Goal: Task Accomplishment & Management: Use online tool/utility

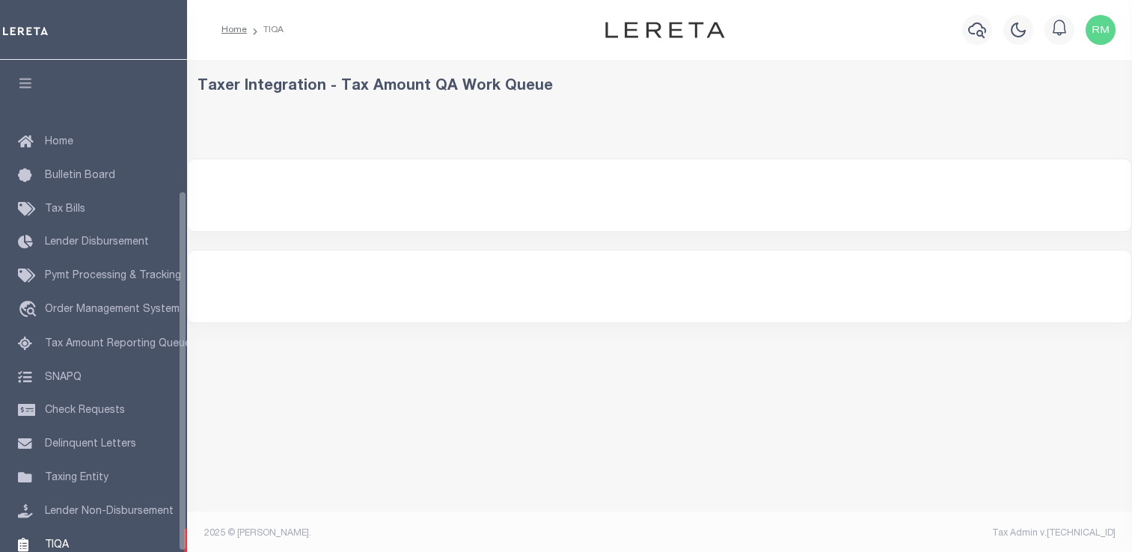
select select "200"
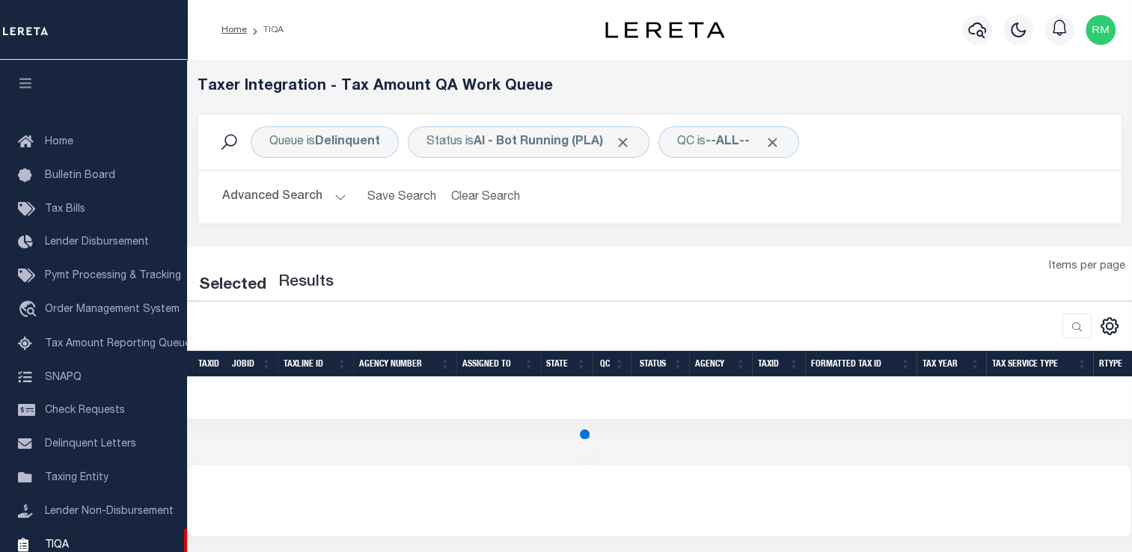
select select "200"
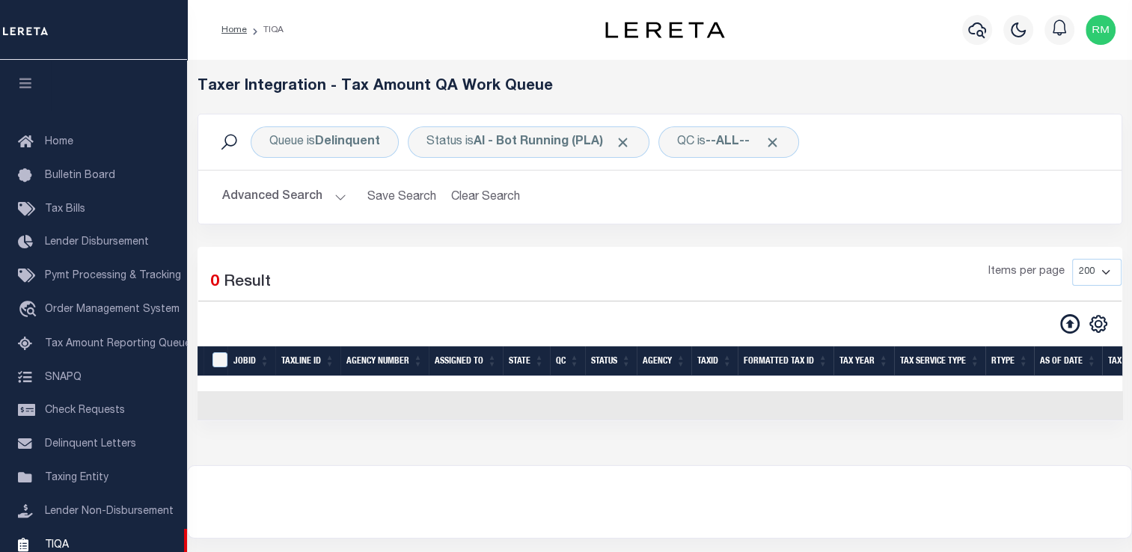
scroll to position [179, 0]
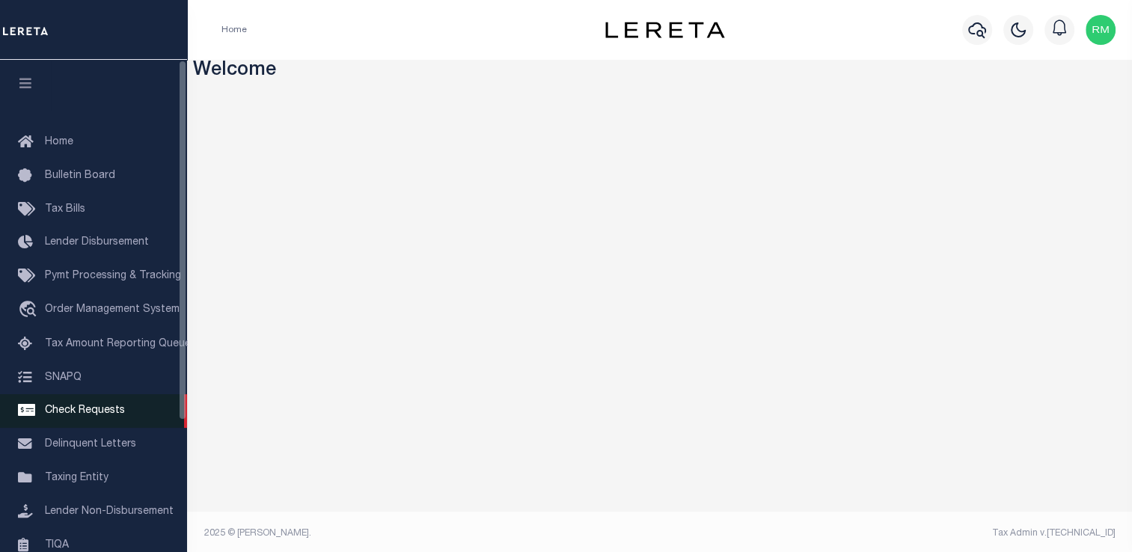
scroll to position [179, 0]
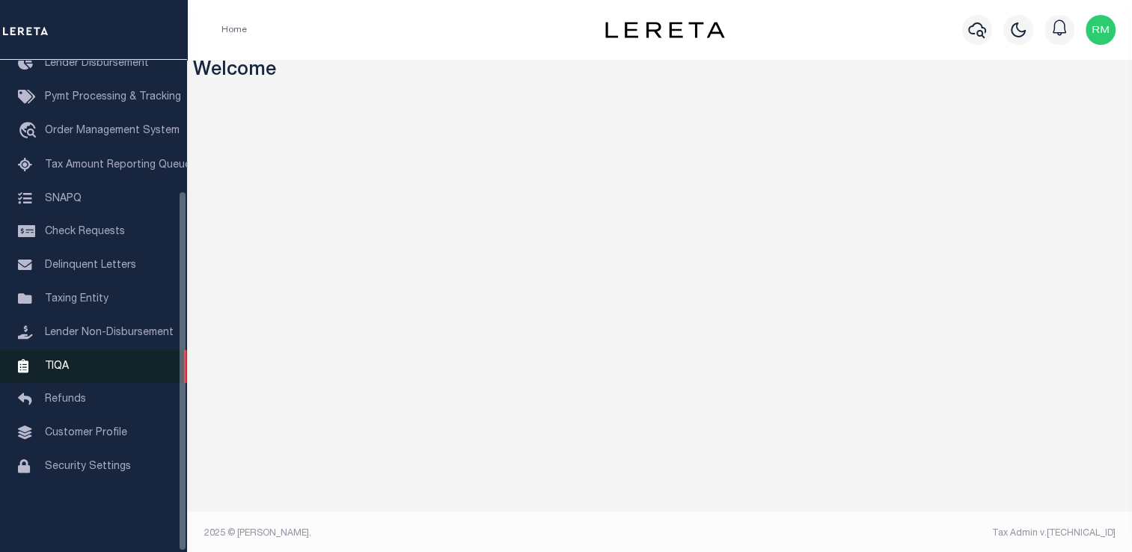
click at [55, 371] on span "TIQA" at bounding box center [57, 366] width 24 height 10
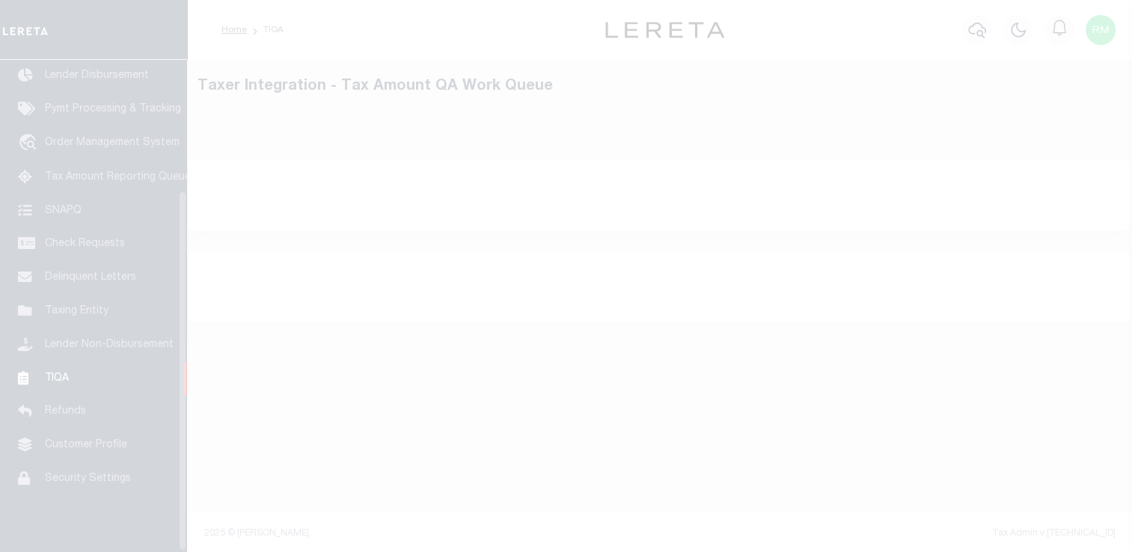
scroll to position [179, 0]
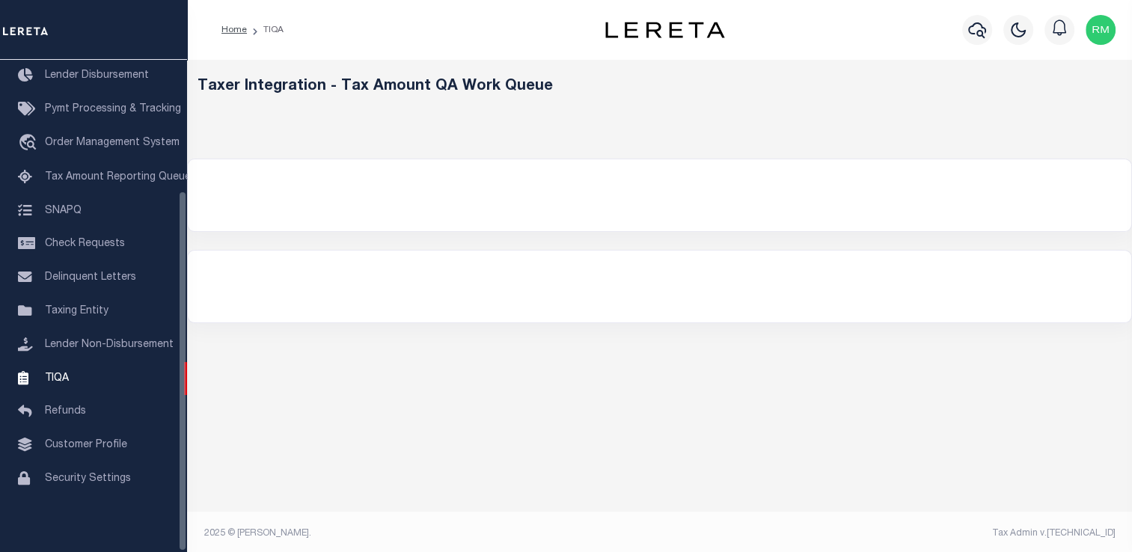
select select "200"
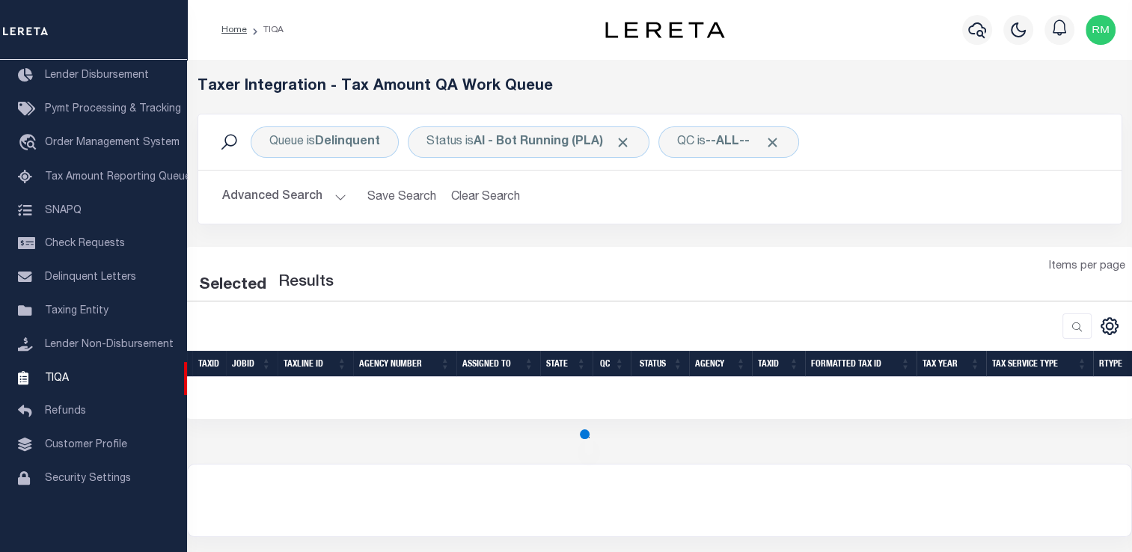
select select "200"
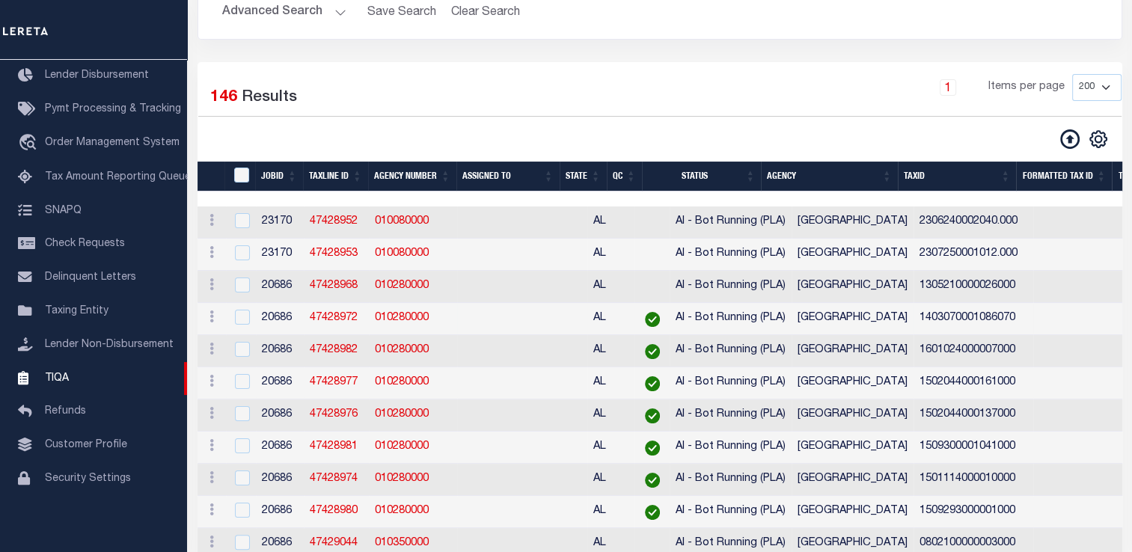
scroll to position [133, 0]
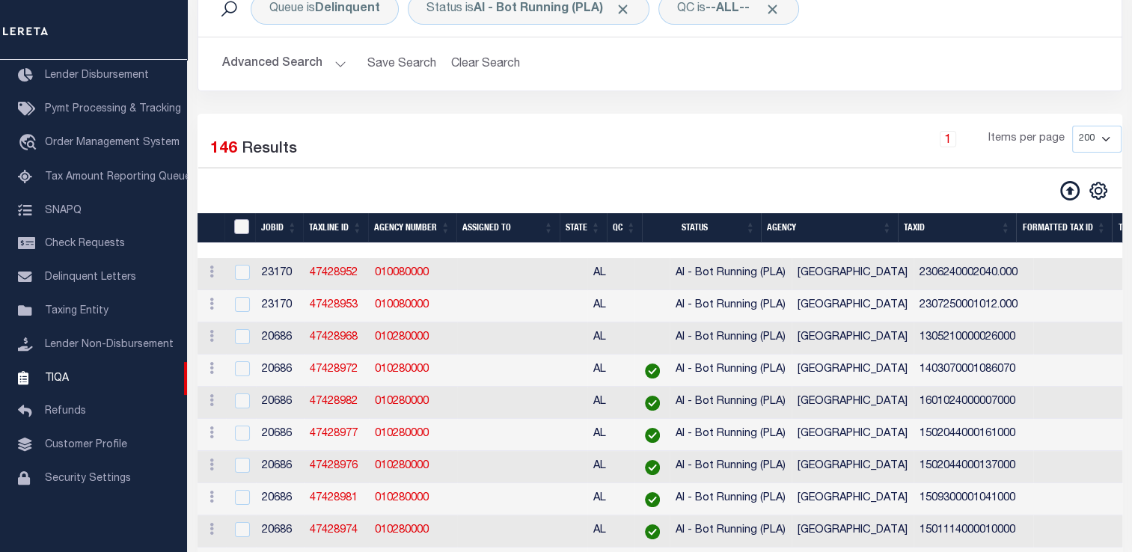
click at [244, 227] on input "TaxID" at bounding box center [241, 226] width 15 height 15
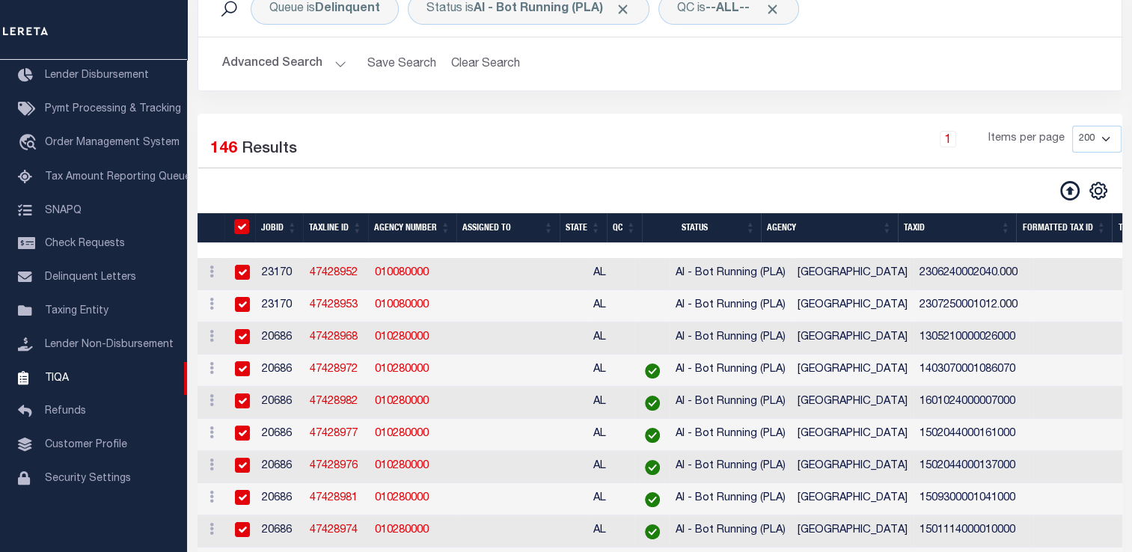
checkbox input "true"
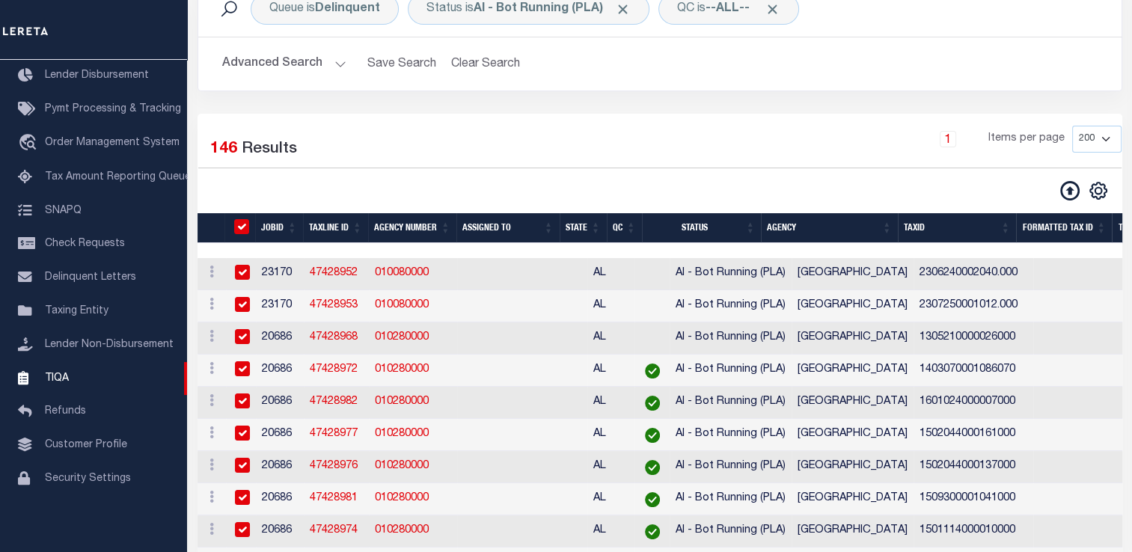
checkbox input "true"
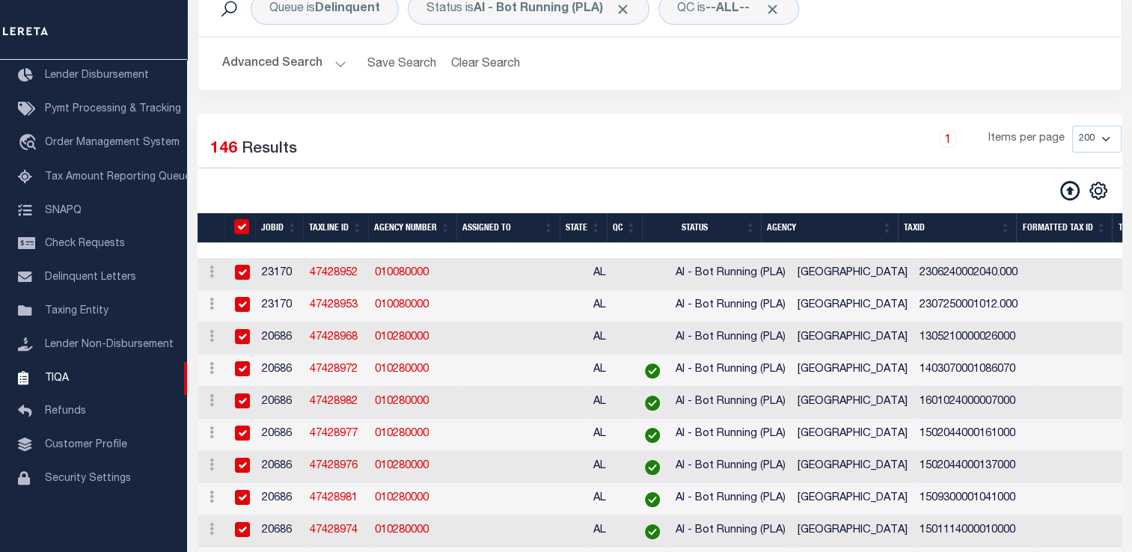
checkbox input "true"
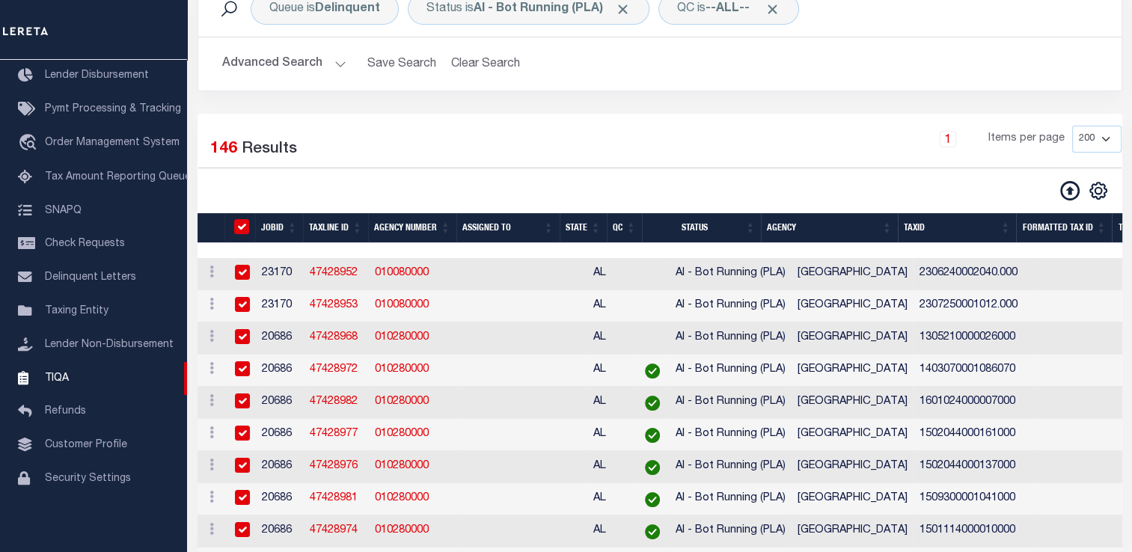
checkbox input "true"
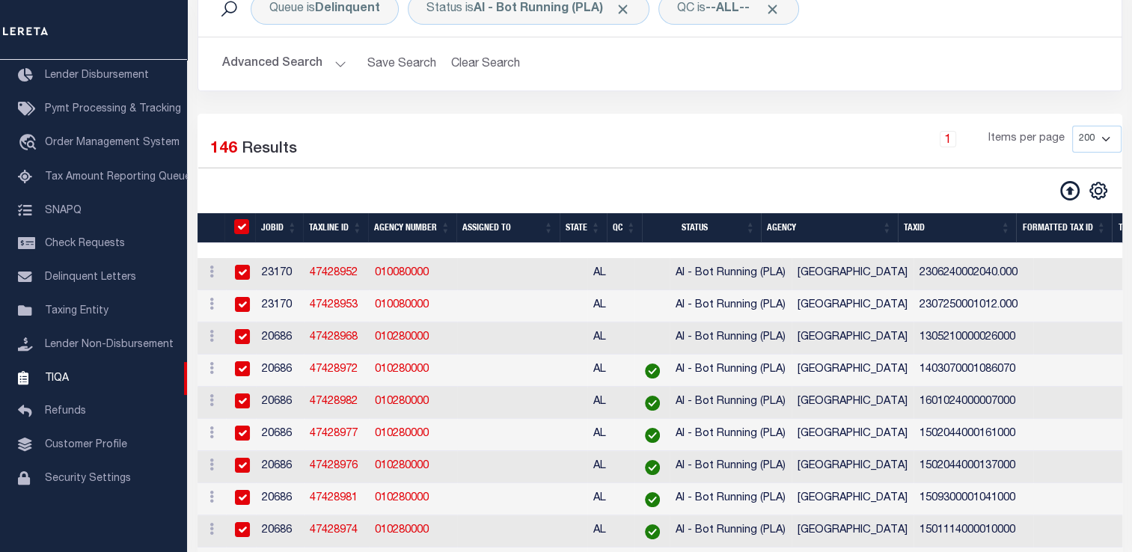
checkbox input "true"
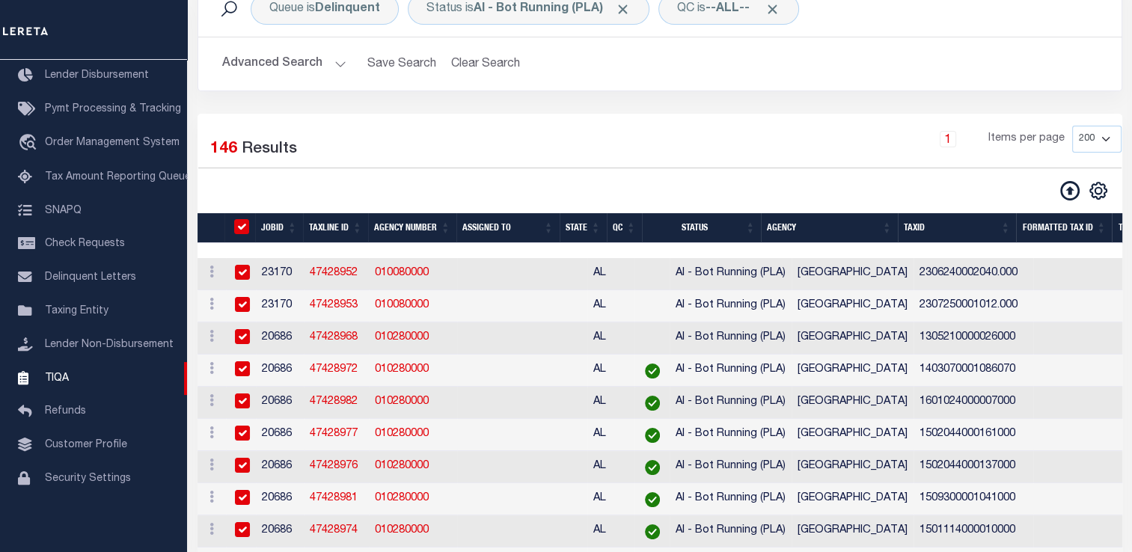
checkbox input "true"
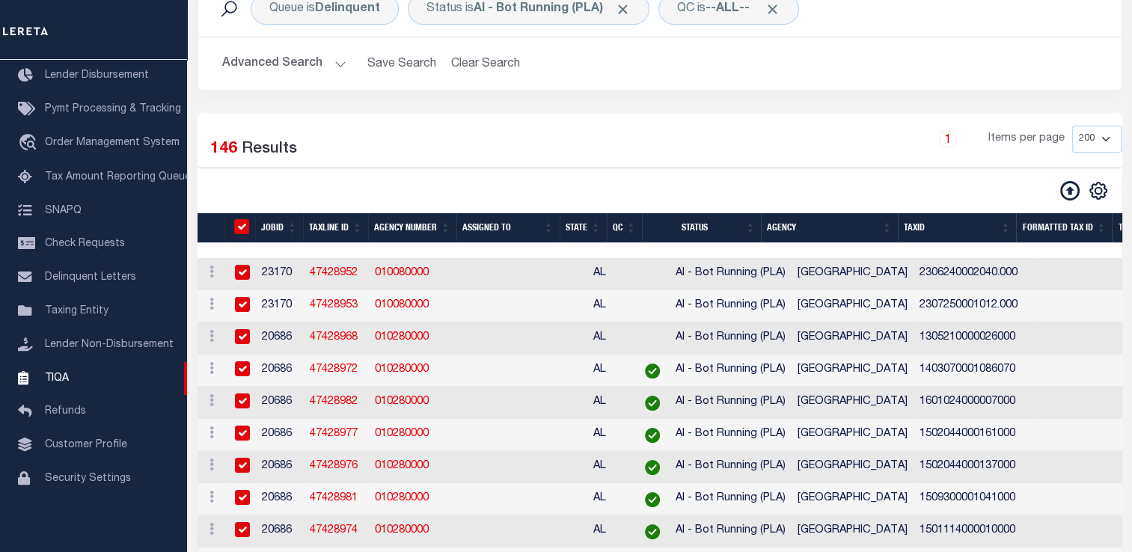
checkbox input "true"
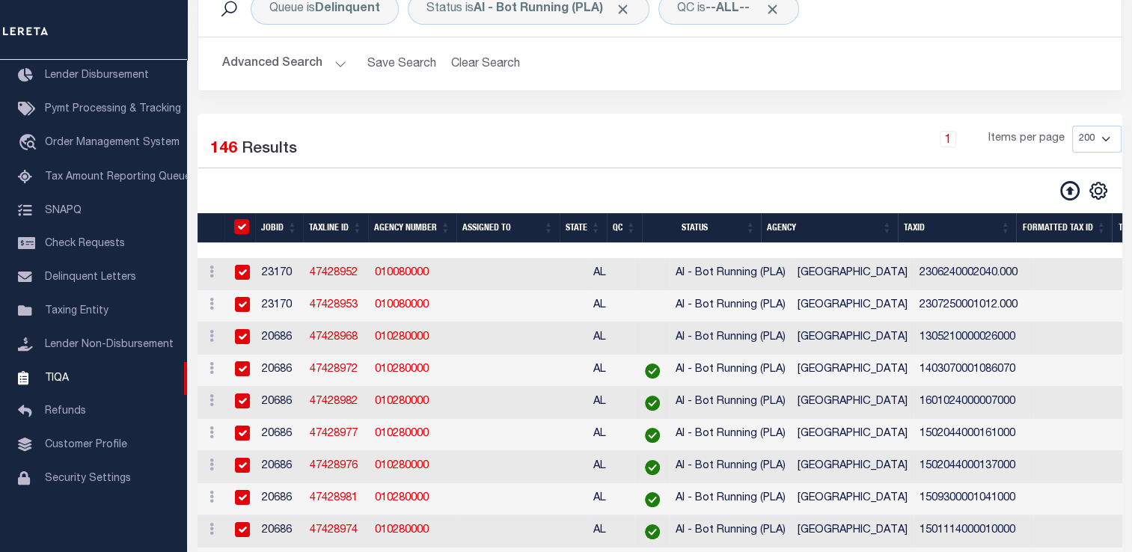
checkbox input "true"
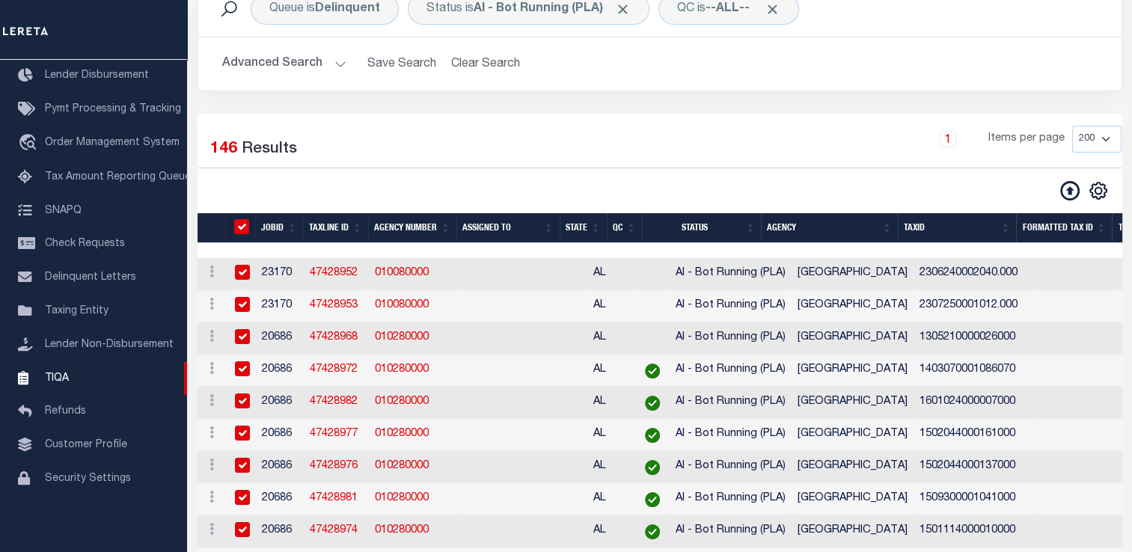
checkbox input "true"
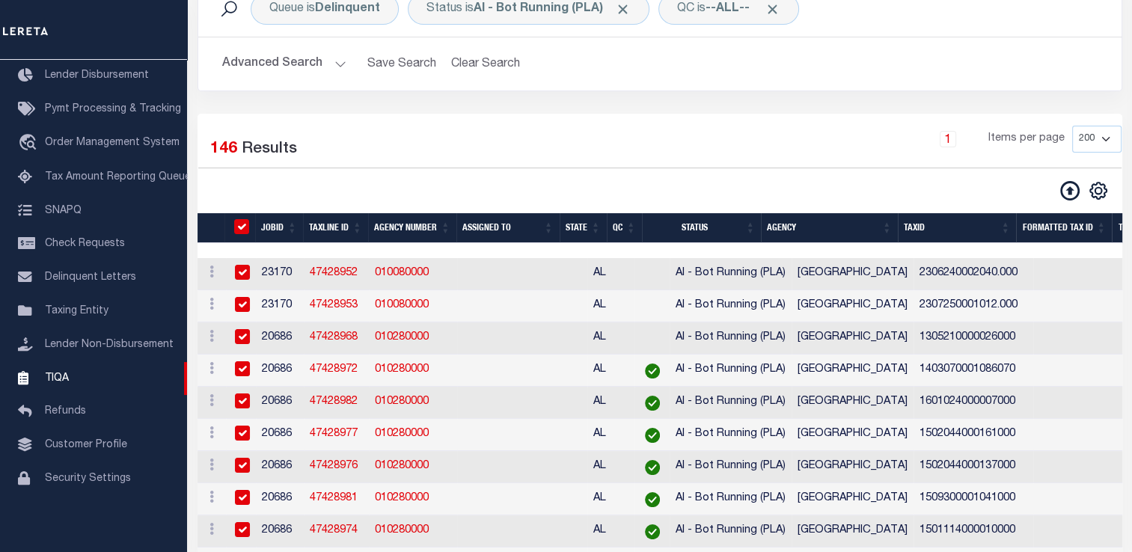
checkbox input "true"
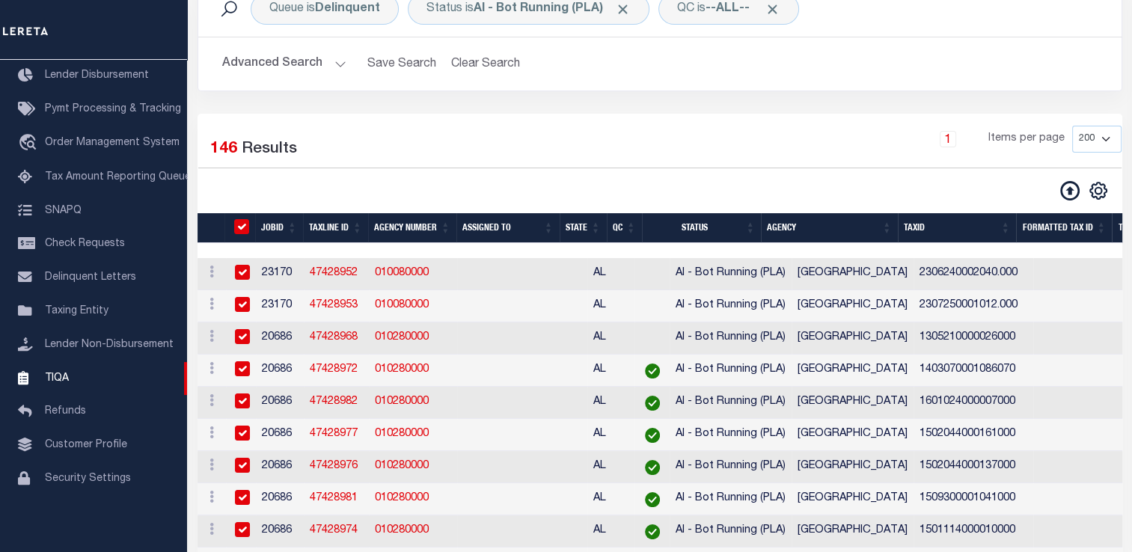
checkbox input "true"
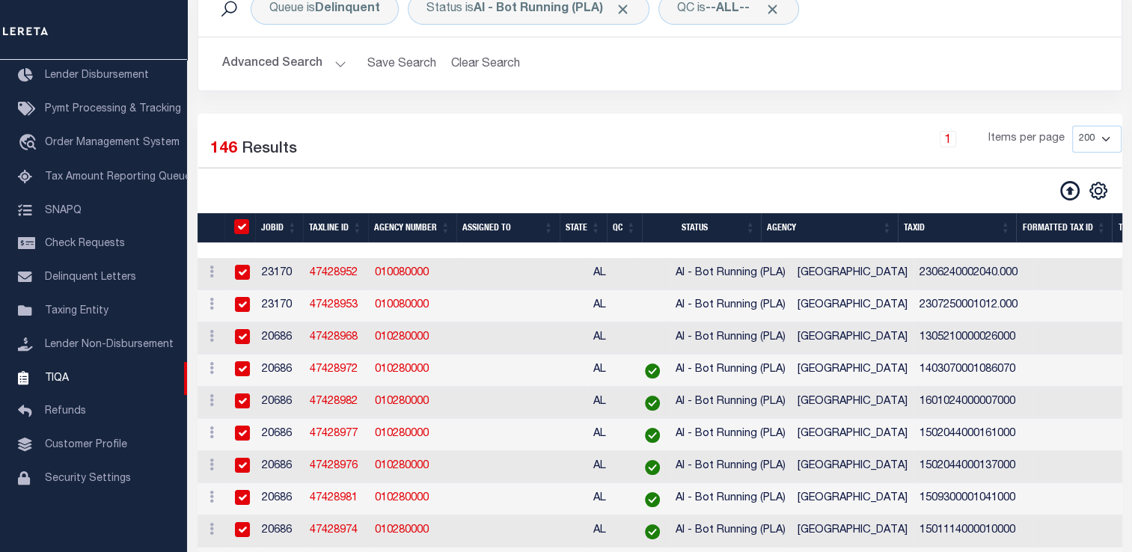
checkbox input "true"
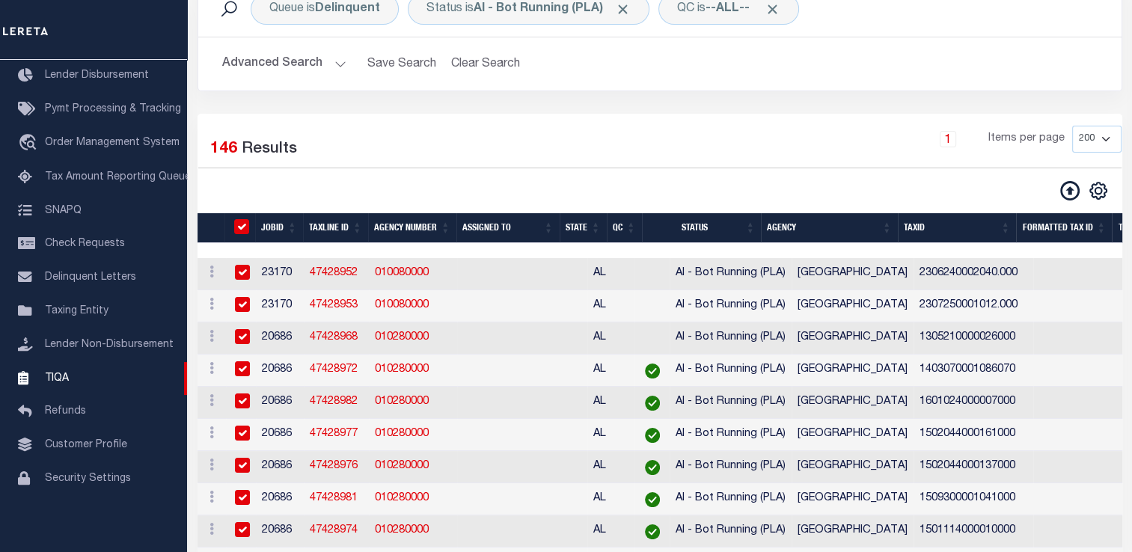
checkbox input "true"
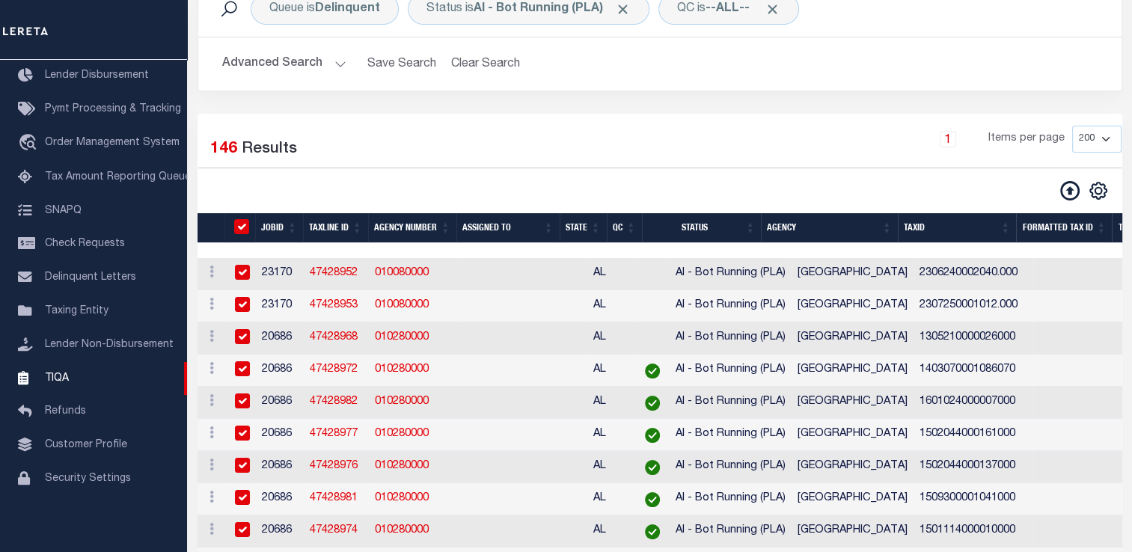
checkbox input "true"
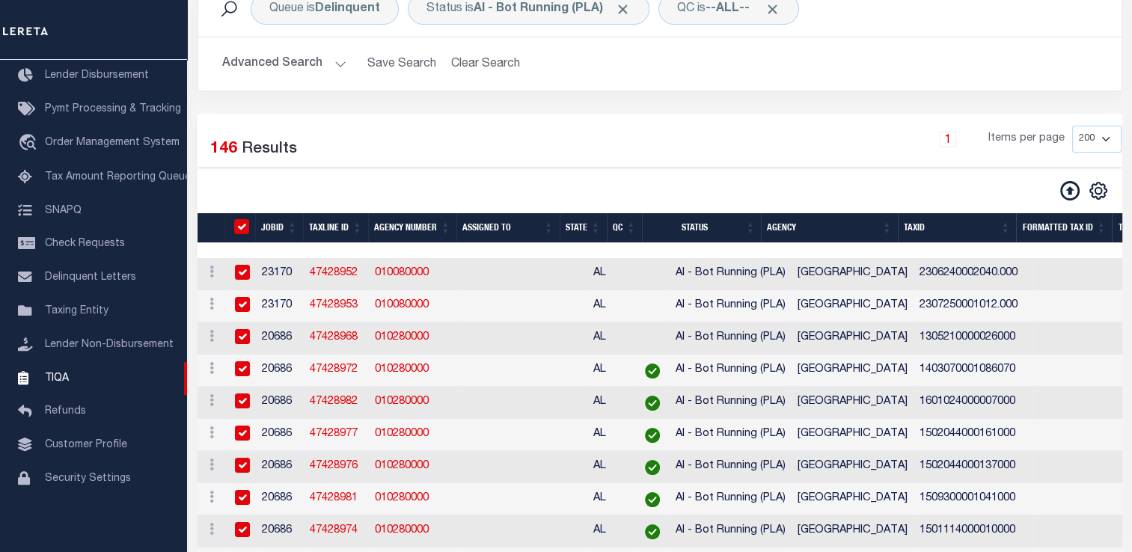
checkbox input "true"
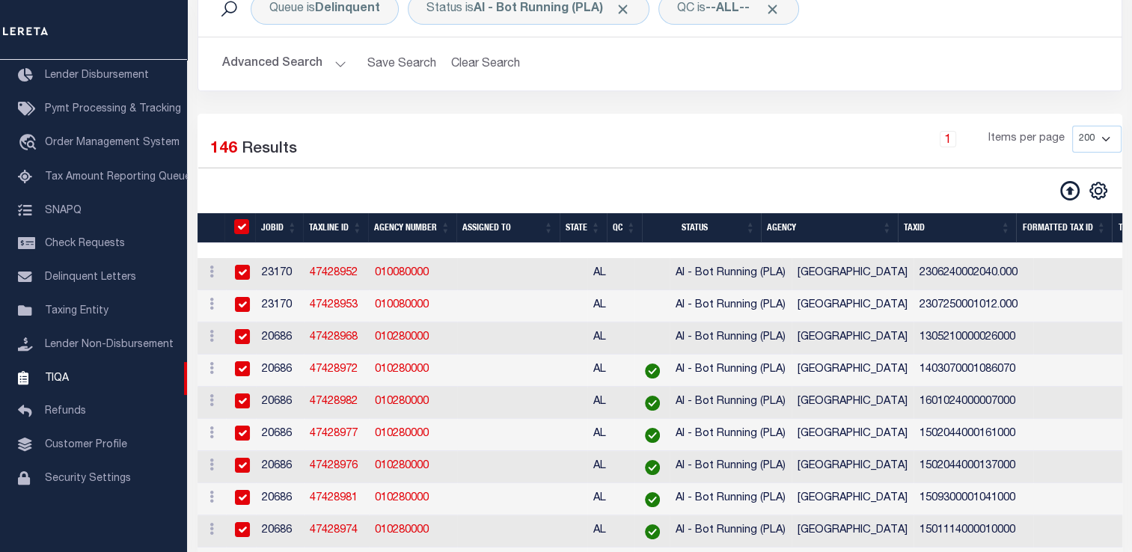
checkbox input "true"
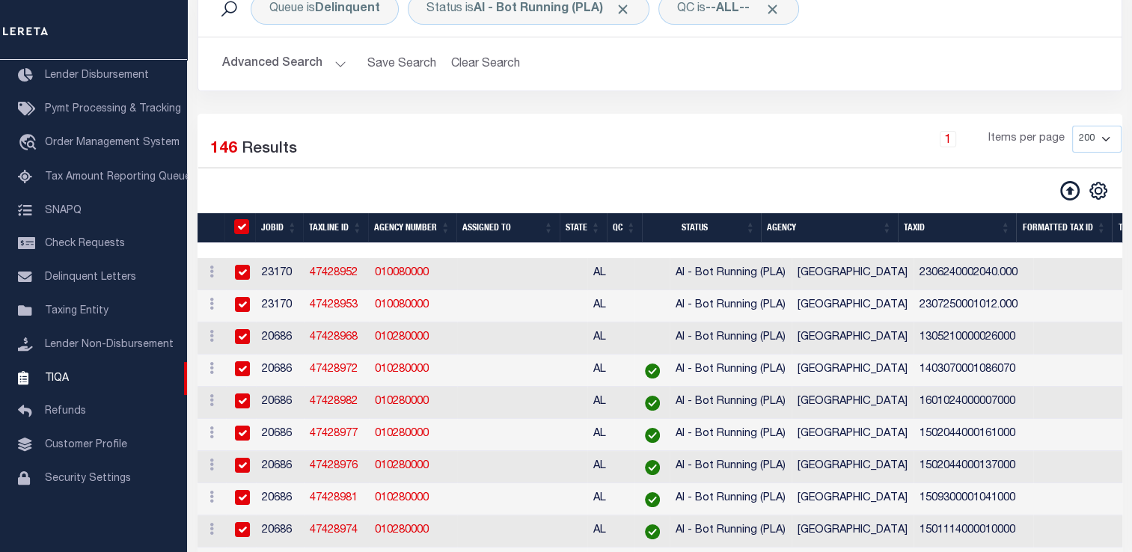
checkbox input "true"
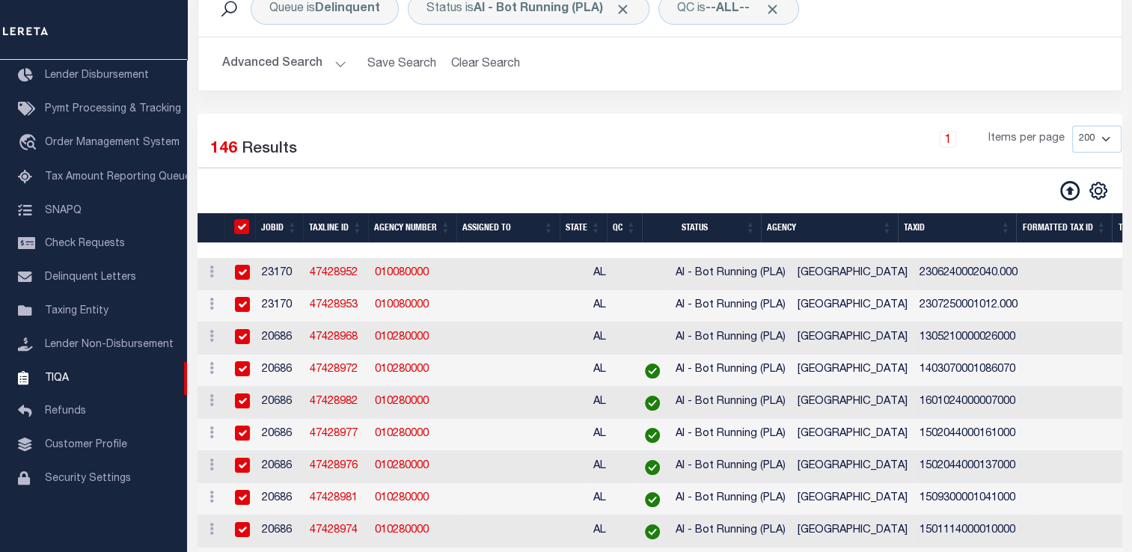
checkbox input "true"
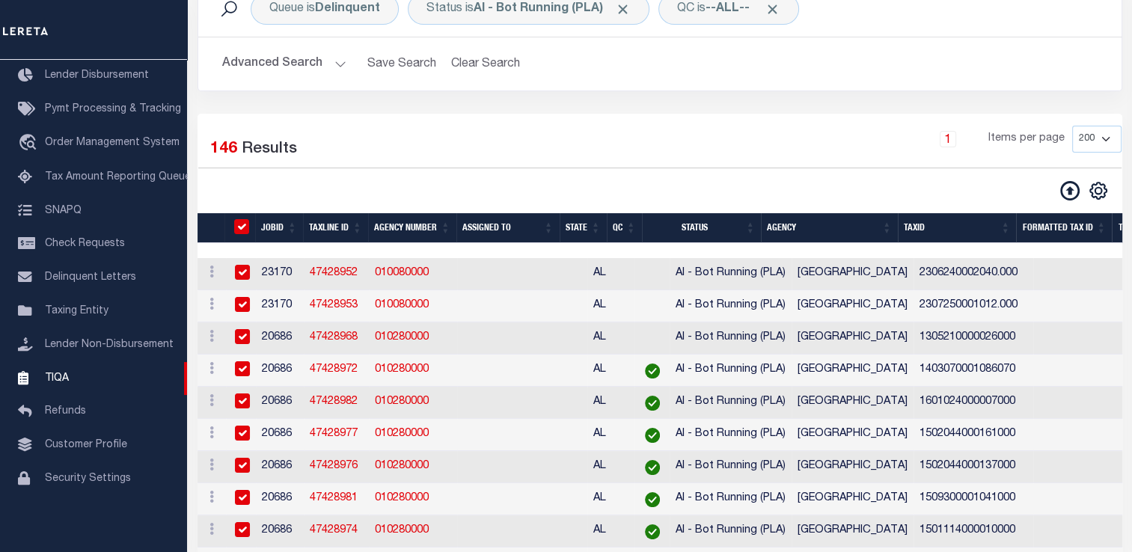
checkbox input "true"
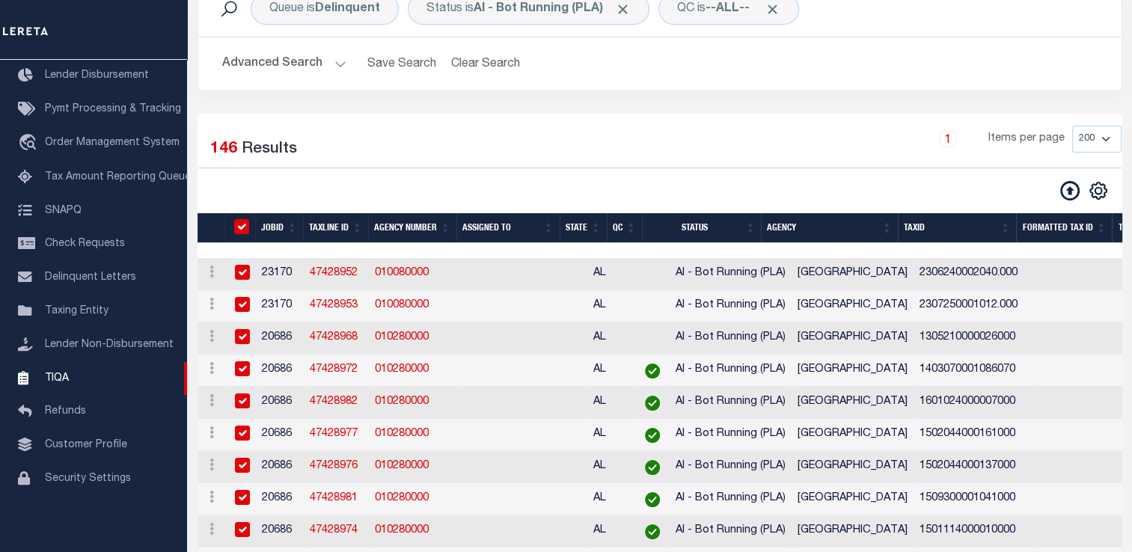
checkbox input "true"
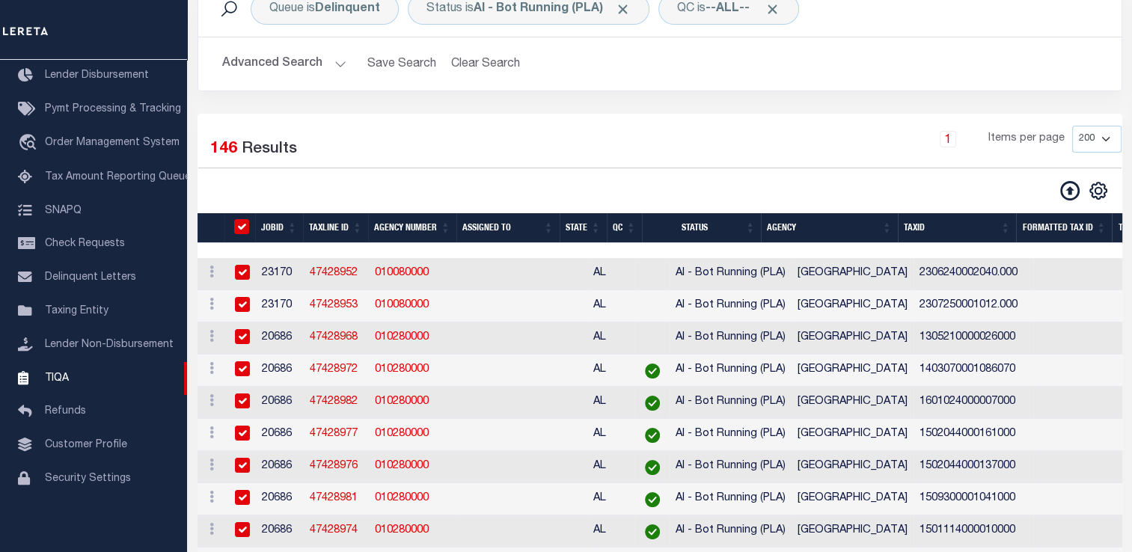
checkbox input "true"
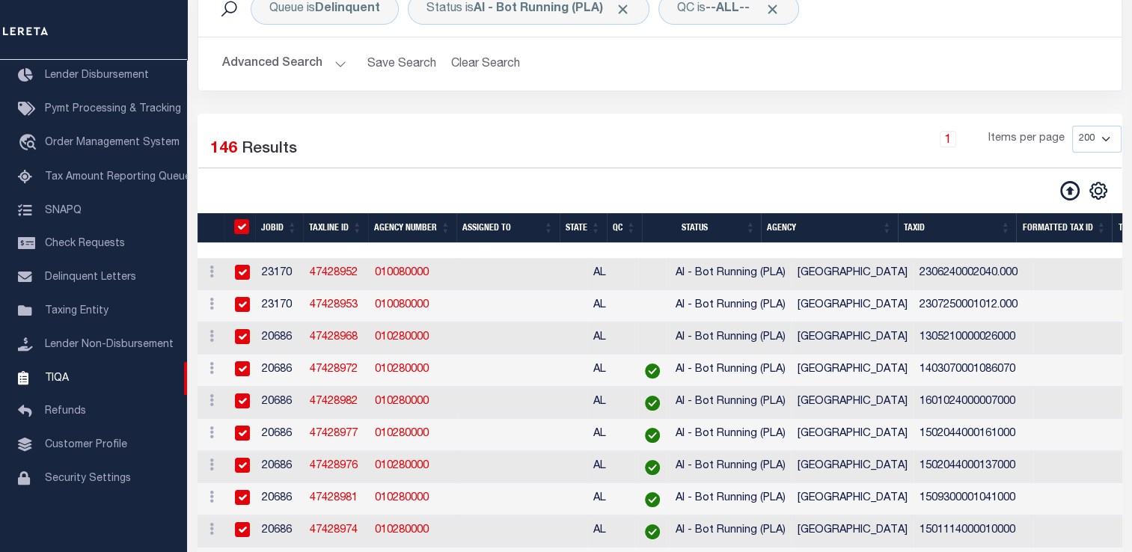
checkbox input "true"
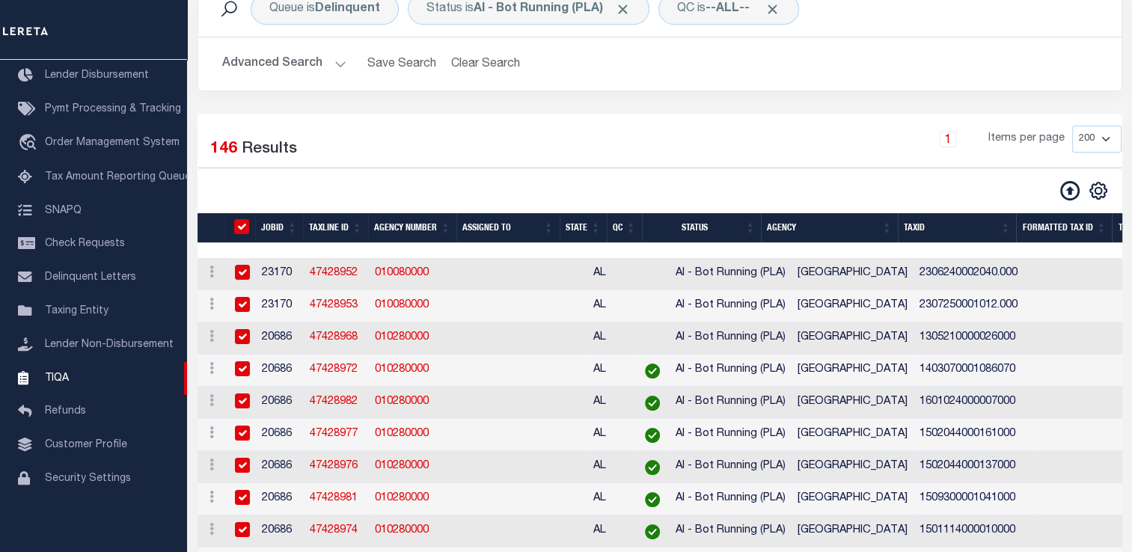
checkbox input "true"
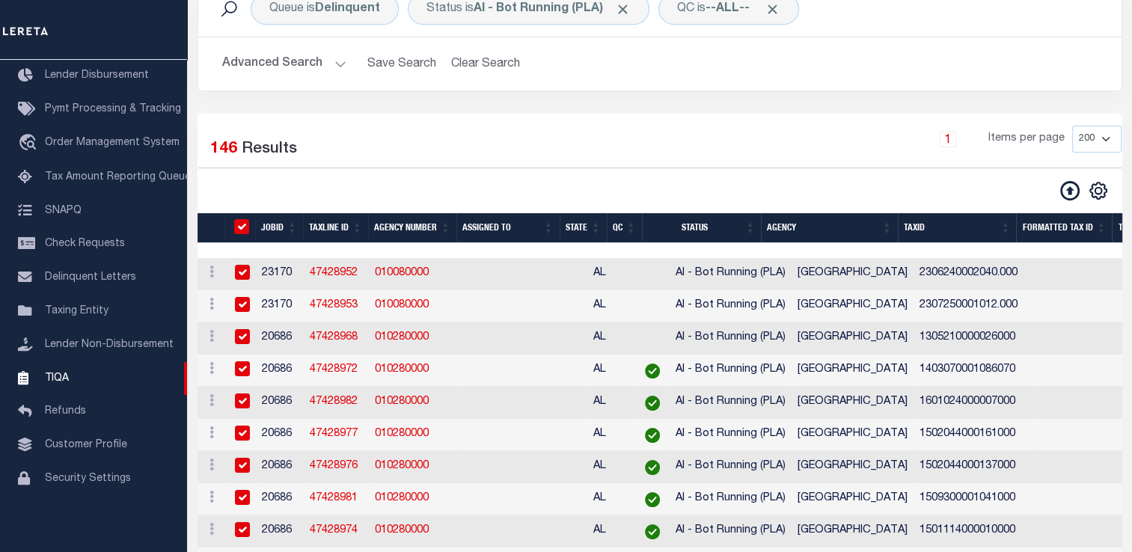
checkbox input "true"
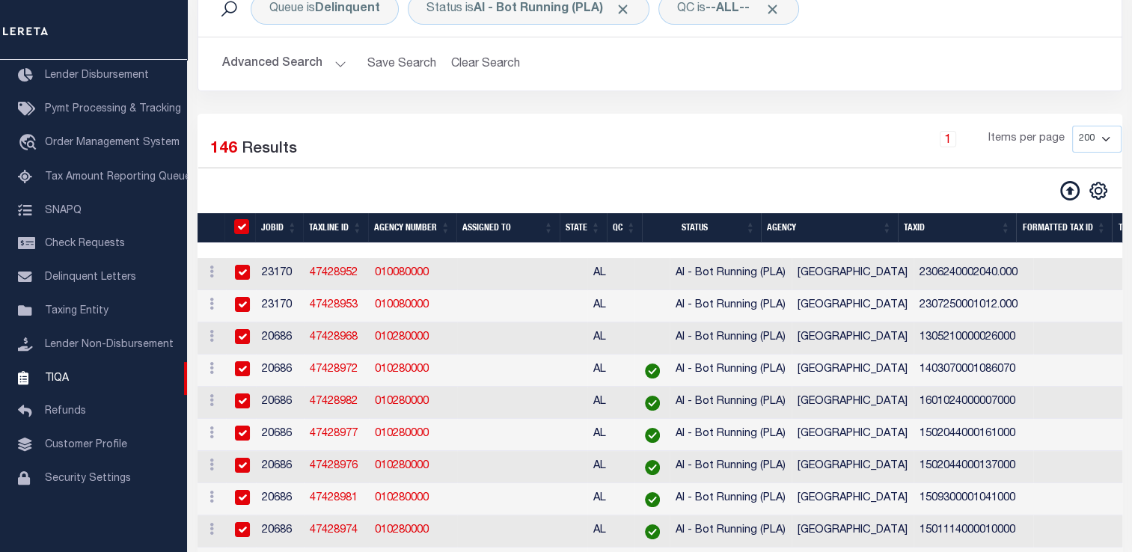
checkbox input "true"
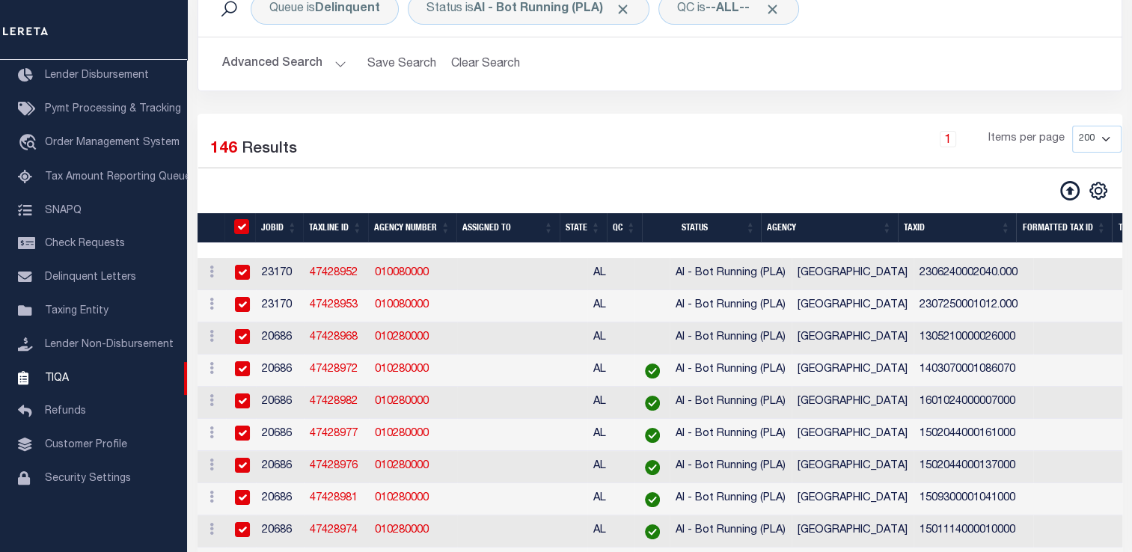
checkbox input "true"
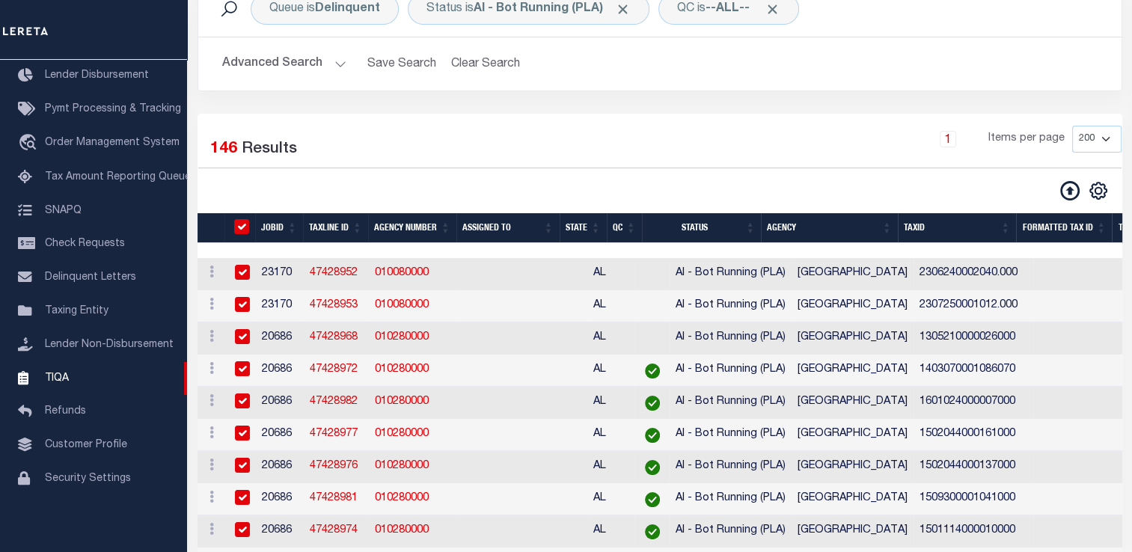
checkbox input "true"
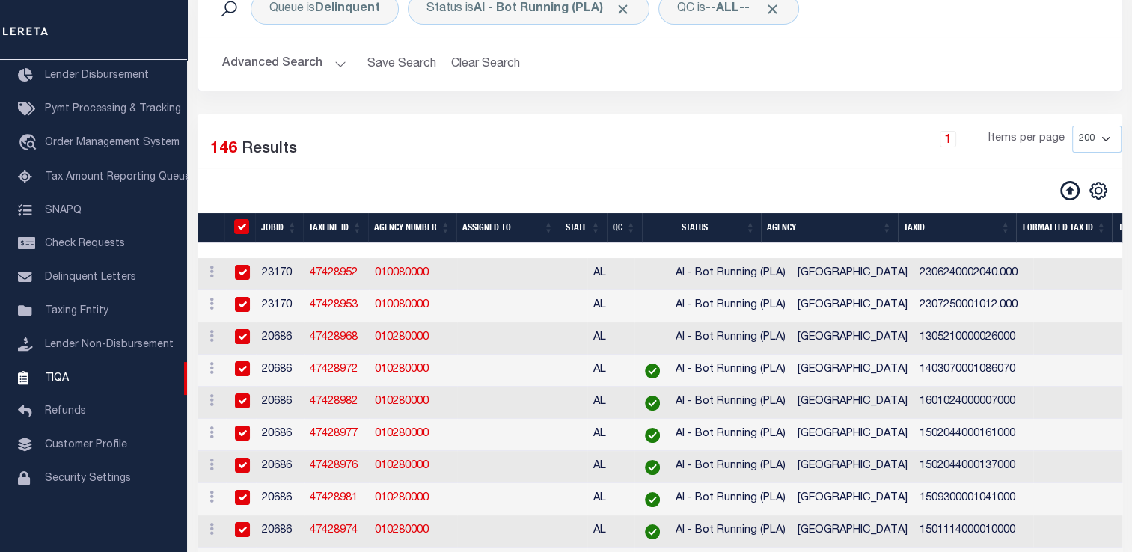
checkbox input "true"
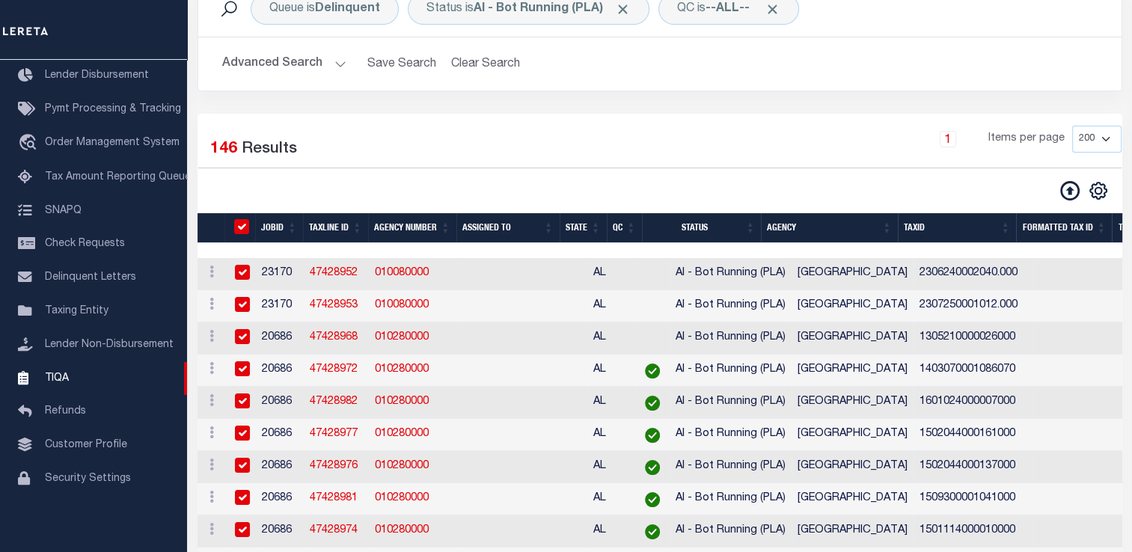
checkbox input "true"
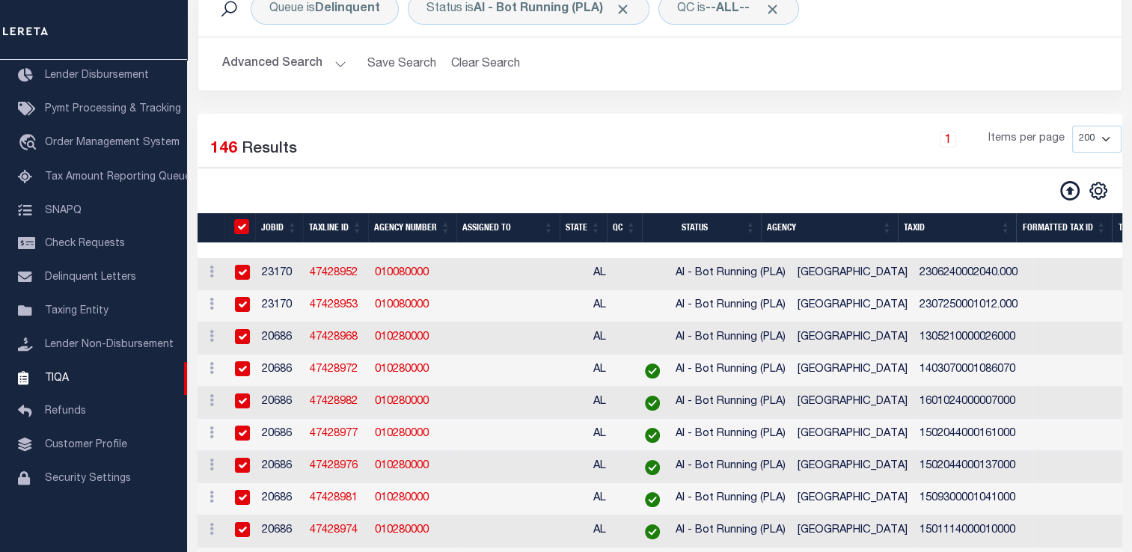
checkbox input "true"
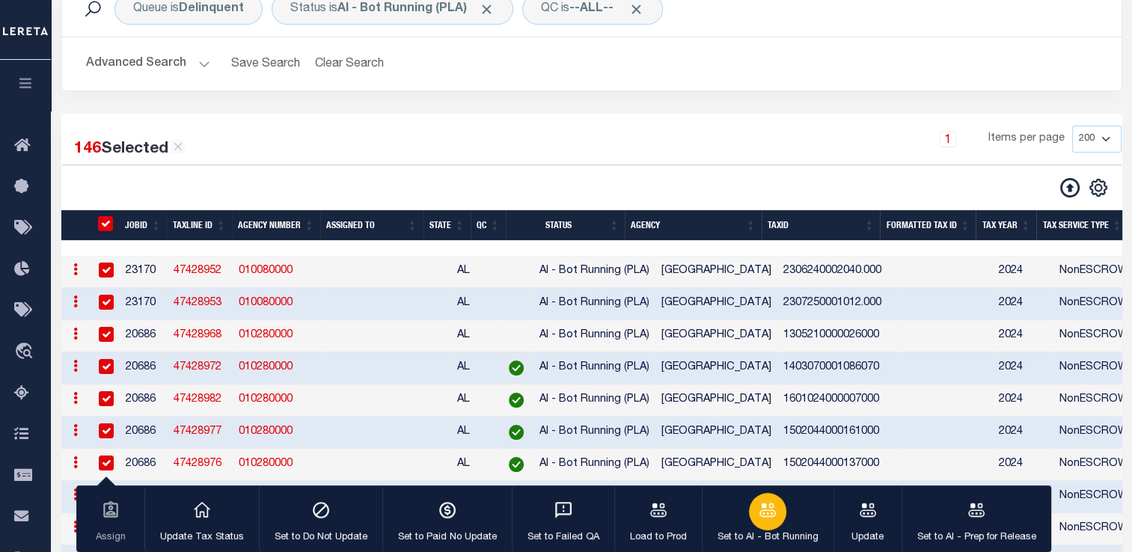
click at [769, 513] on icon "button" at bounding box center [767, 509] width 19 height 19
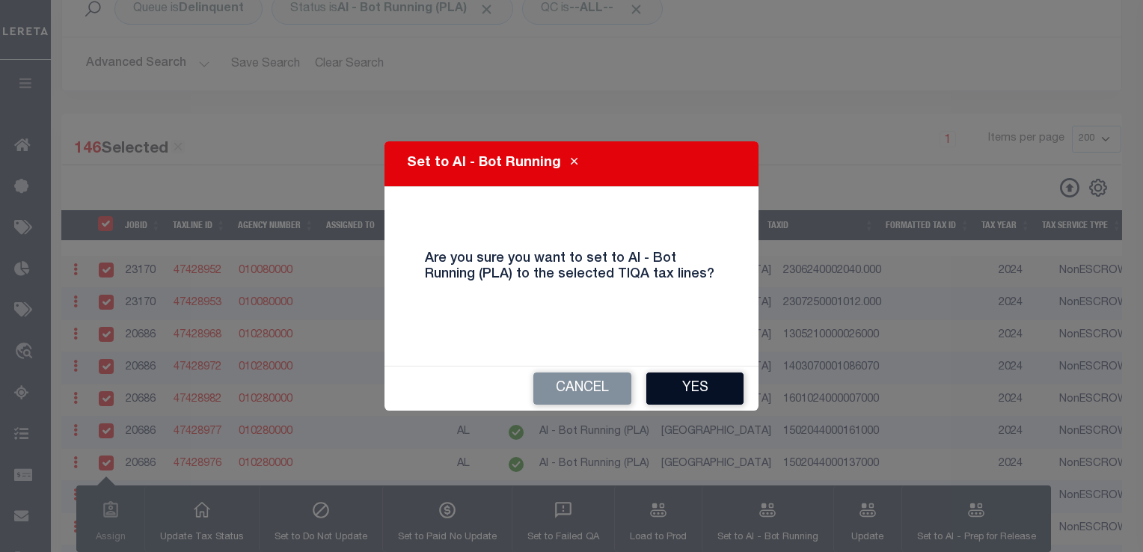
click at [703, 390] on button "Yes" at bounding box center [694, 389] width 97 height 32
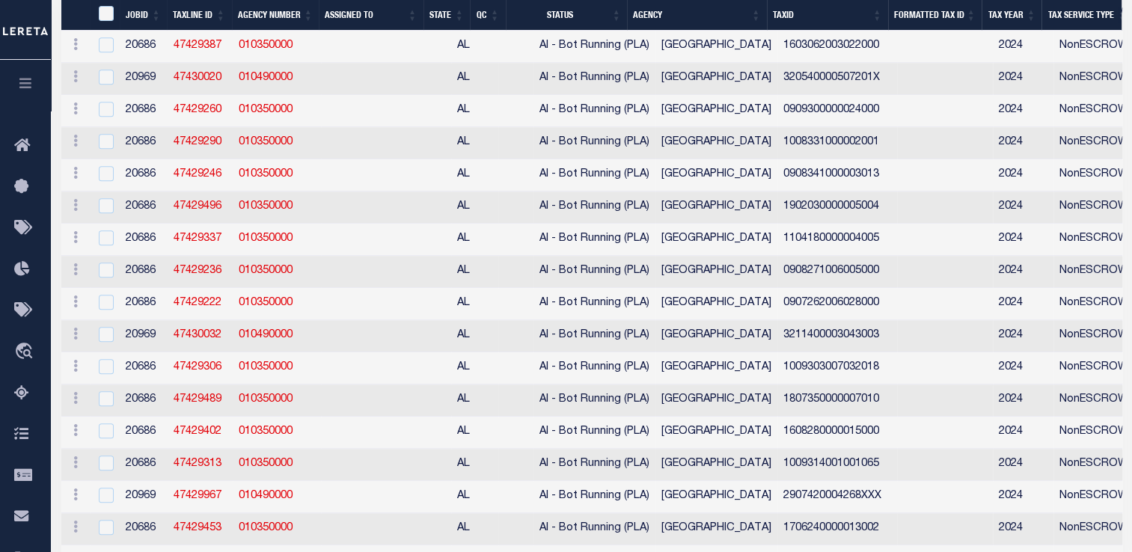
scroll to position [0, 0]
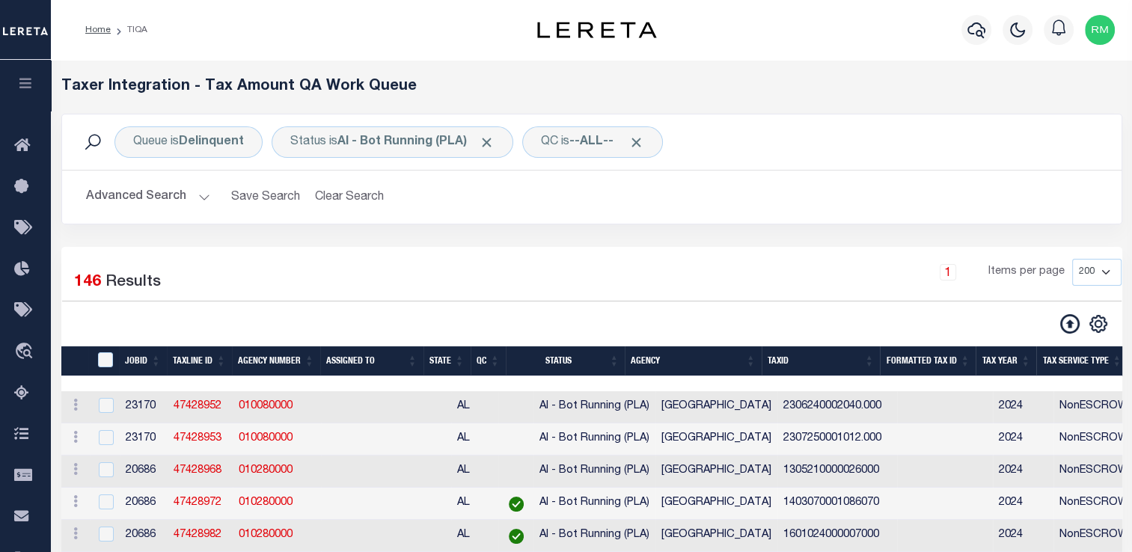
click at [413, 161] on div "Queue is Delinquent Status is AI - Bot Running (PLA) QC is --ALL-- Search" at bounding box center [591, 141] width 1059 height 55
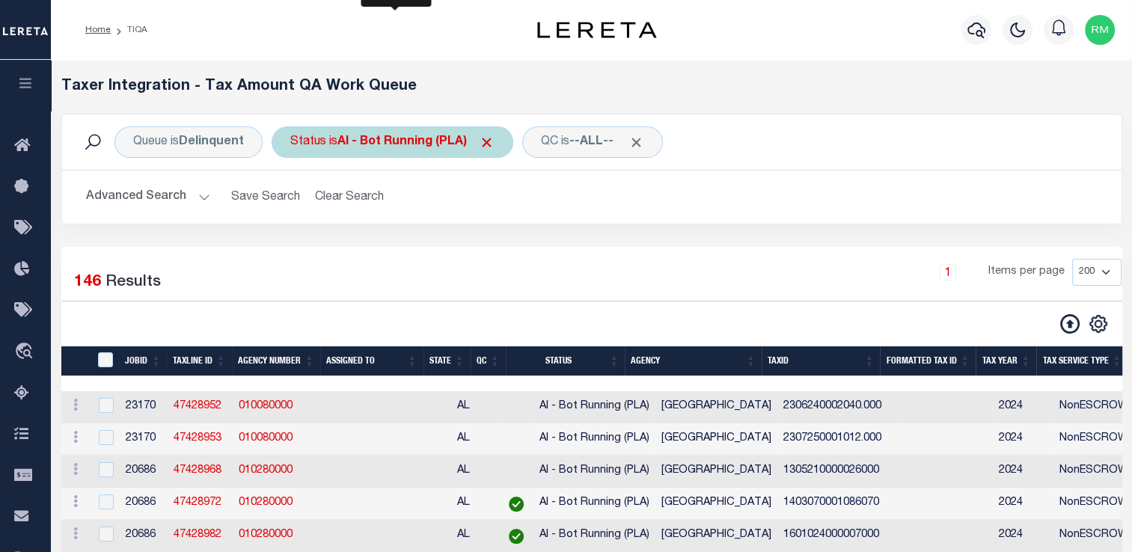
click at [411, 146] on b "AI - Bot Running (PLA)" at bounding box center [415, 142] width 157 height 12
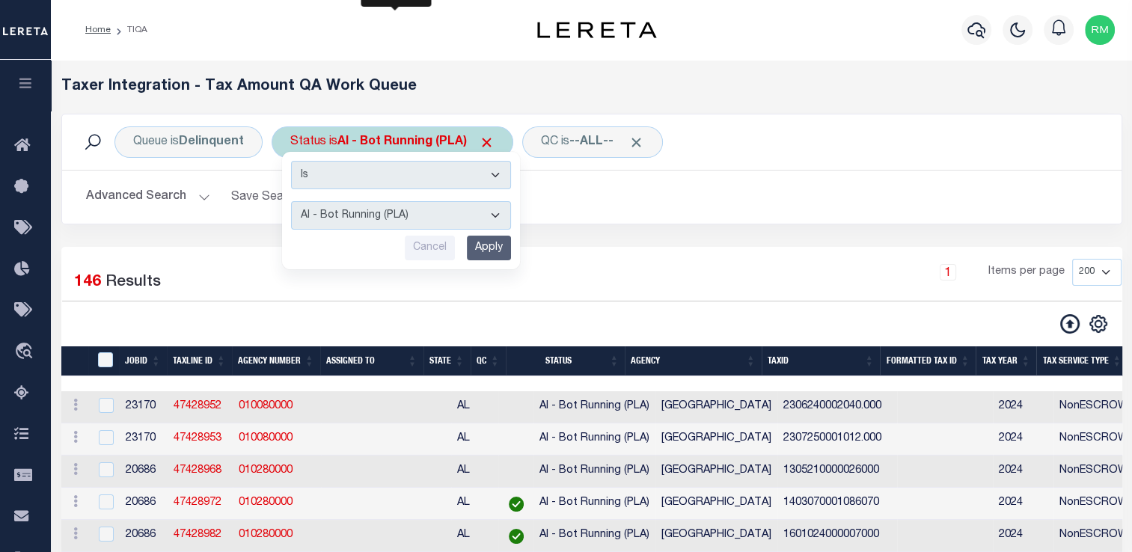
click at [426, 215] on select "AI - Bot Exception (ERR) AI - Bot Running (PLA) AI - Failed QA (FQA) AI - Prep …" at bounding box center [401, 215] width 220 height 28
click at [291, 201] on select "AI - Bot Exception (ERR) AI - Bot Running (PLA) AI - Failed QA (FQA) AI - Prep …" at bounding box center [401, 215] width 220 height 28
click at [366, 215] on select "AI - Bot Exception (ERR) AI - Bot Running (PLA) AI - Failed QA (FQA) AI - Prep …" at bounding box center [401, 215] width 220 height 28
select select "DNU"
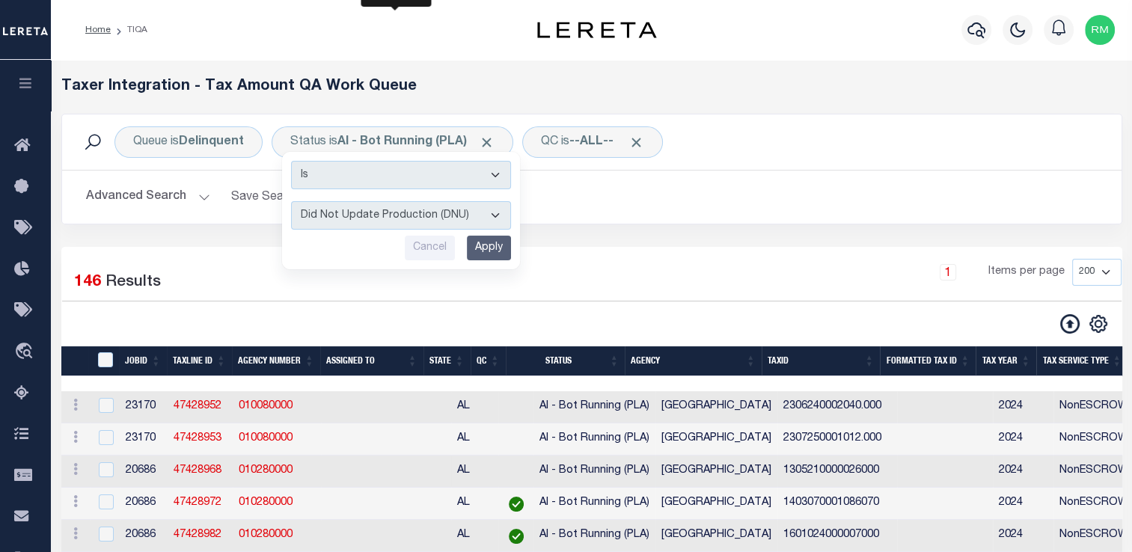
click at [291, 201] on select "AI - Bot Exception (ERR) AI - Bot Running (PLA) AI - Failed QA (FQA) AI - Prep …" at bounding box center [401, 215] width 220 height 28
click at [486, 242] on input "Apply" at bounding box center [489, 248] width 44 height 25
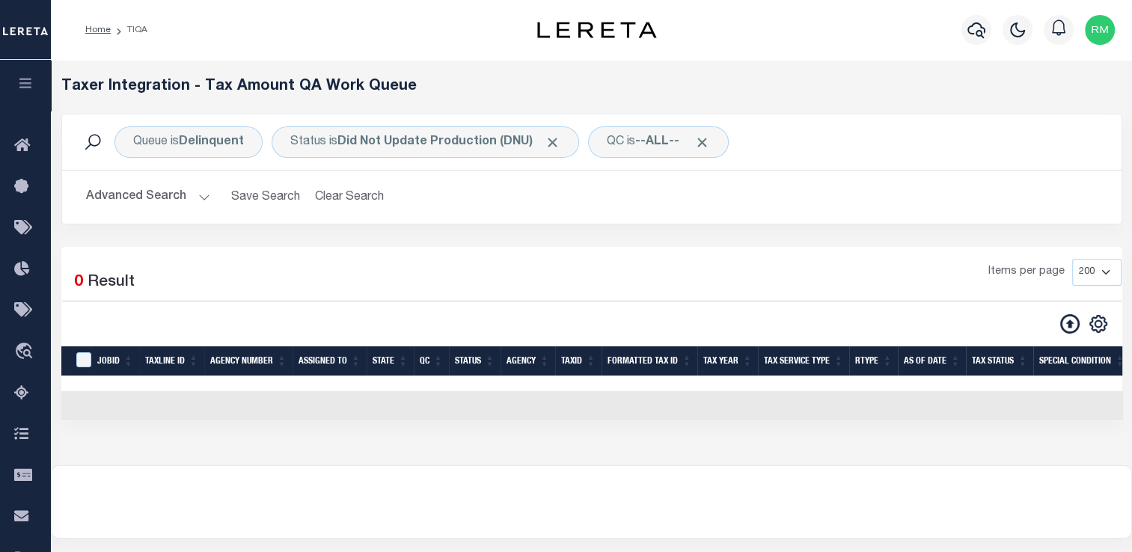
click at [183, 197] on button "Advanced Search" at bounding box center [148, 197] width 124 height 29
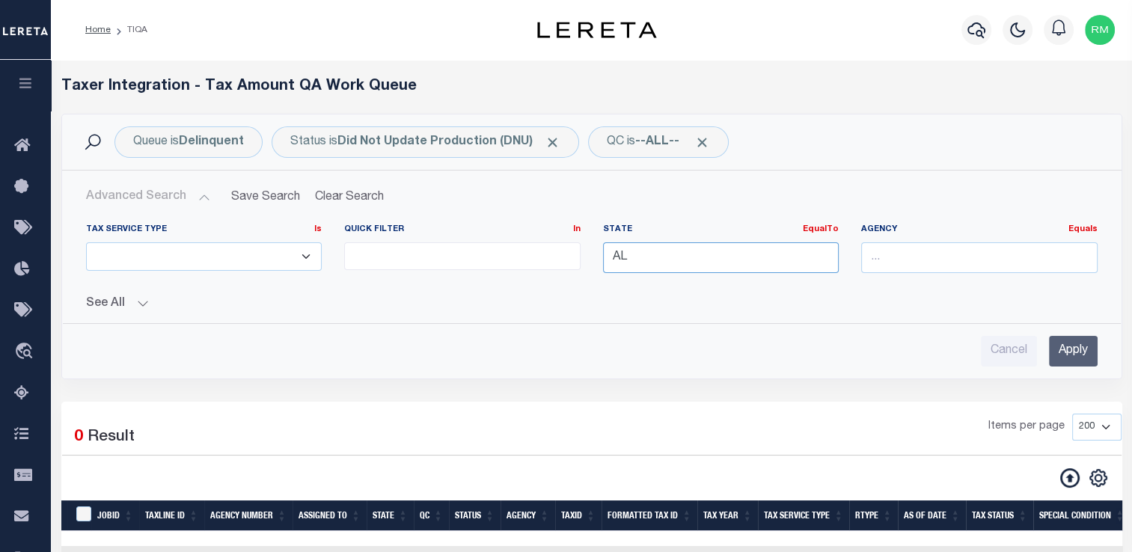
drag, startPoint x: 681, startPoint y: 259, endPoint x: 393, endPoint y: 251, distance: 288.1
click at [393, 251] on div "Tax Service Type Is Is Contains ESCROW NonESCROW Quick Filter In In View Only L…" at bounding box center [592, 254] width 1034 height 61
click at [1075, 346] on input "Apply" at bounding box center [1073, 351] width 49 height 31
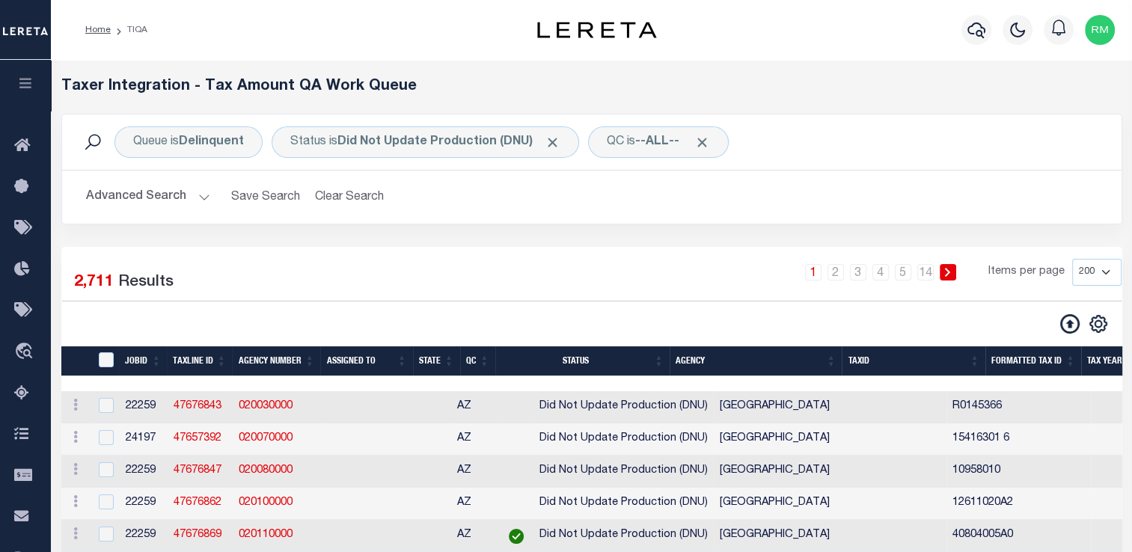
click at [446, 358] on th "State" at bounding box center [436, 361] width 47 height 31
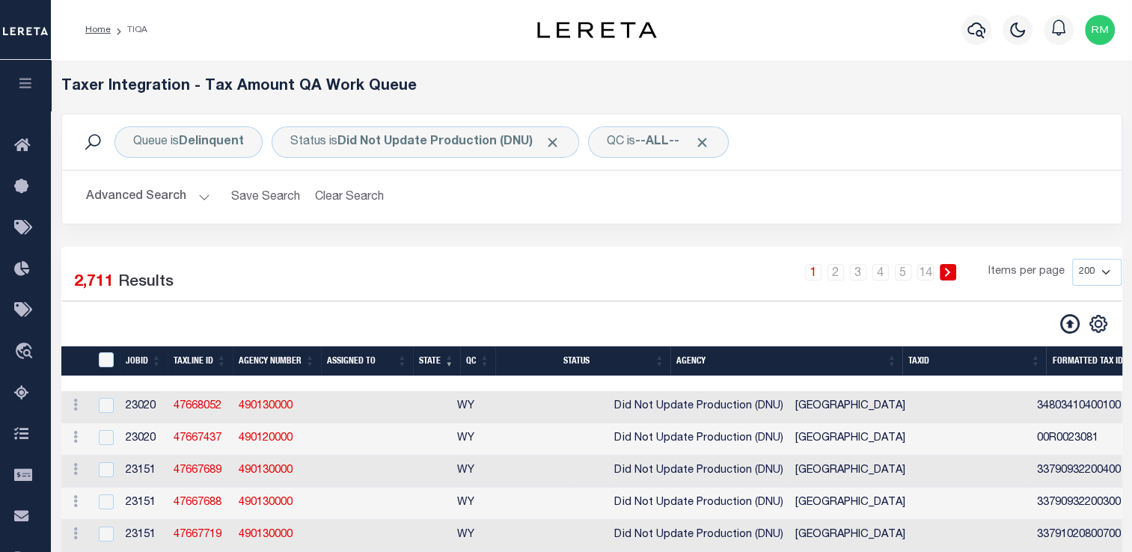
click at [447, 363] on th "State" at bounding box center [436, 361] width 47 height 31
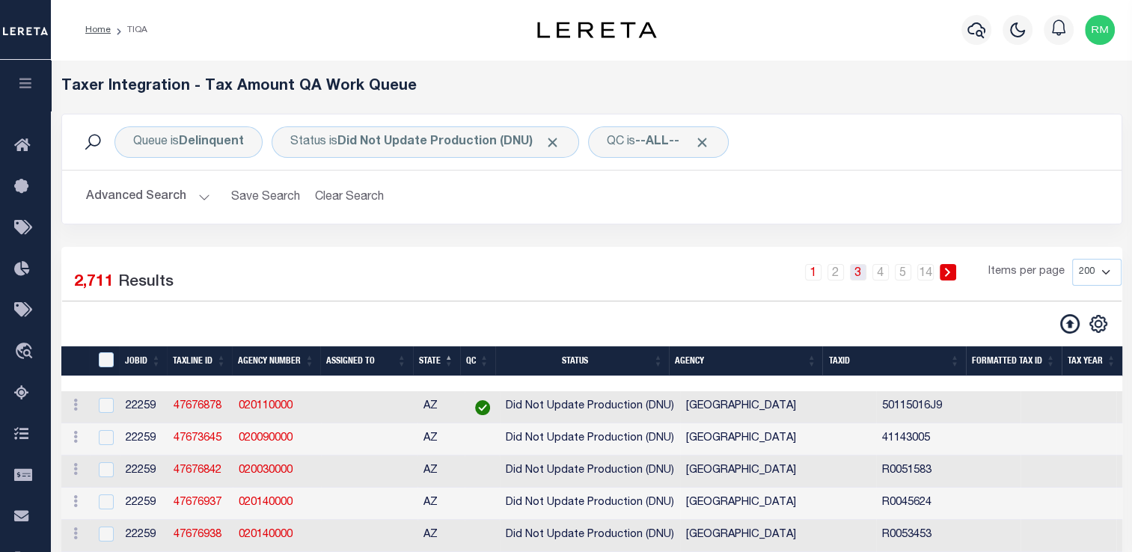
click at [865, 274] on link "3" at bounding box center [858, 272] width 16 height 16
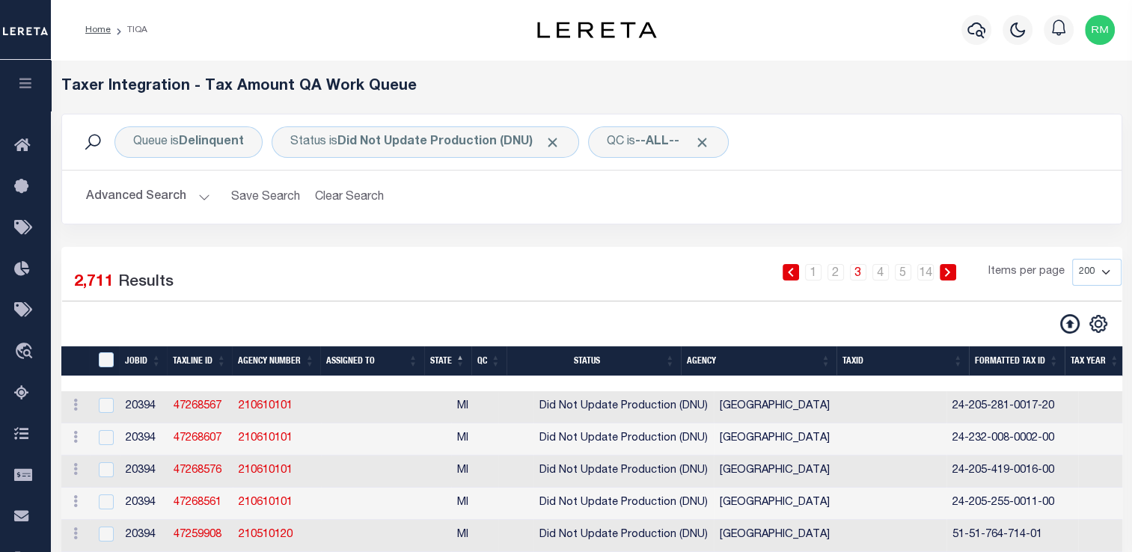
click at [834, 281] on div "1 2 3 4 5 … 14 Items per page 10 25 50 100 200 500 1000 2000" at bounding box center [726, 278] width 789 height 39
click at [838, 274] on link "2" at bounding box center [835, 272] width 16 height 16
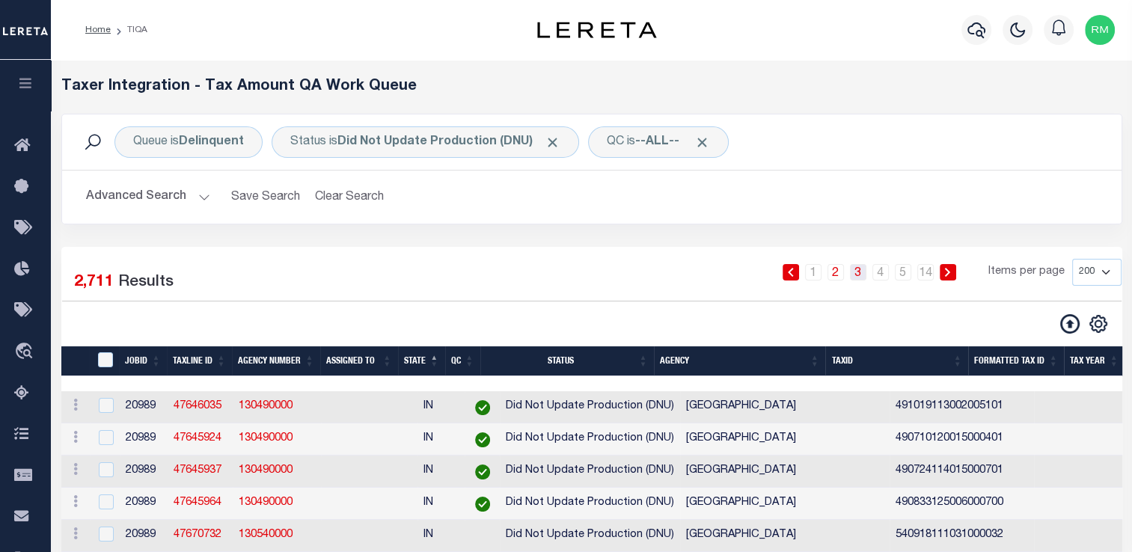
click at [857, 273] on link "3" at bounding box center [858, 272] width 16 height 16
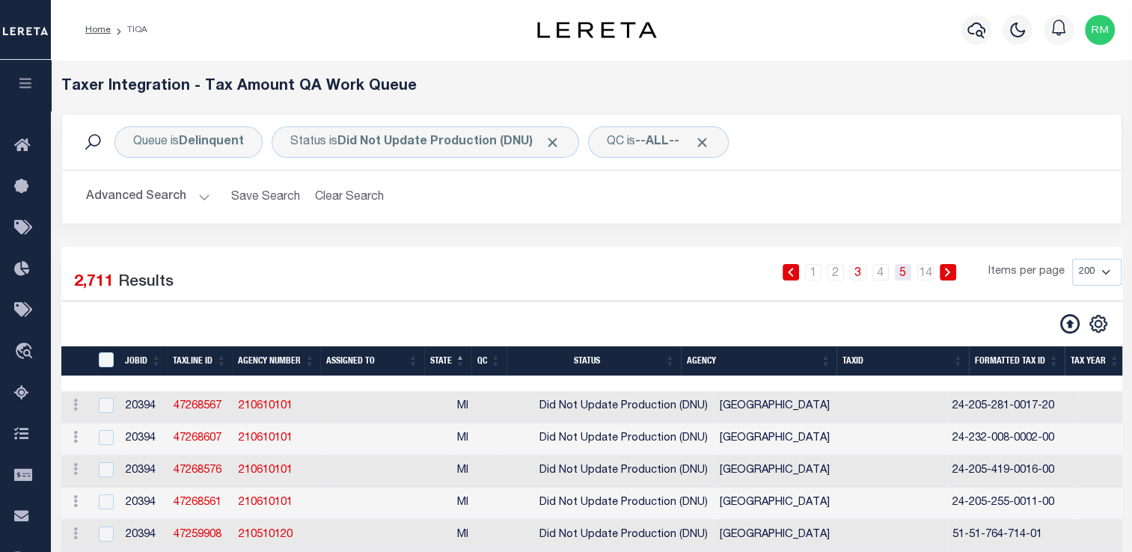
click at [904, 272] on link "5" at bounding box center [903, 272] width 16 height 16
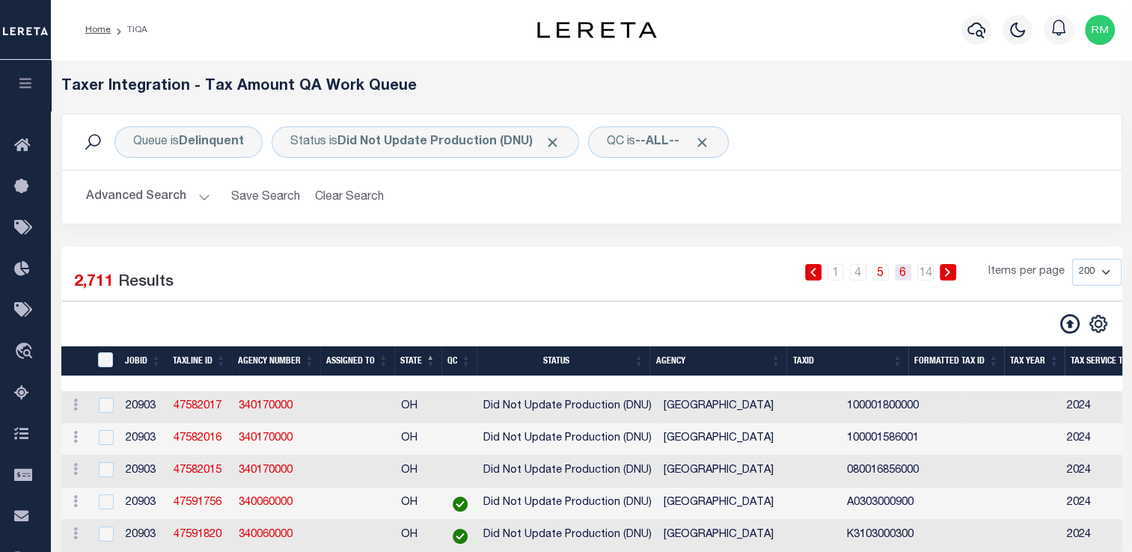
click at [899, 275] on link "6" at bounding box center [903, 272] width 16 height 16
click at [905, 271] on link "7" at bounding box center [903, 272] width 16 height 16
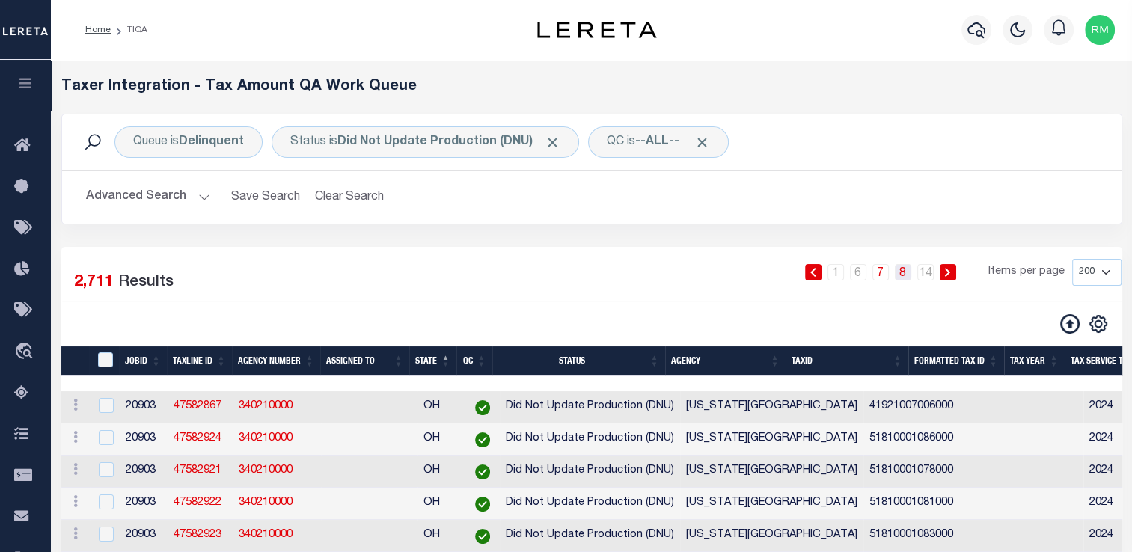
click at [907, 277] on link "8" at bounding box center [903, 272] width 16 height 16
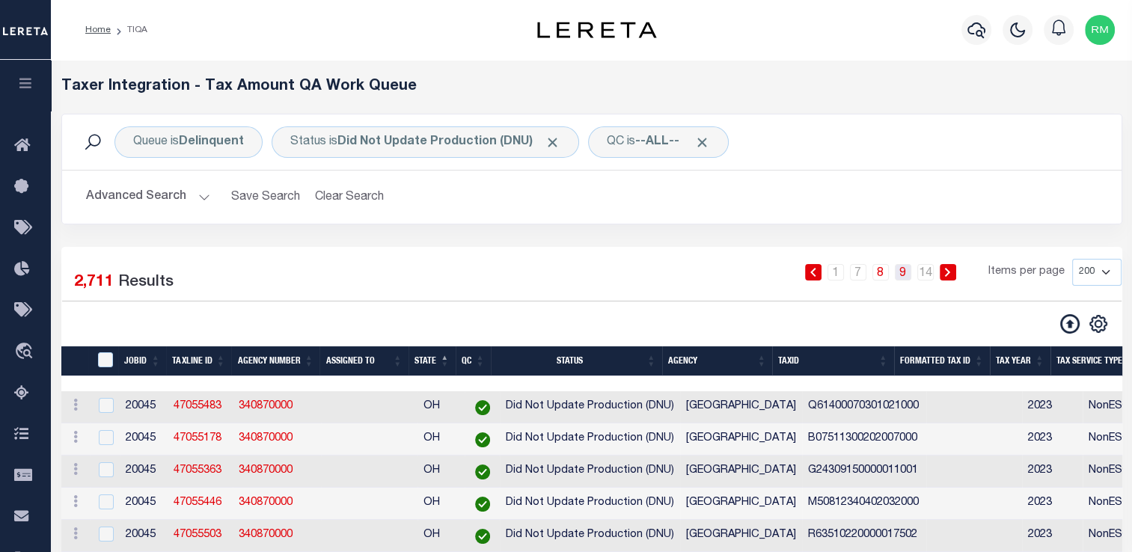
click at [901, 272] on link "9" at bounding box center [903, 272] width 16 height 16
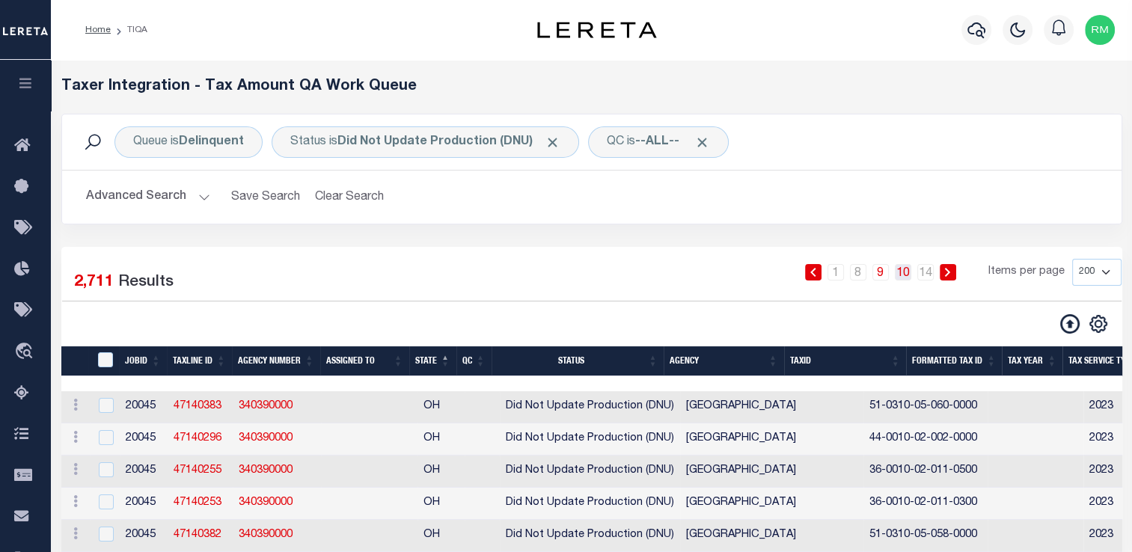
click at [906, 277] on link "10" at bounding box center [903, 272] width 16 height 16
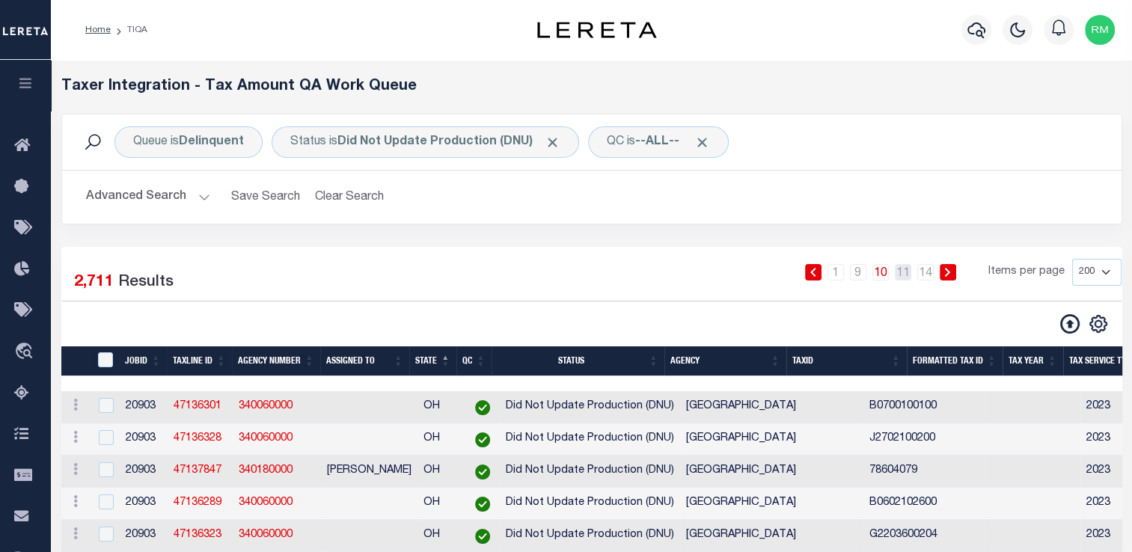
click at [906, 277] on link "11" at bounding box center [903, 272] width 16 height 16
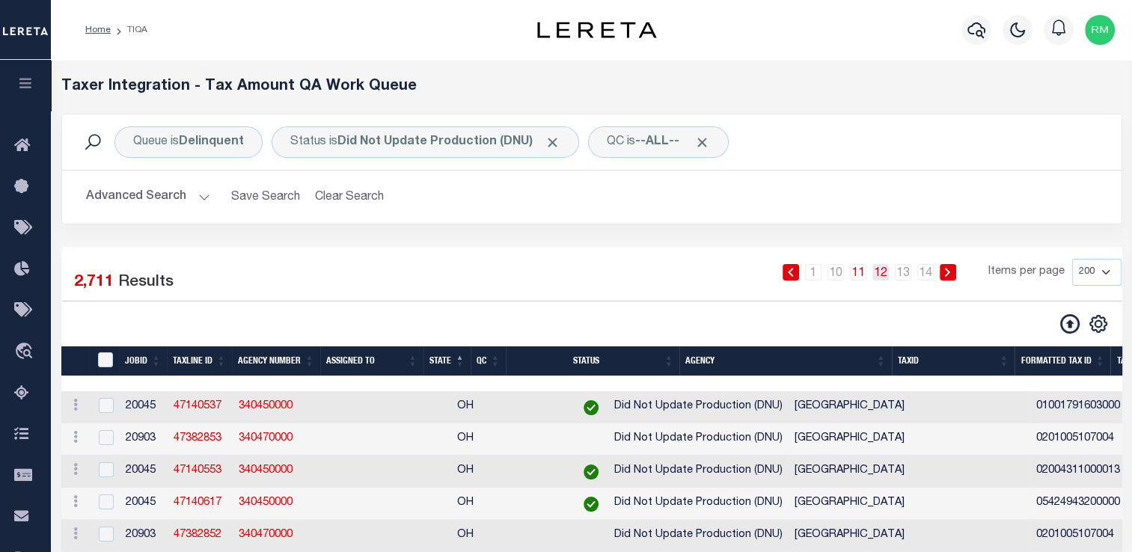
click at [883, 275] on link "12" at bounding box center [880, 272] width 16 height 16
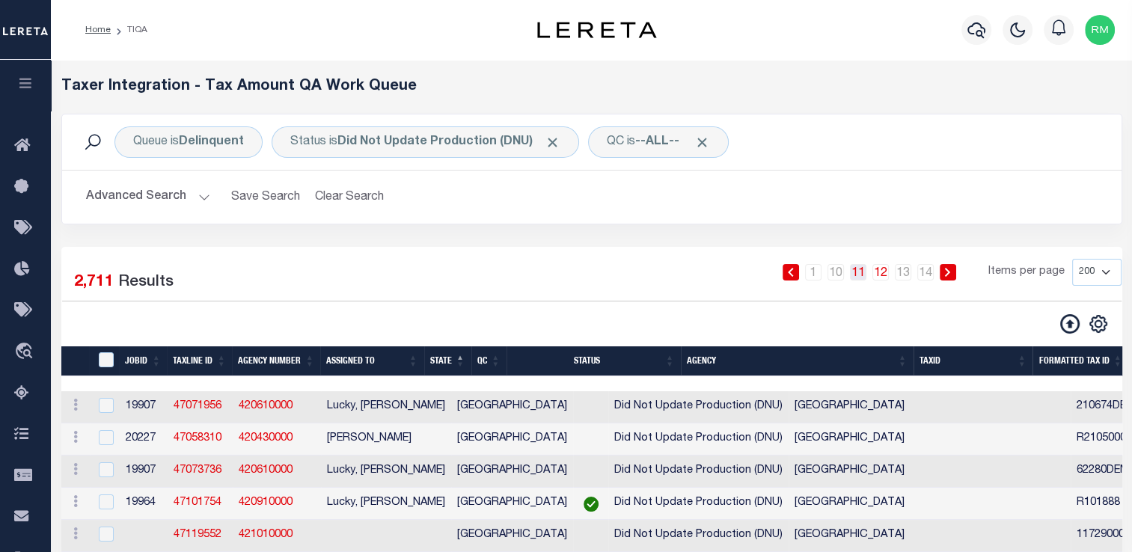
click at [862, 278] on link "11" at bounding box center [858, 272] width 16 height 16
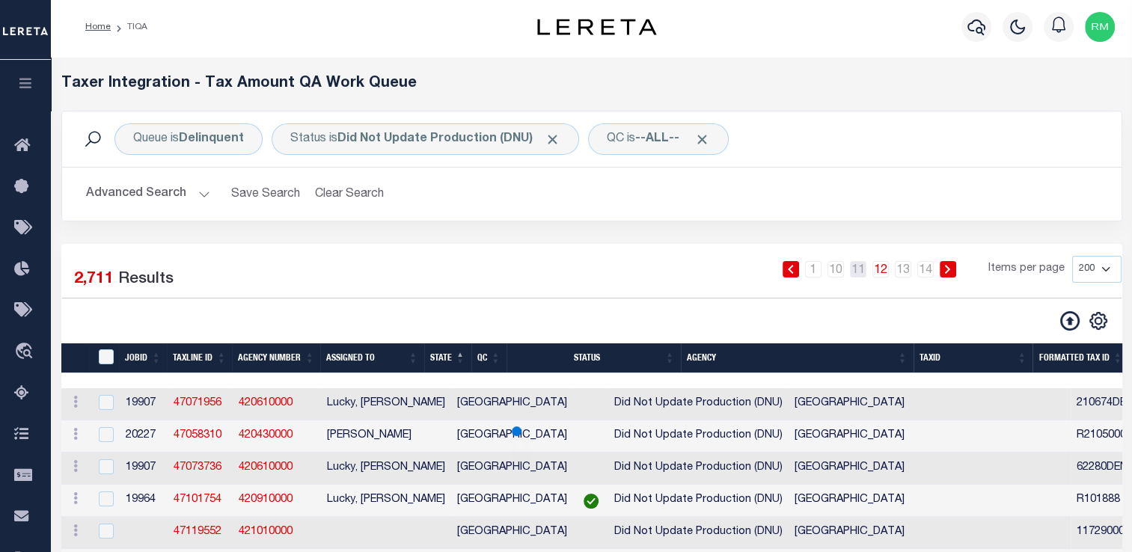
scroll to position [3, 0]
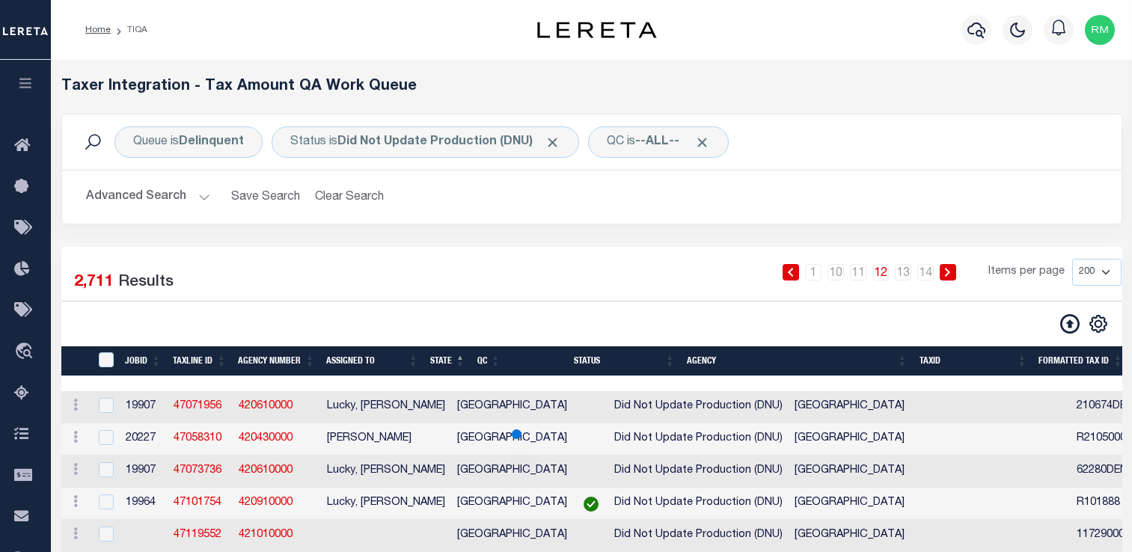
select select "200"
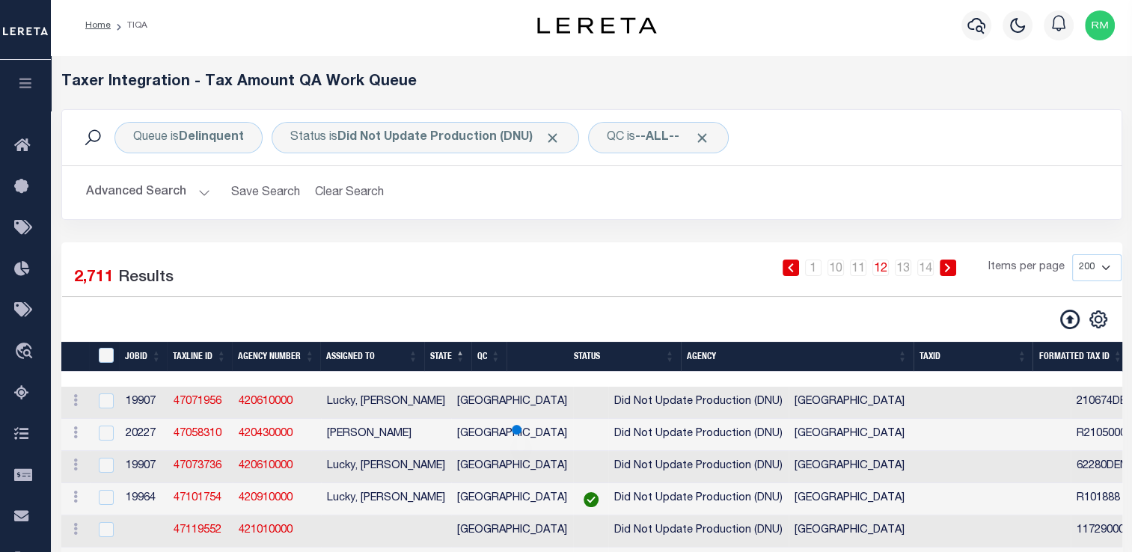
scroll to position [4, 0]
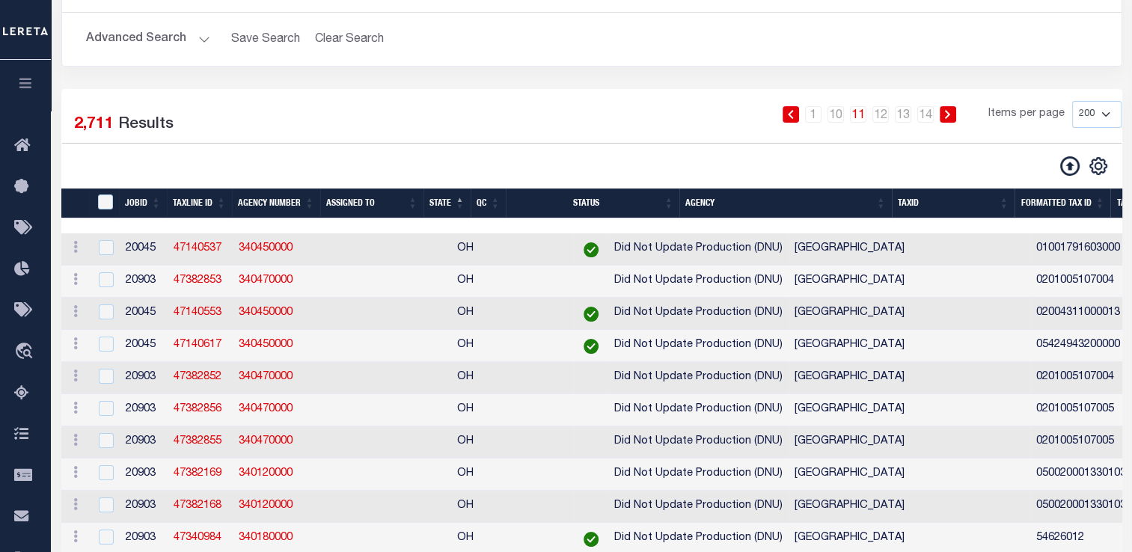
click at [788, 459] on td "[GEOGRAPHIC_DATA]" at bounding box center [909, 442] width 242 height 32
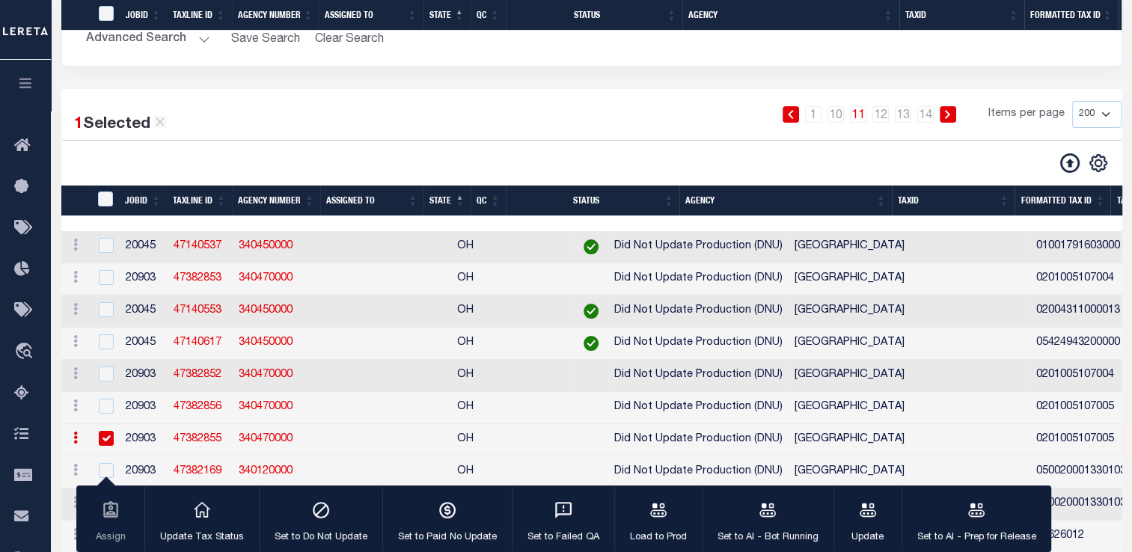
scroll to position [542, 0]
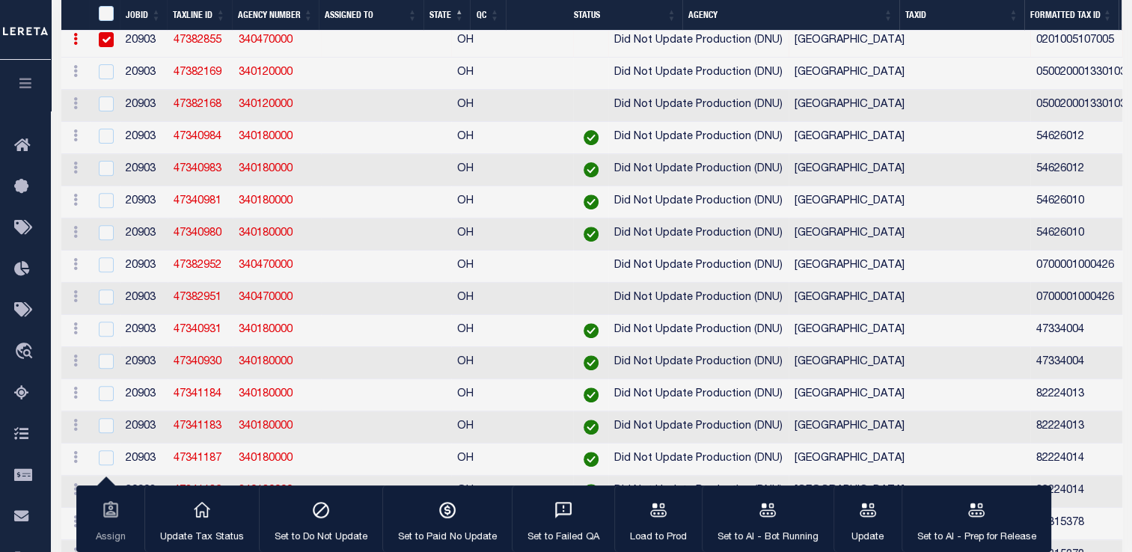
click at [103, 47] on input "checkbox" at bounding box center [106, 39] width 15 height 15
checkbox input "false"
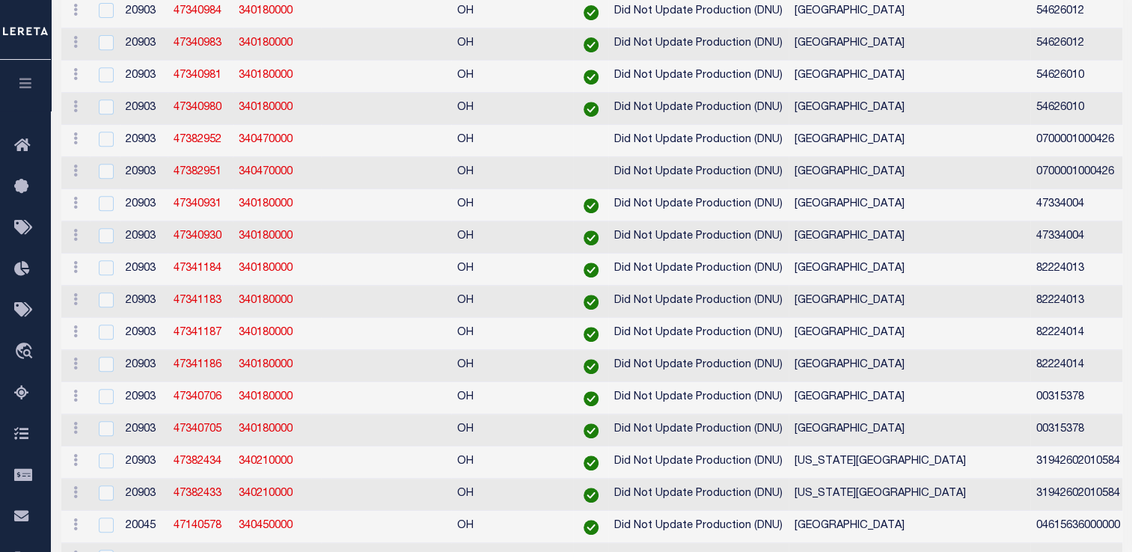
scroll to position [0, 0]
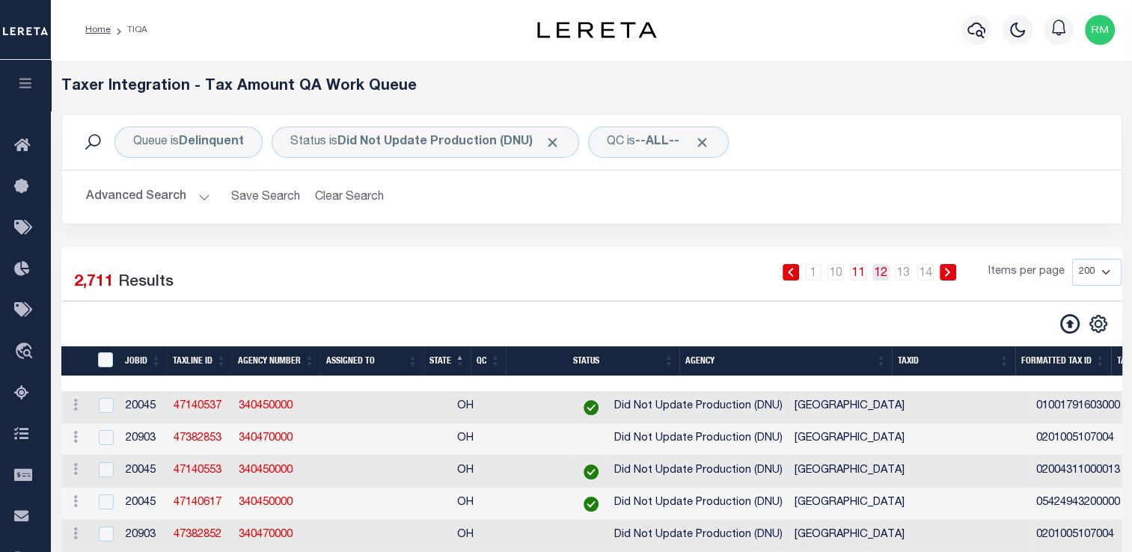
click at [882, 273] on link "12" at bounding box center [880, 272] width 16 height 16
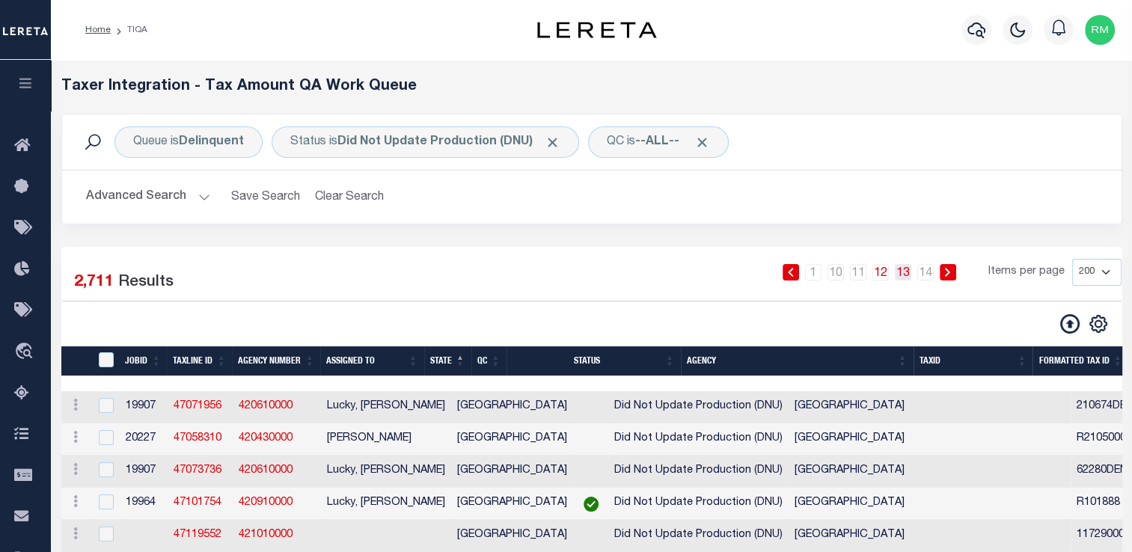
click at [905, 280] on link "13" at bounding box center [903, 272] width 16 height 16
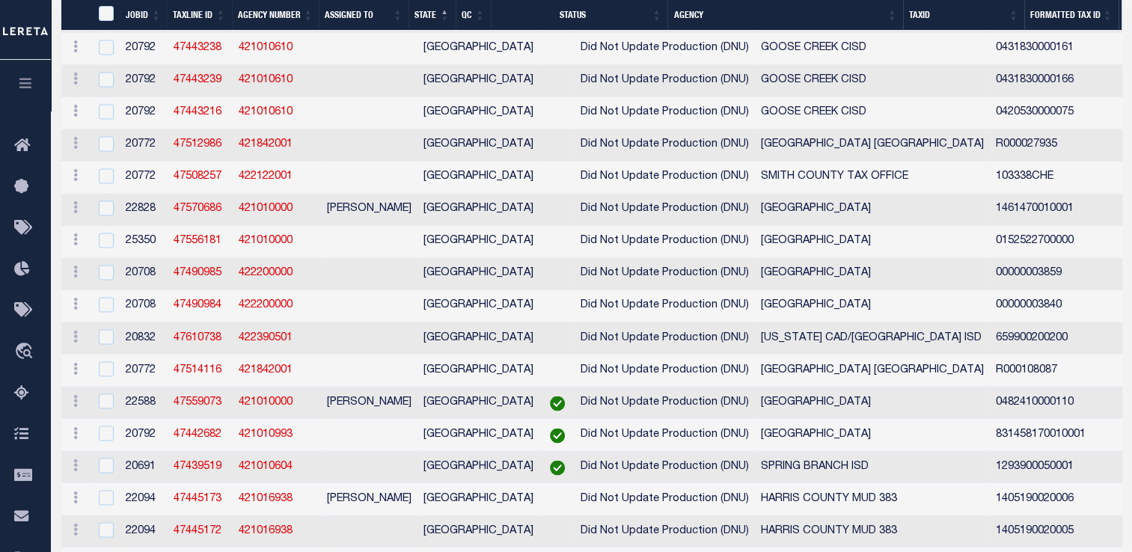
scroll to position [2499, 0]
click at [836, 451] on td "[GEOGRAPHIC_DATA]" at bounding box center [872, 435] width 235 height 32
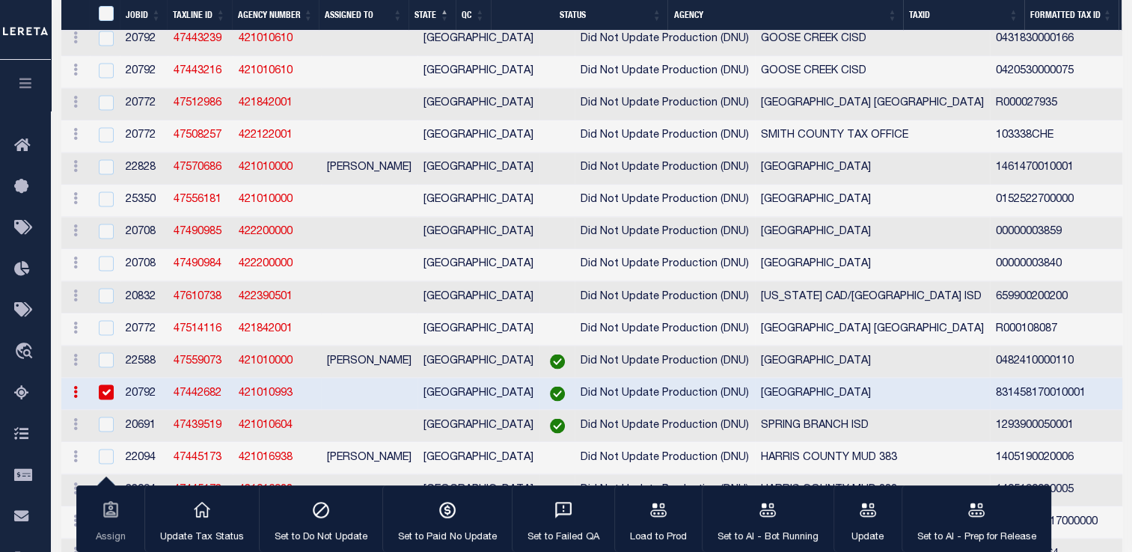
scroll to position [2543, 0]
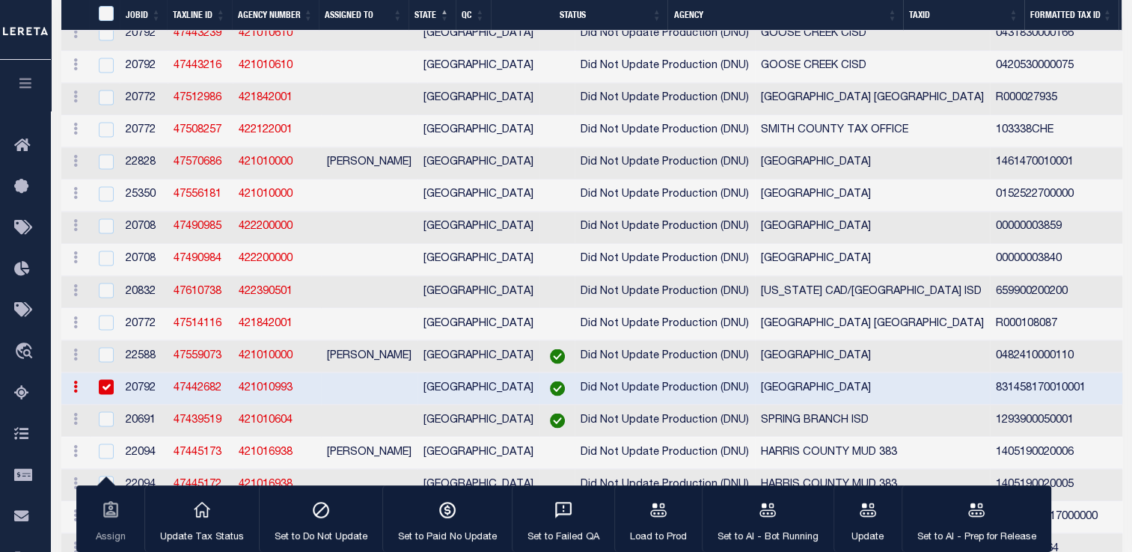
click at [110, 405] on td at bounding box center [105, 389] width 31 height 32
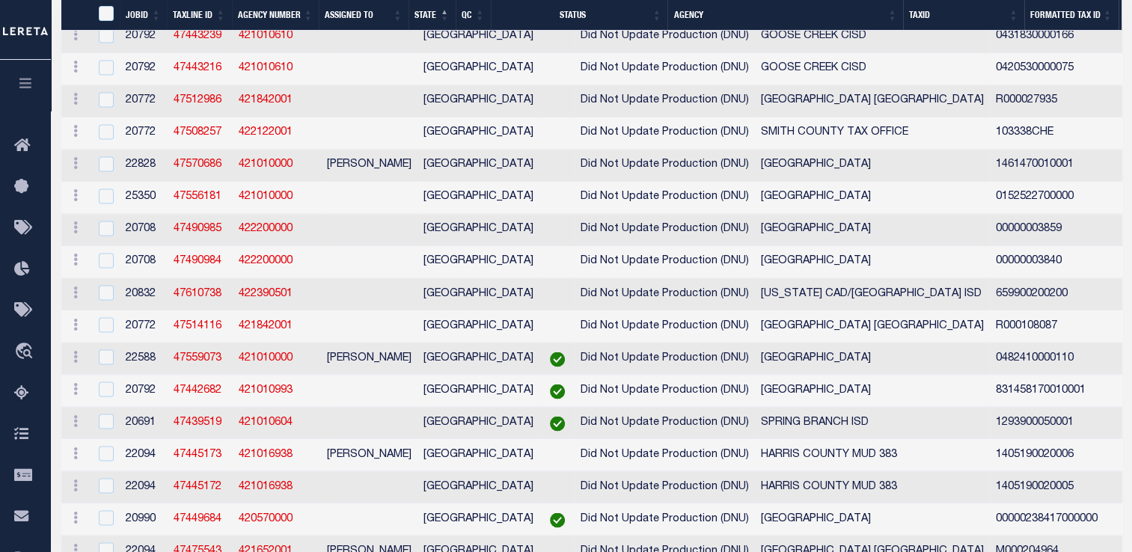
checkbox input "false"
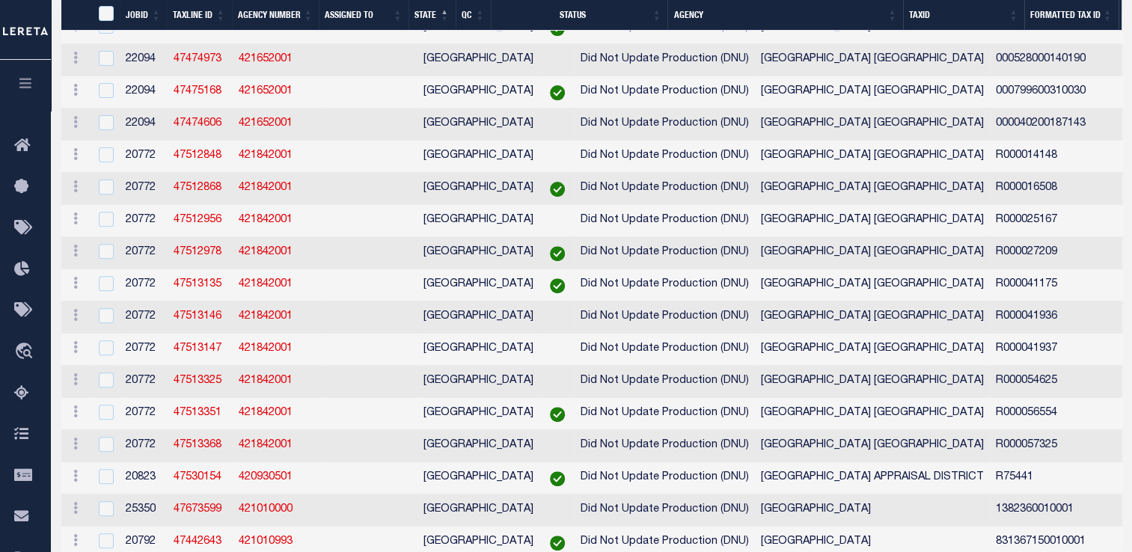
scroll to position [0, 0]
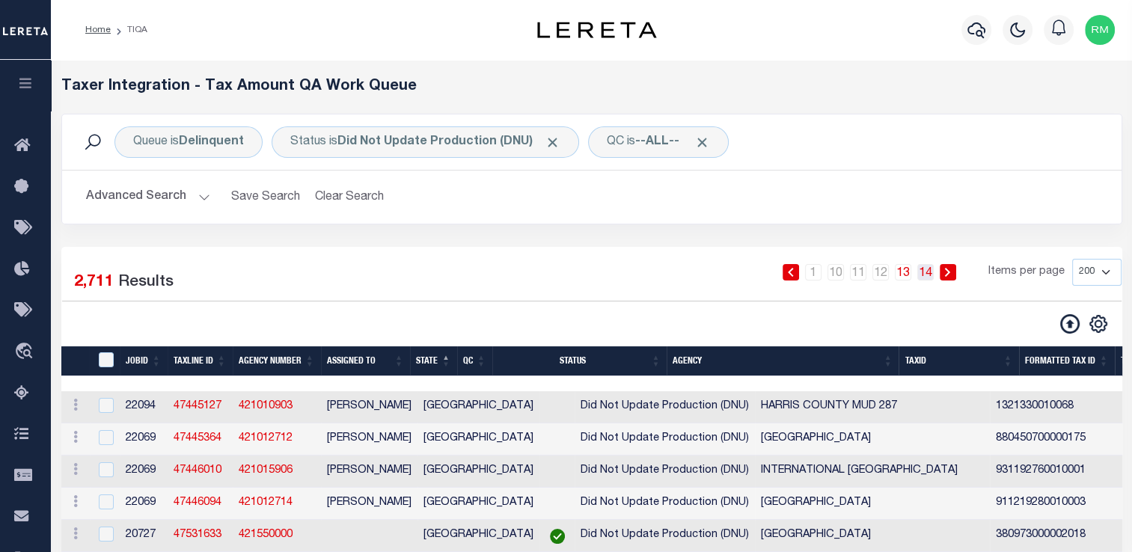
click at [930, 273] on link "14" at bounding box center [925, 272] width 16 height 16
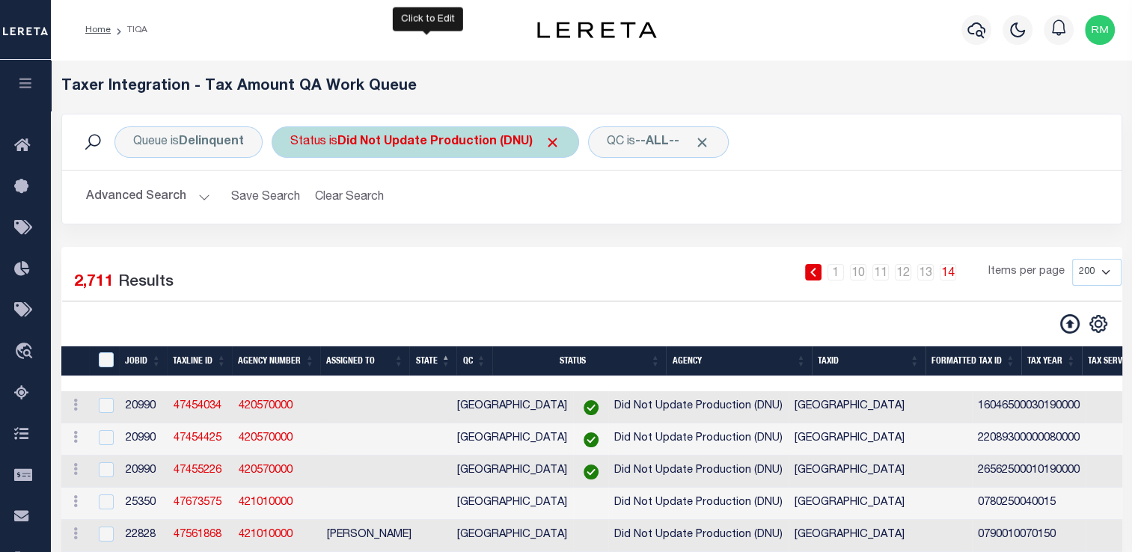
click at [404, 154] on div "Status is Did Not Update Production (DNU)" at bounding box center [425, 141] width 307 height 31
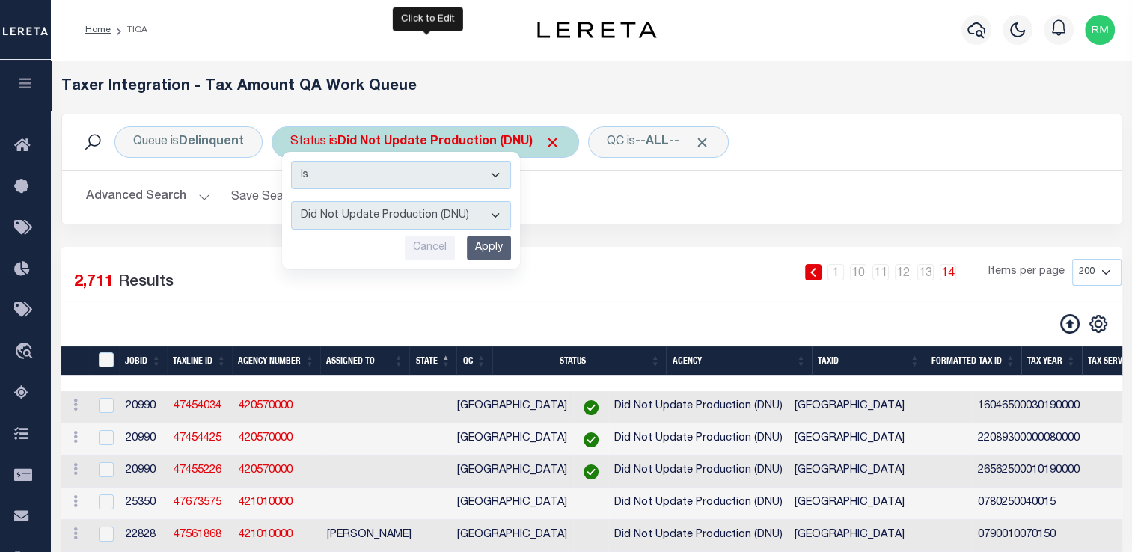
click at [427, 214] on select "AI - Bot Exception (ERR) AI - Bot Running (PLA) AI - Failed QA (FQA) AI - Prep …" at bounding box center [401, 215] width 220 height 28
select select "PLA"
click at [291, 201] on select "AI - Bot Exception (ERR) AI - Bot Running (PLA) AI - Failed QA (FQA) AI - Prep …" at bounding box center [401, 215] width 220 height 28
click at [486, 253] on input "Apply" at bounding box center [489, 248] width 44 height 25
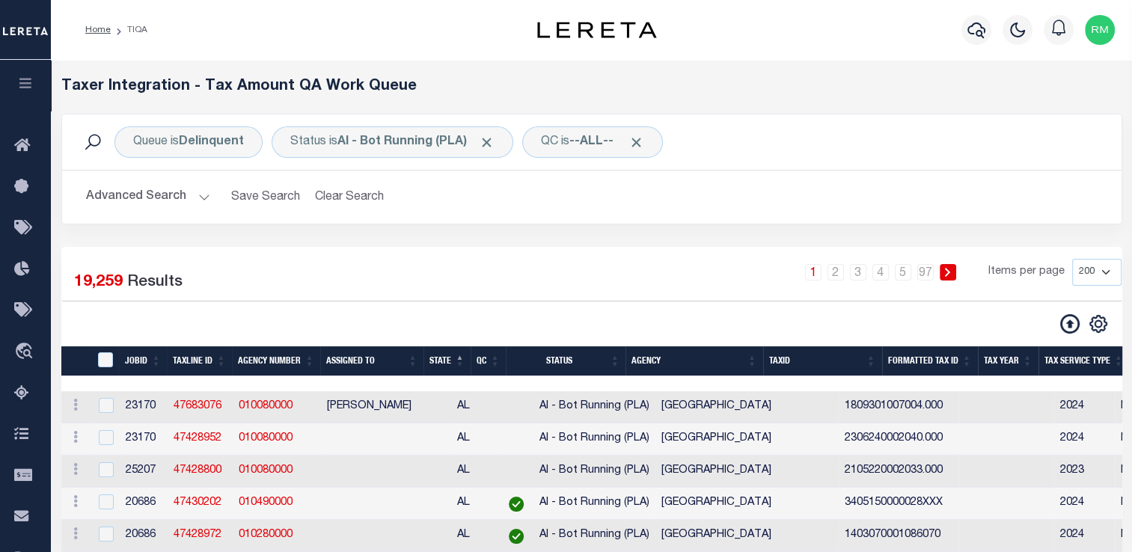
click at [206, 181] on div "Advanced Search Save Search Clear Search TIQATaxLineSearchTable_dynamictable___…" at bounding box center [591, 197] width 1059 height 53
click at [200, 195] on button "Advanced Search" at bounding box center [148, 197] width 124 height 29
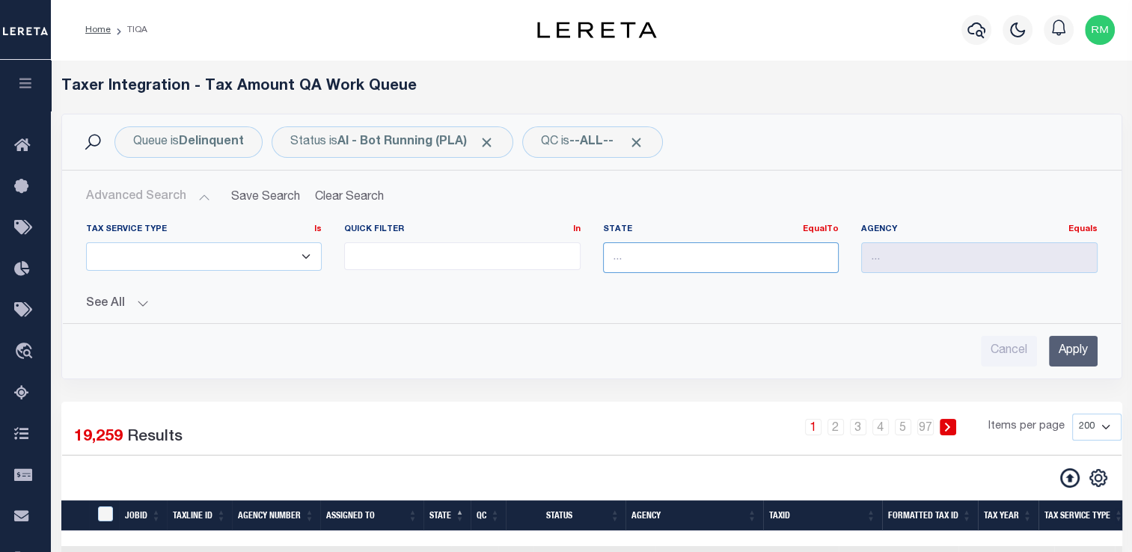
click at [744, 246] on input "text" at bounding box center [721, 257] width 236 height 31
click at [730, 288] on div "AL" at bounding box center [720, 285] width 235 height 24
type input "AL"
click at [1062, 348] on input "Apply" at bounding box center [1073, 351] width 49 height 31
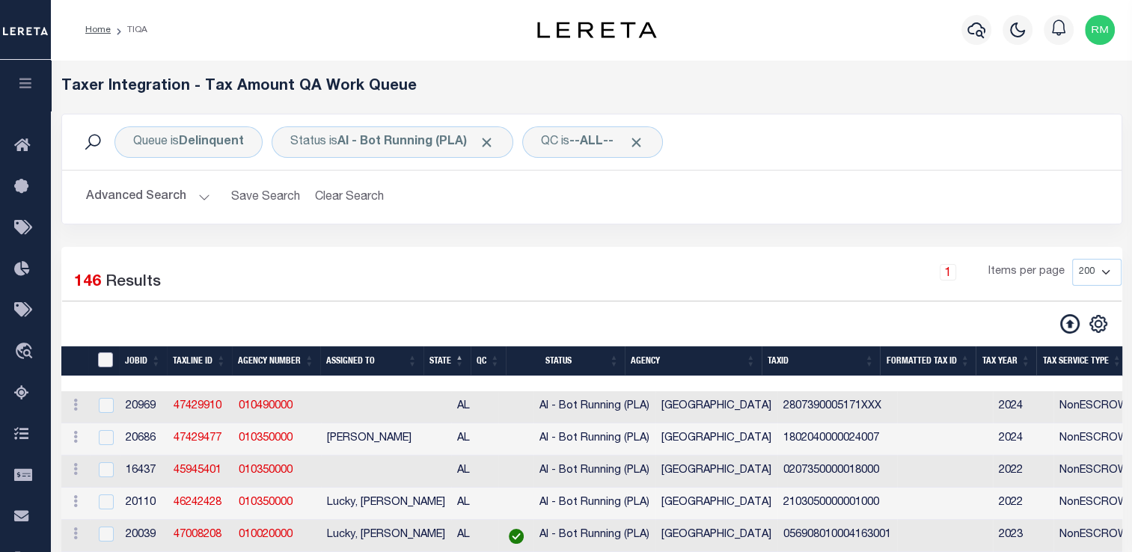
click at [105, 361] on input "TaxID" at bounding box center [105, 359] width 15 height 15
checkbox input "true"
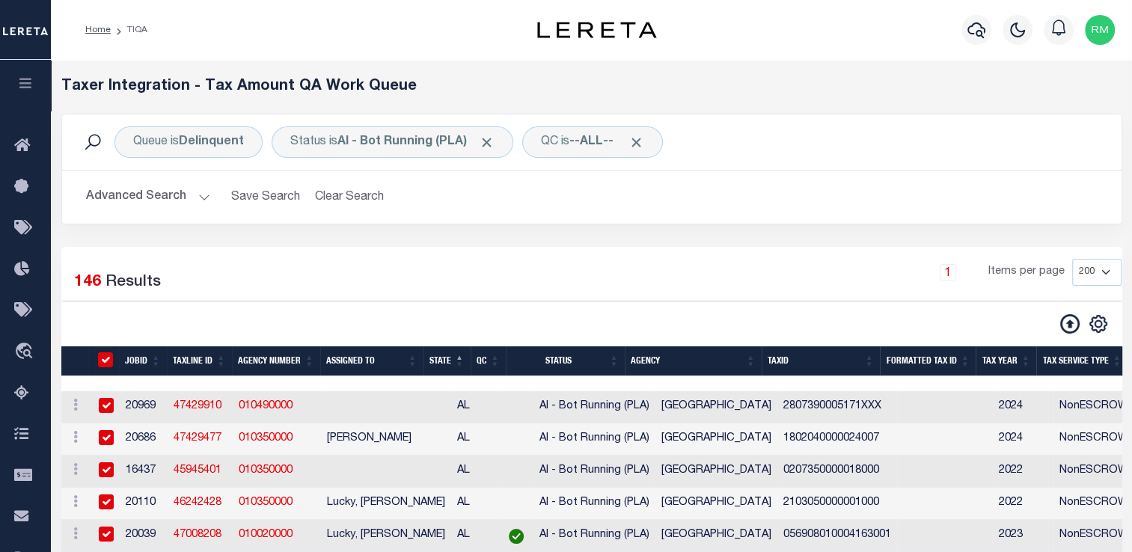
checkbox input "true"
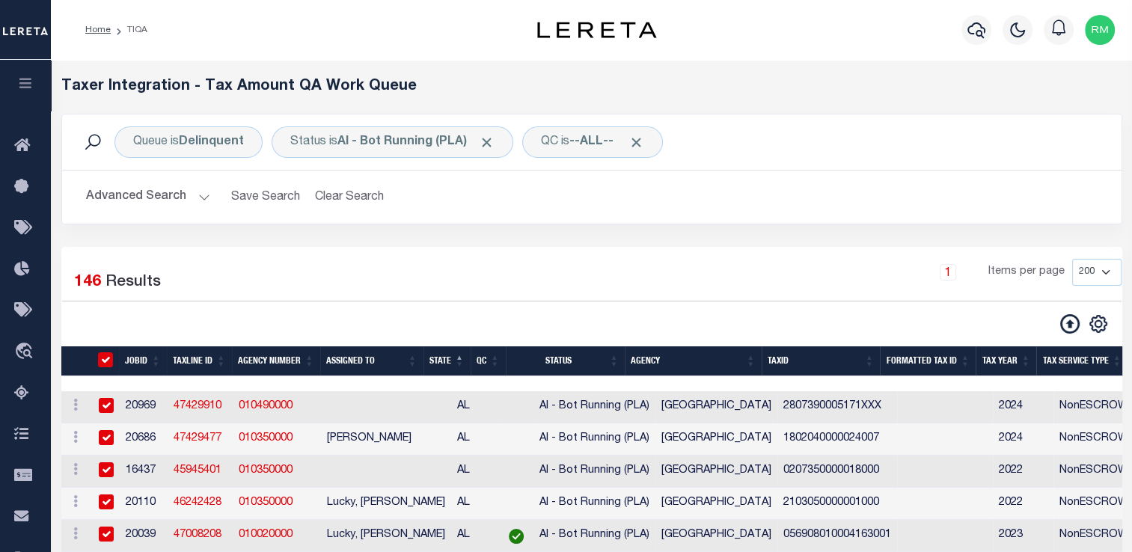
checkbox input "true"
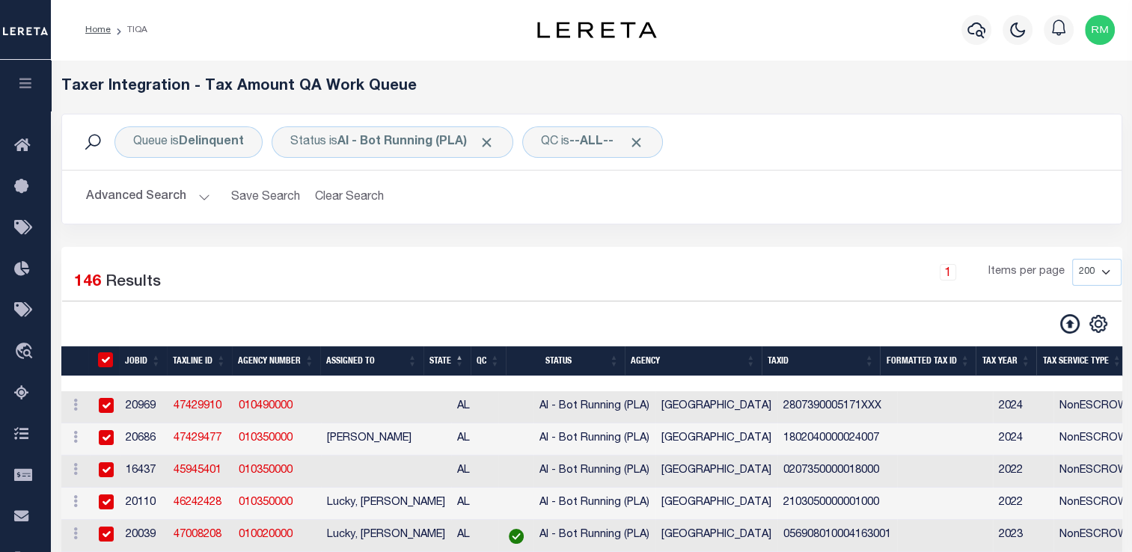
checkbox input "true"
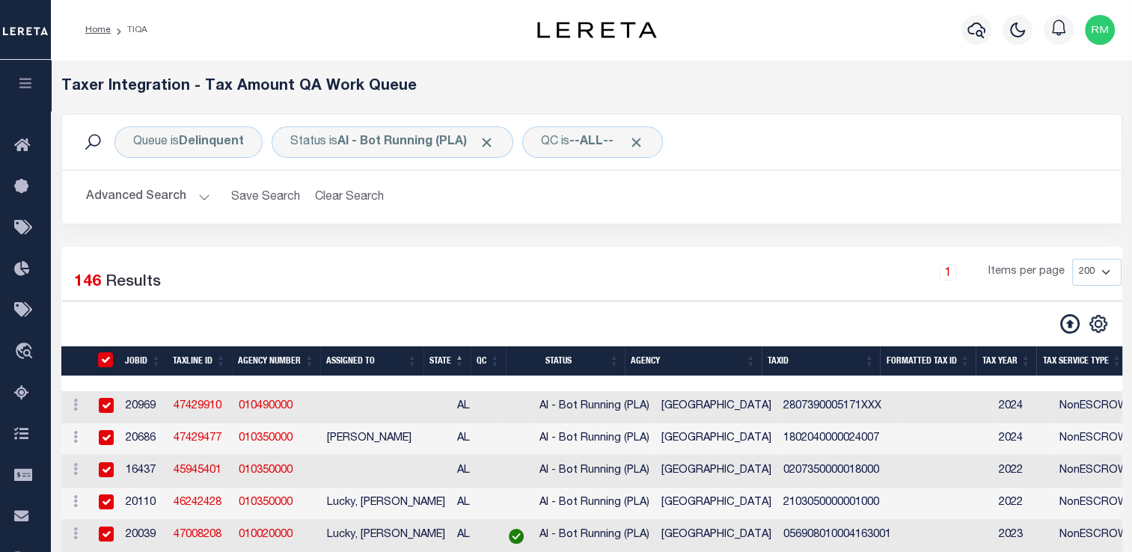
checkbox input "true"
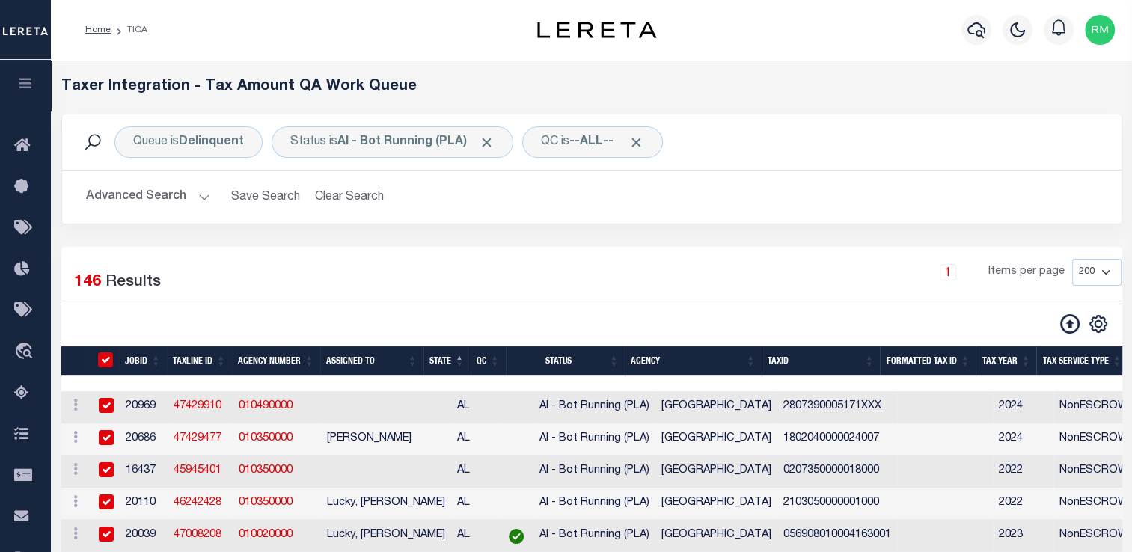
checkbox input "true"
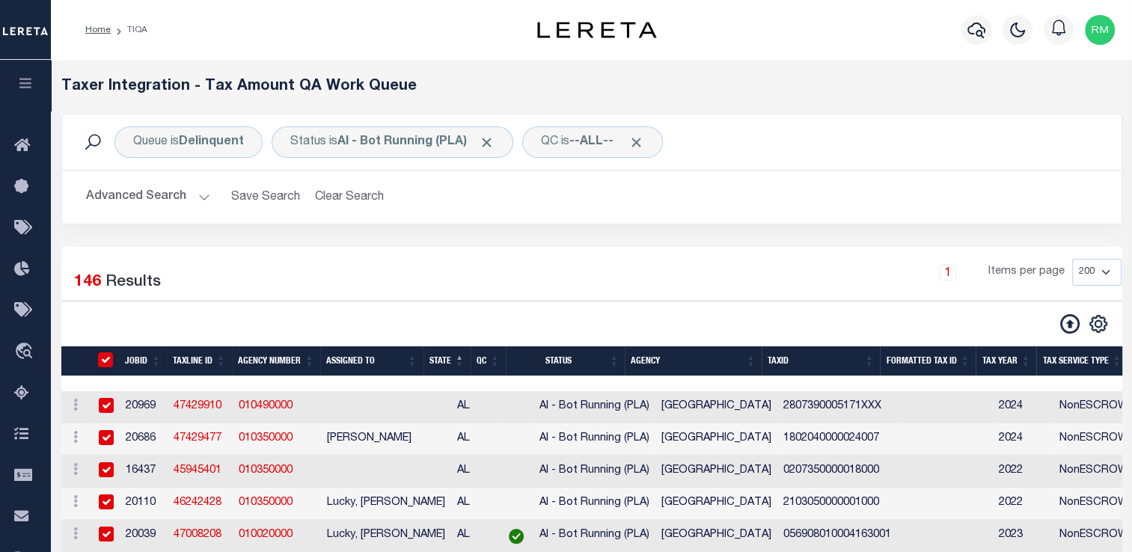
checkbox input "true"
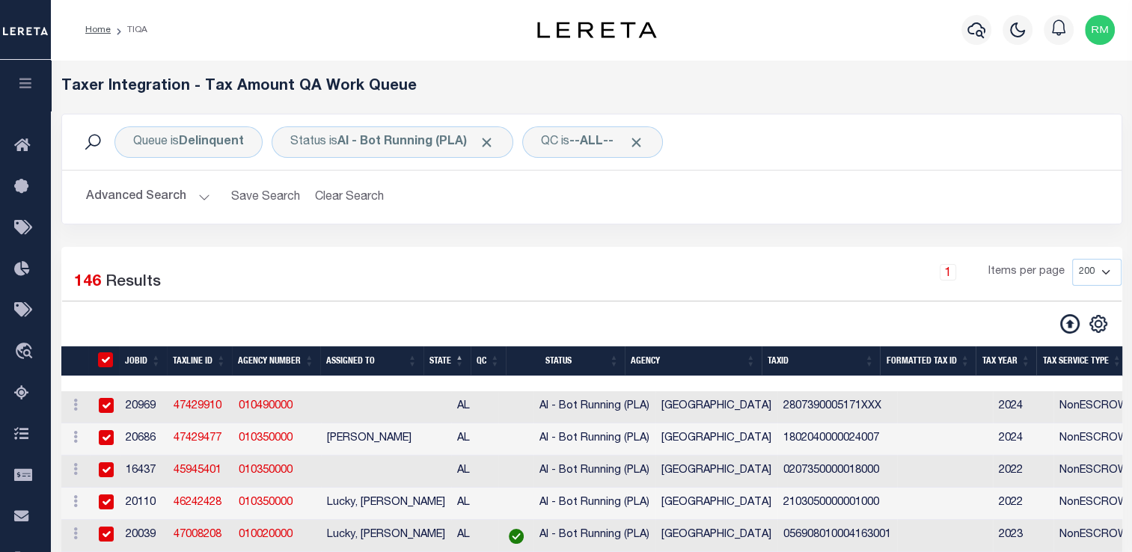
checkbox input "true"
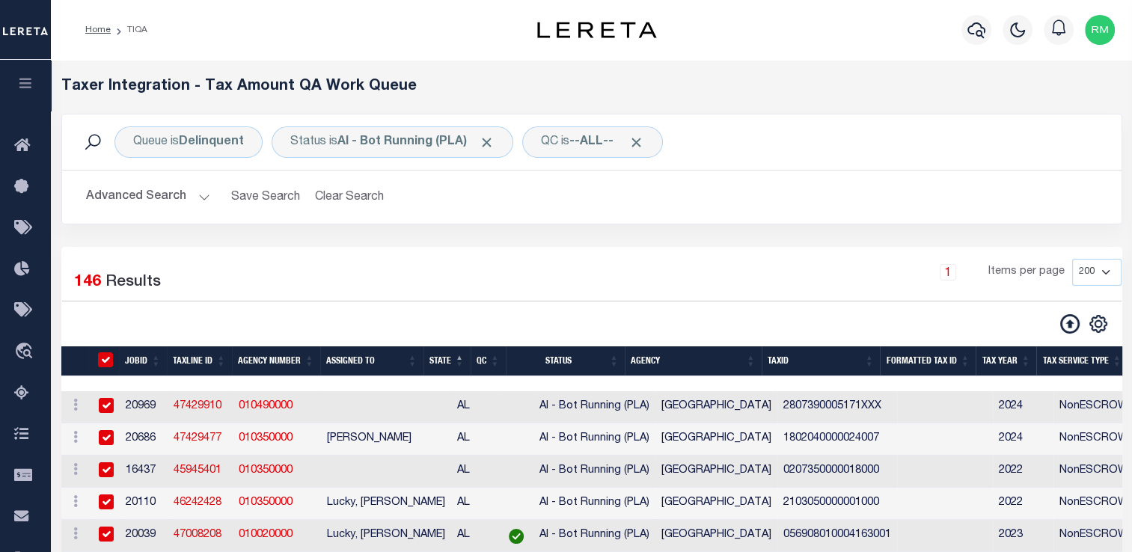
checkbox input "true"
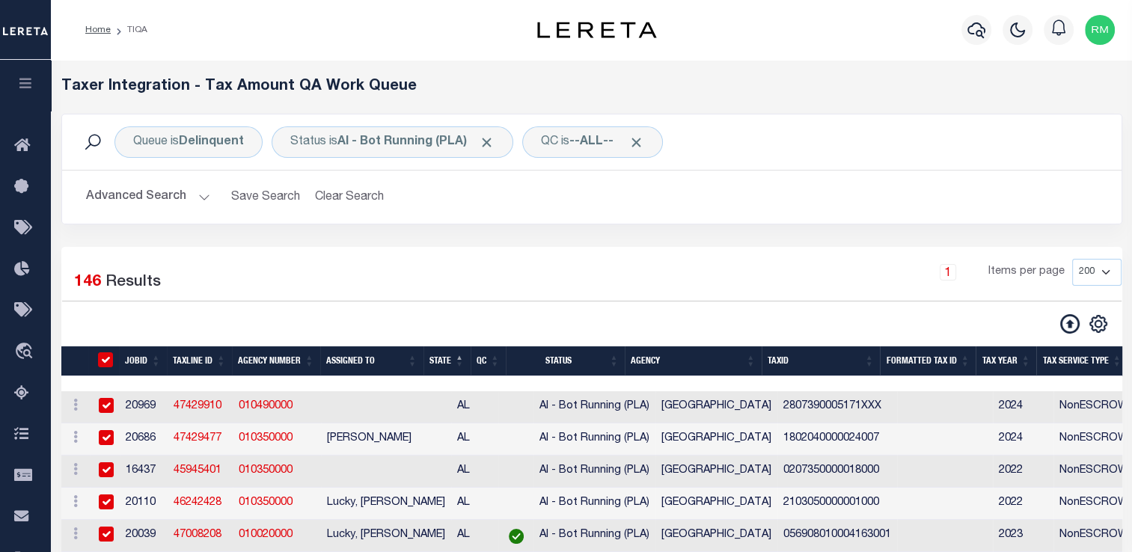
checkbox input "true"
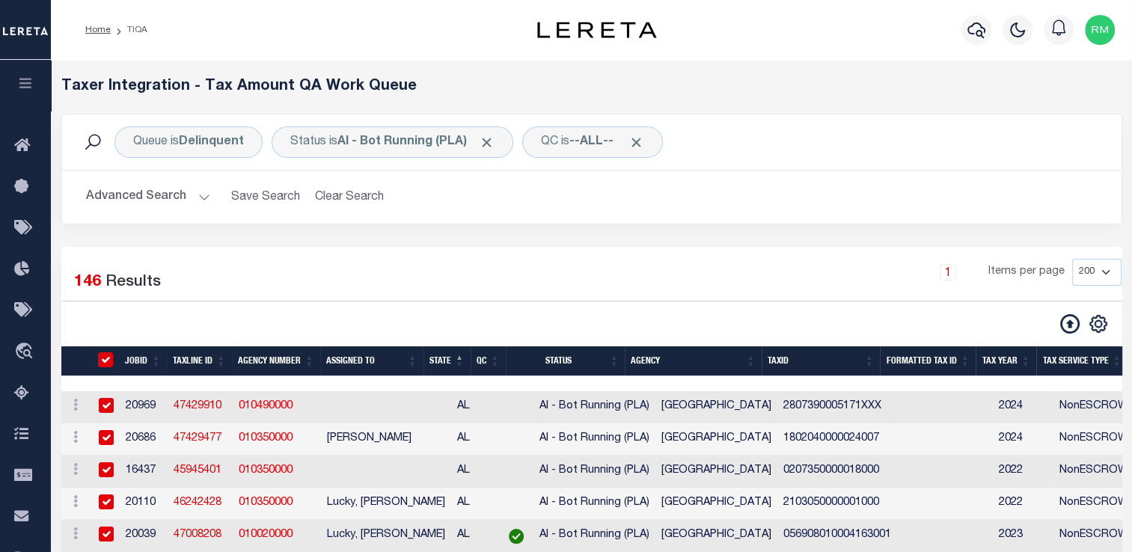
checkbox input "true"
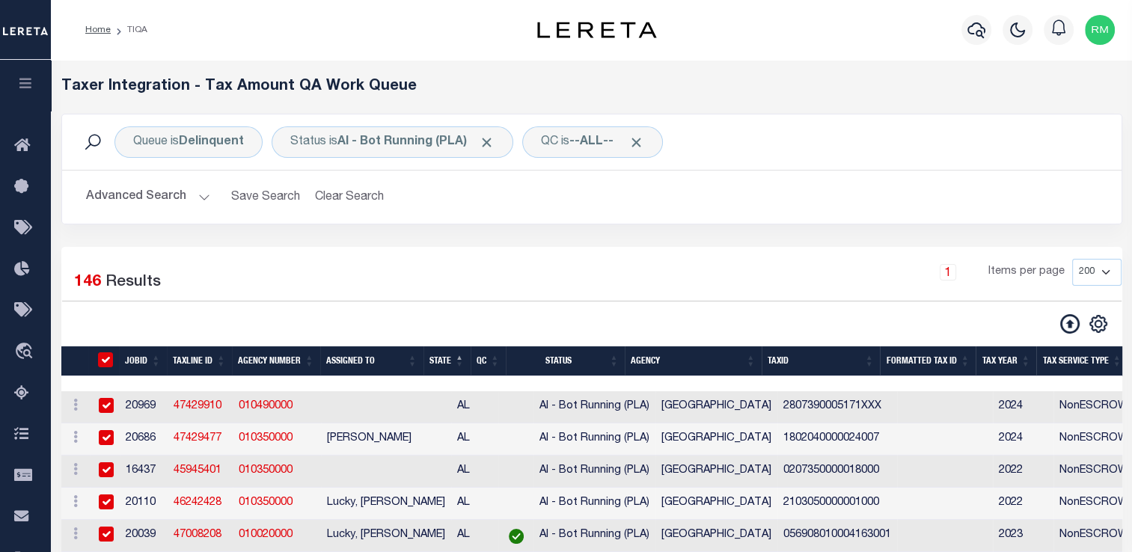
checkbox input "true"
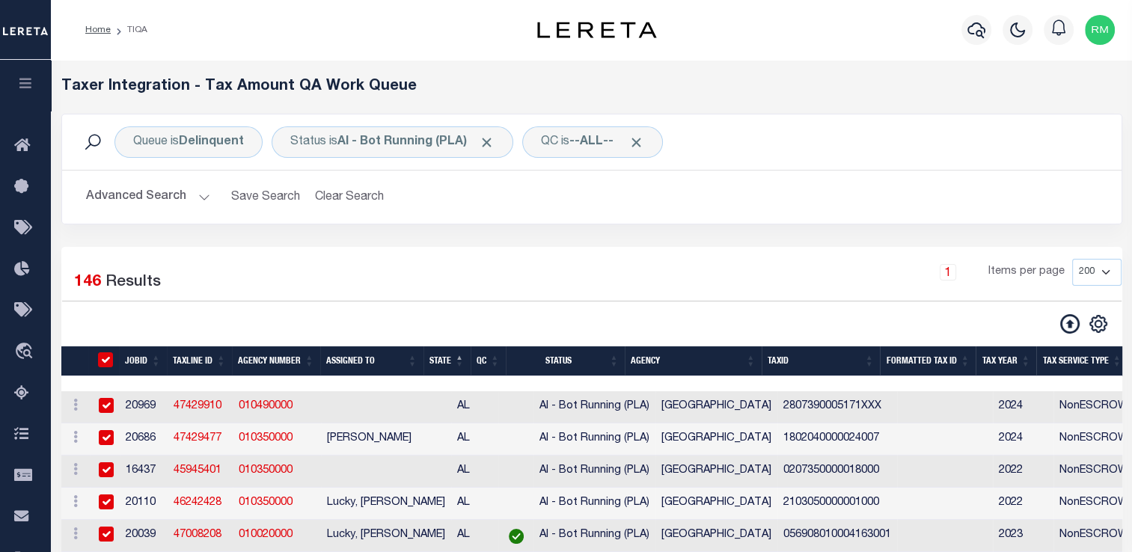
checkbox input "true"
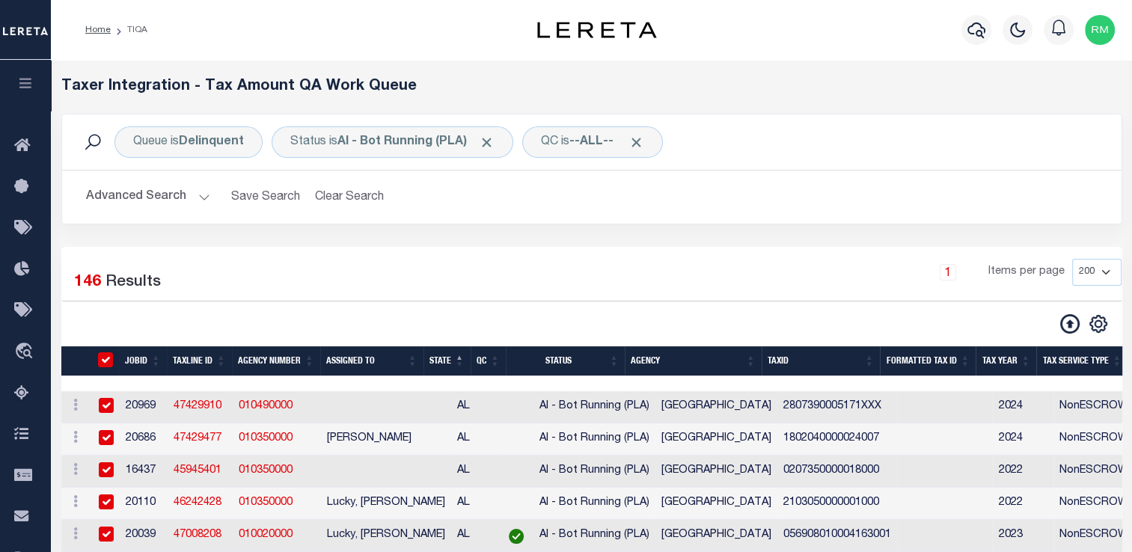
checkbox input "true"
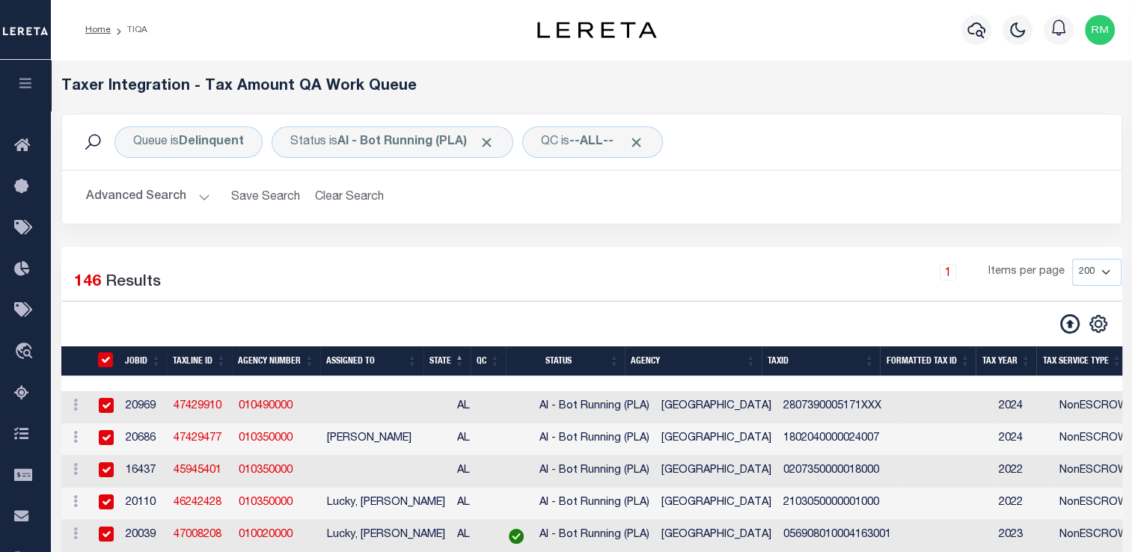
checkbox input "true"
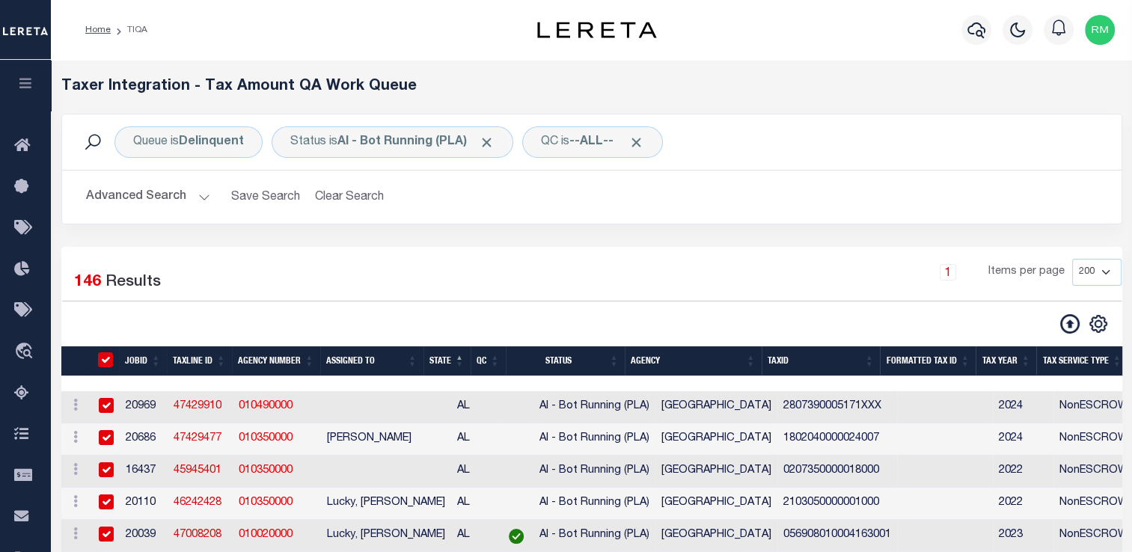
checkbox input "true"
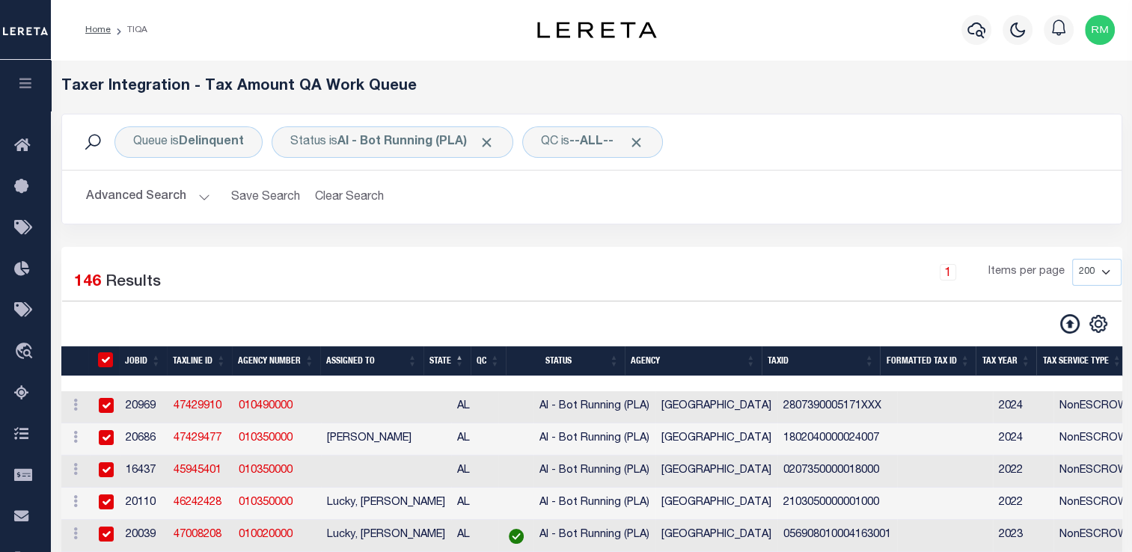
checkbox input "true"
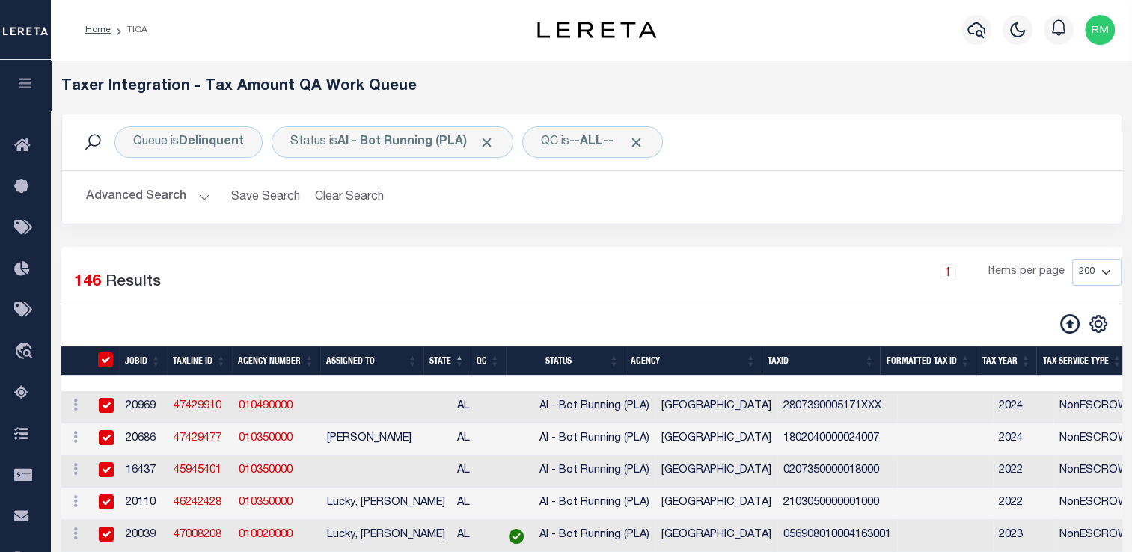
checkbox input "true"
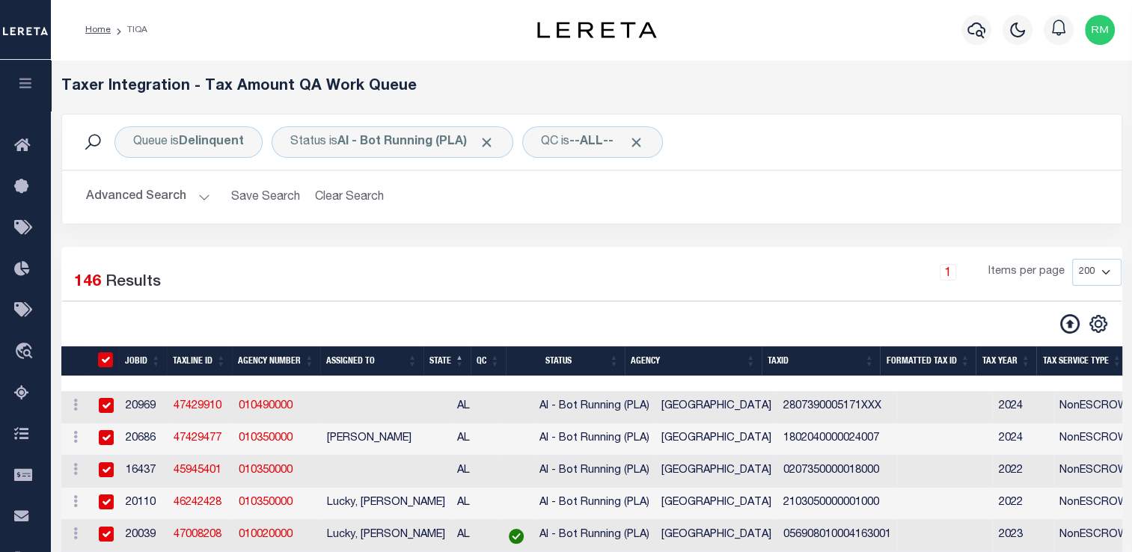
checkbox input "true"
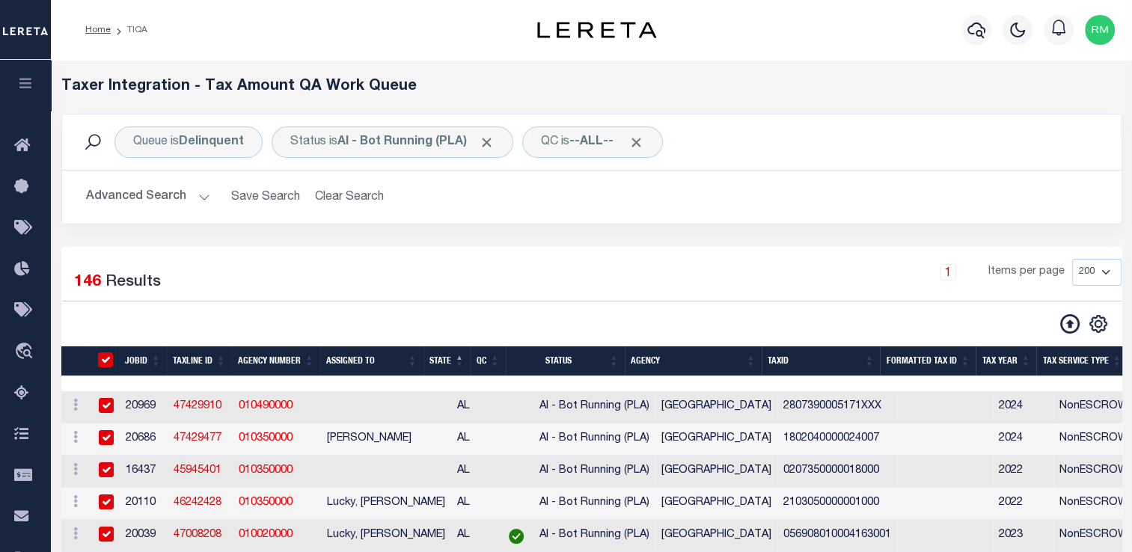
checkbox input "true"
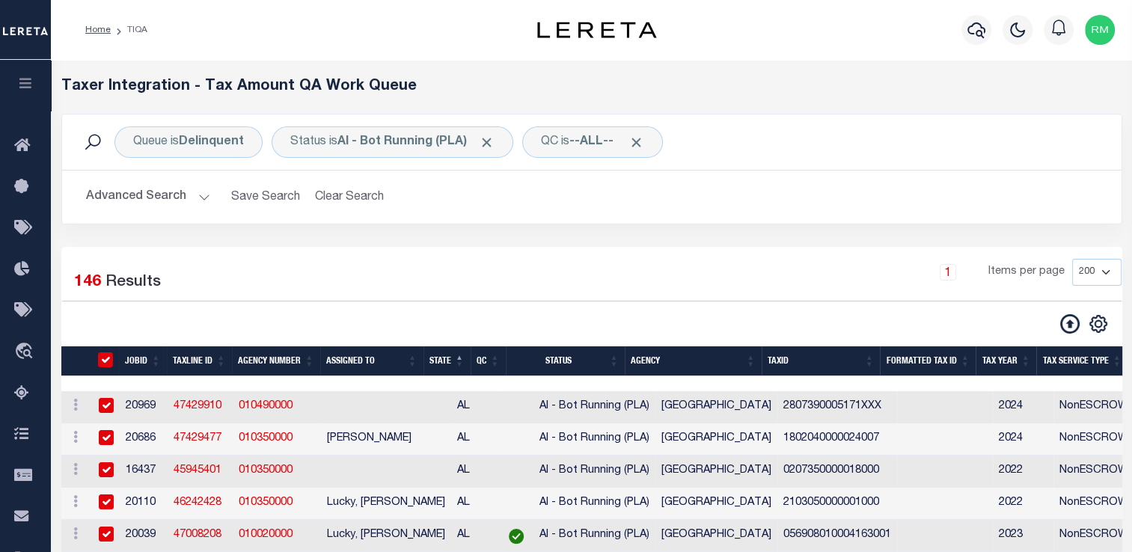
checkbox input "true"
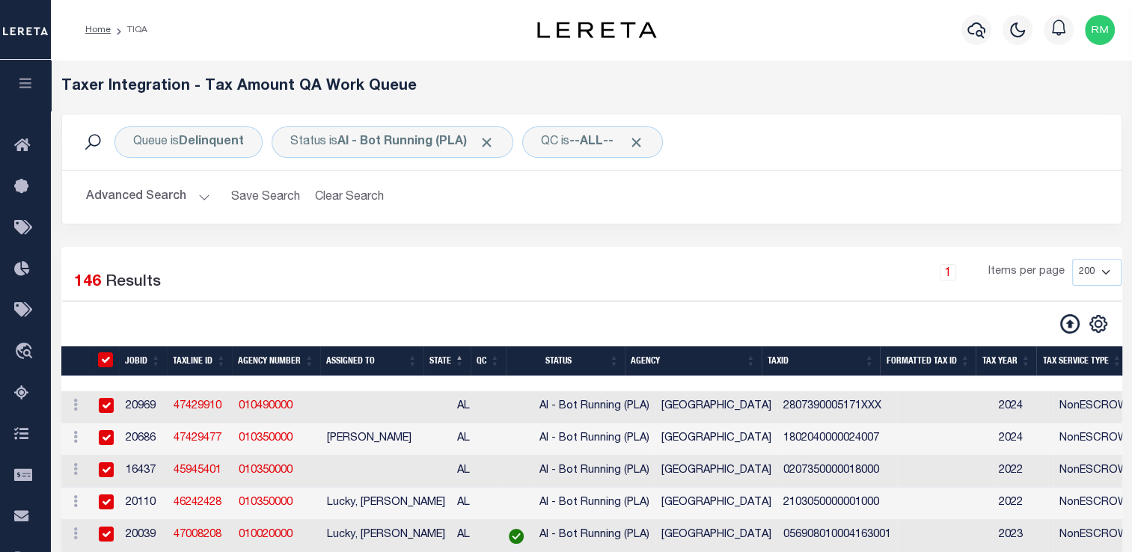
checkbox input "true"
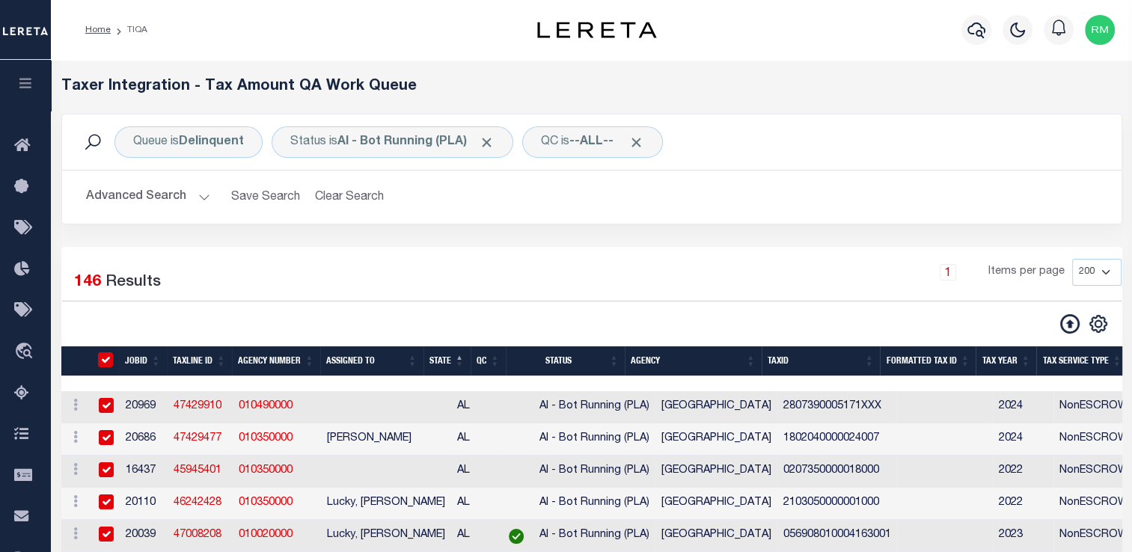
checkbox input "true"
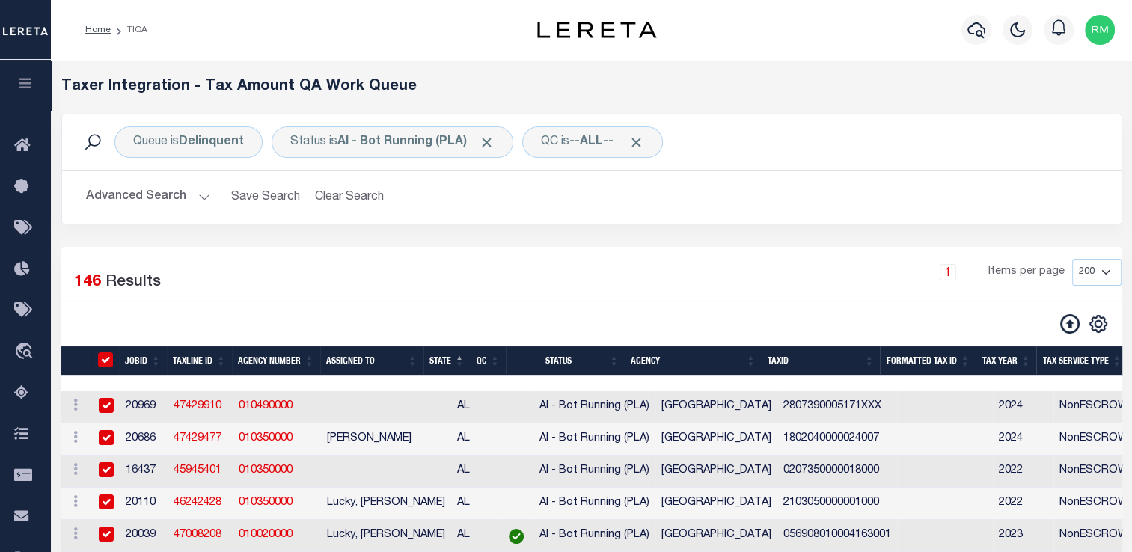
checkbox input "true"
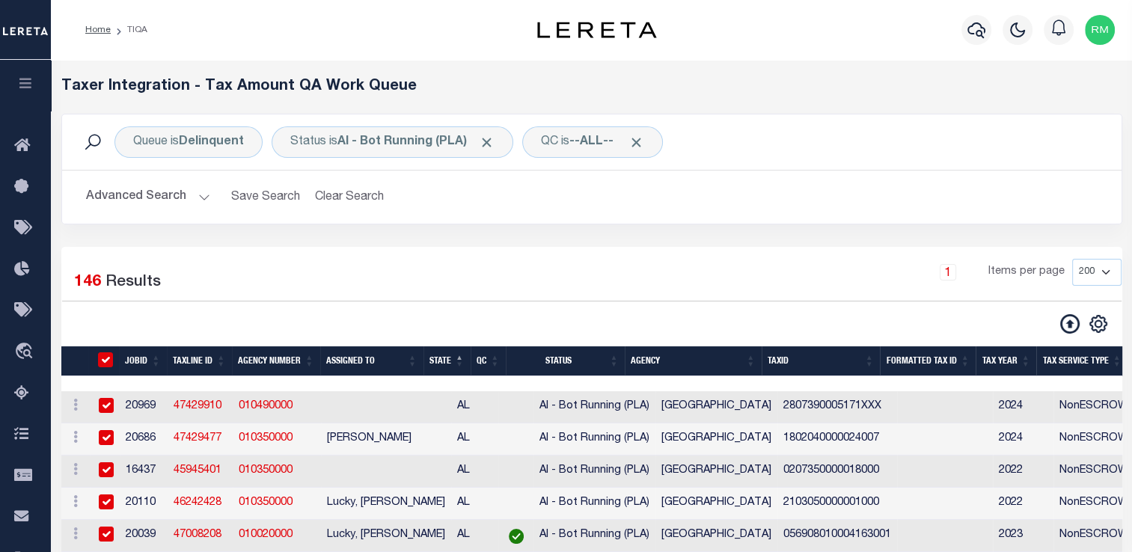
checkbox input "true"
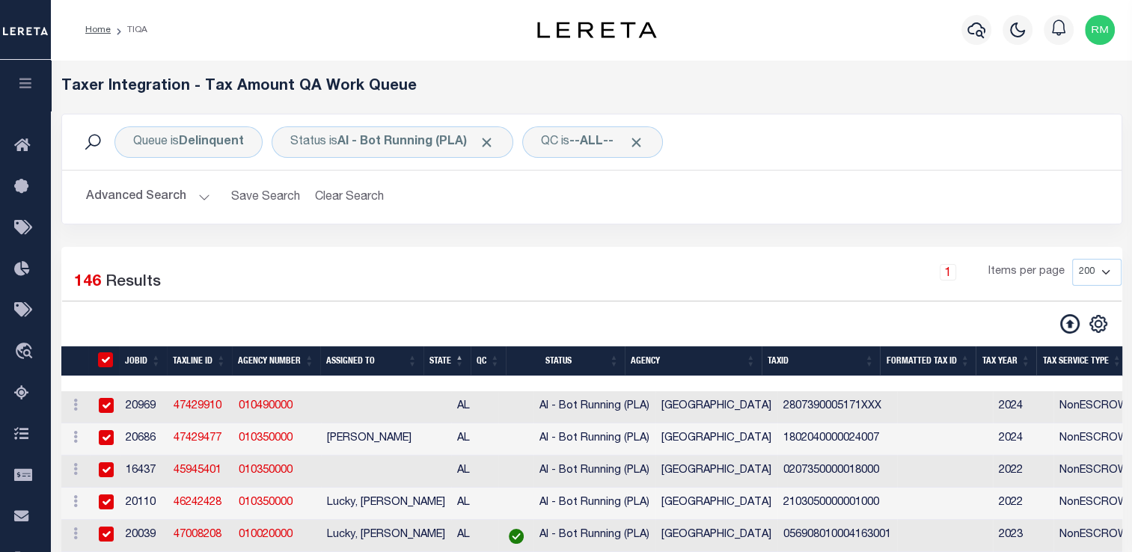
checkbox input "true"
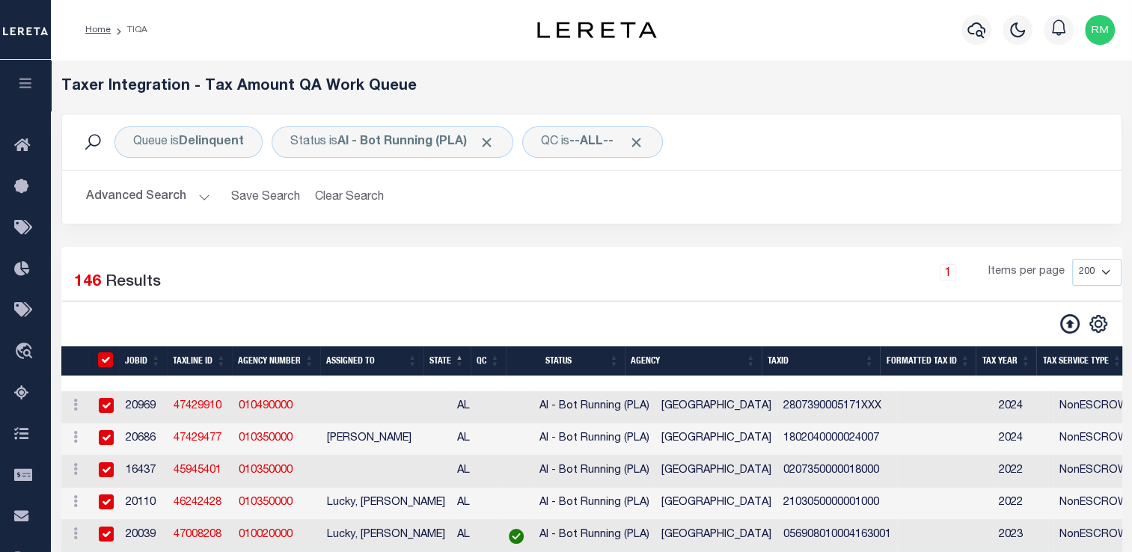
checkbox input "true"
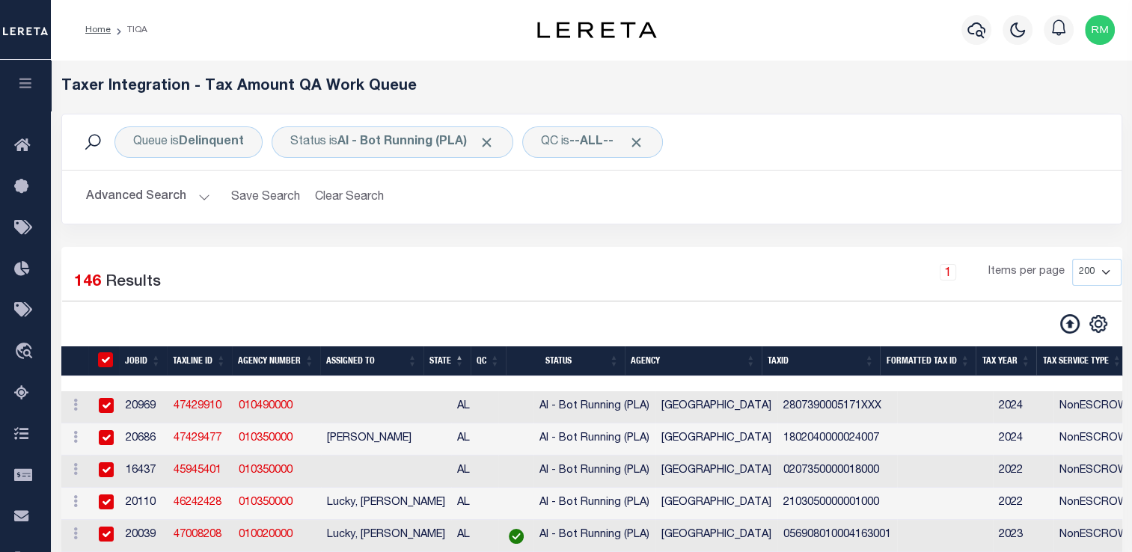
checkbox input "true"
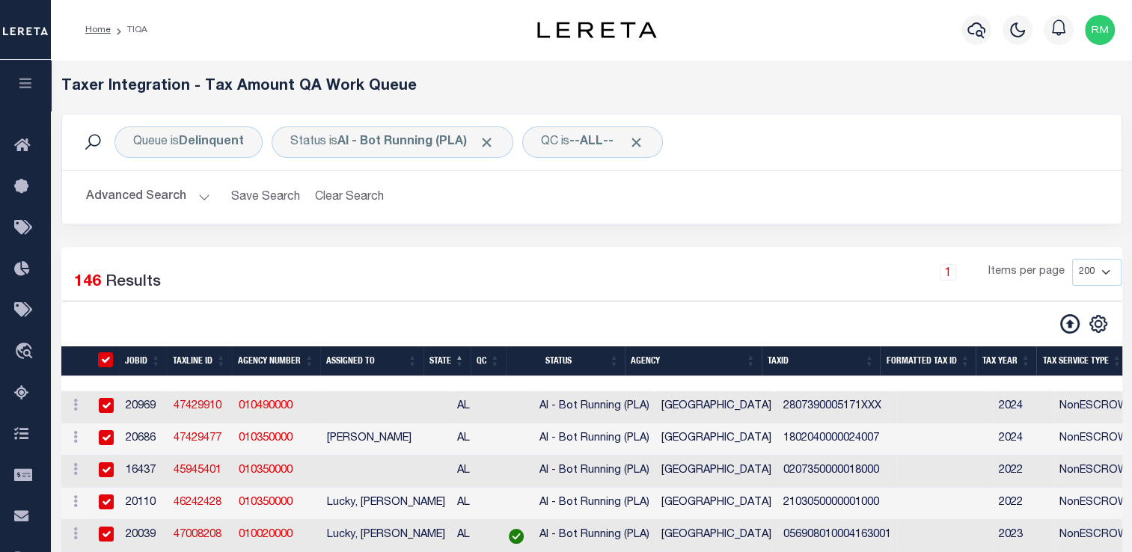
checkbox input "true"
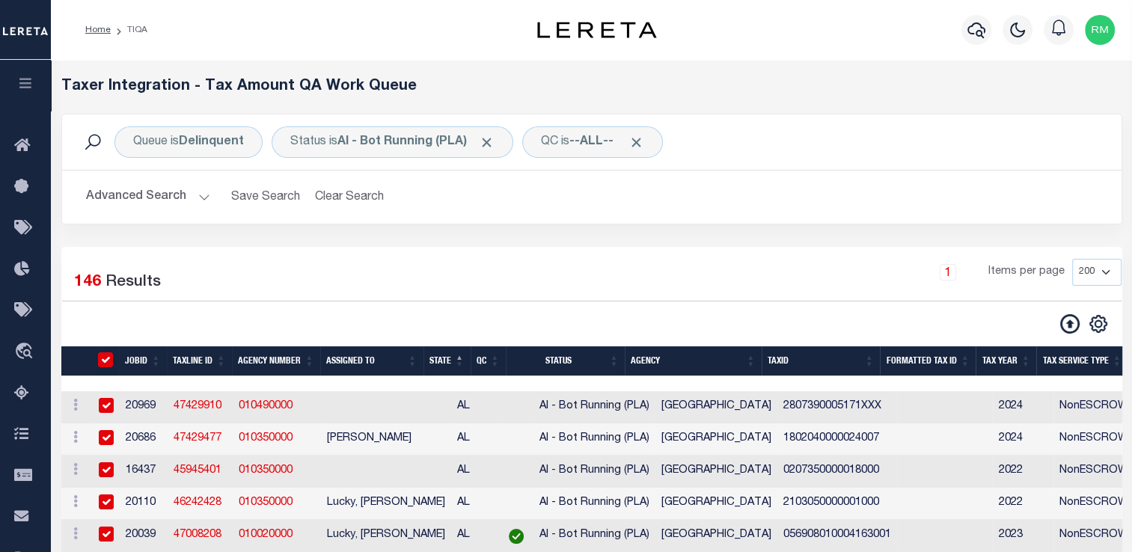
checkbox input "true"
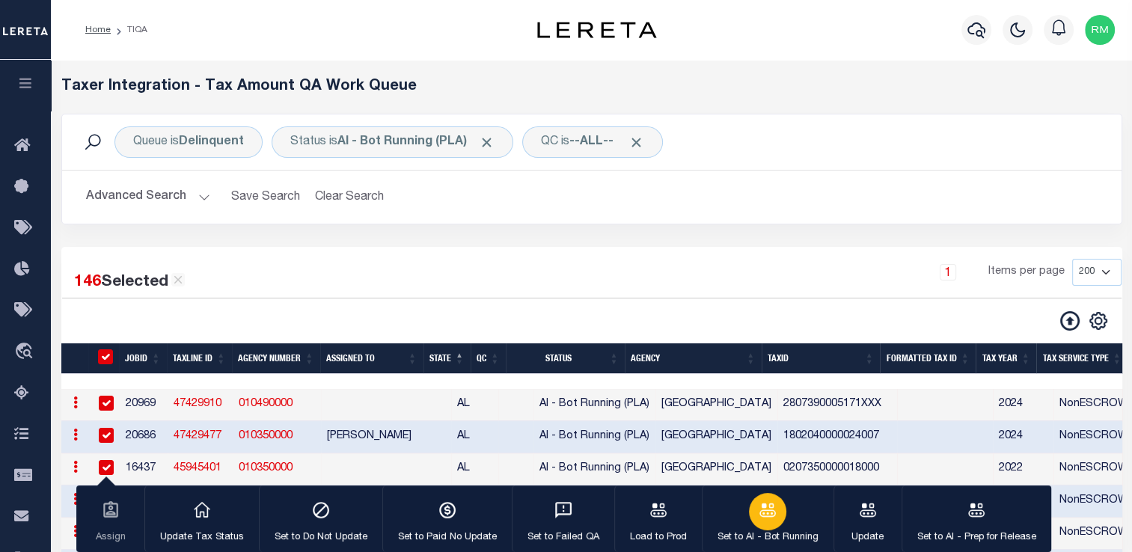
click at [749, 511] on div "button" at bounding box center [767, 511] width 37 height 37
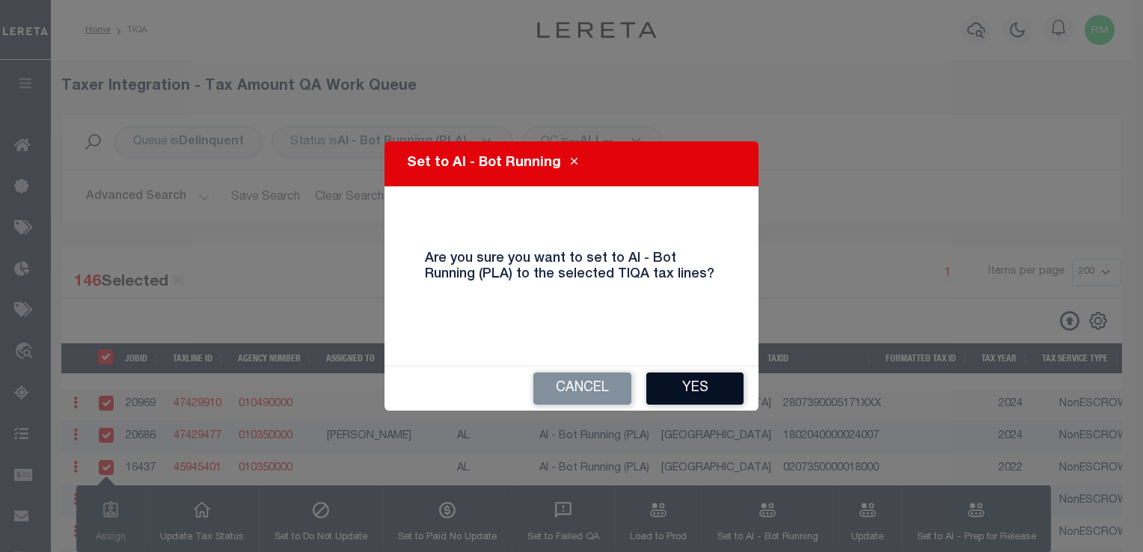
click at [690, 390] on button "Yes" at bounding box center [694, 389] width 97 height 32
